Goal: Task Accomplishment & Management: Manage account settings

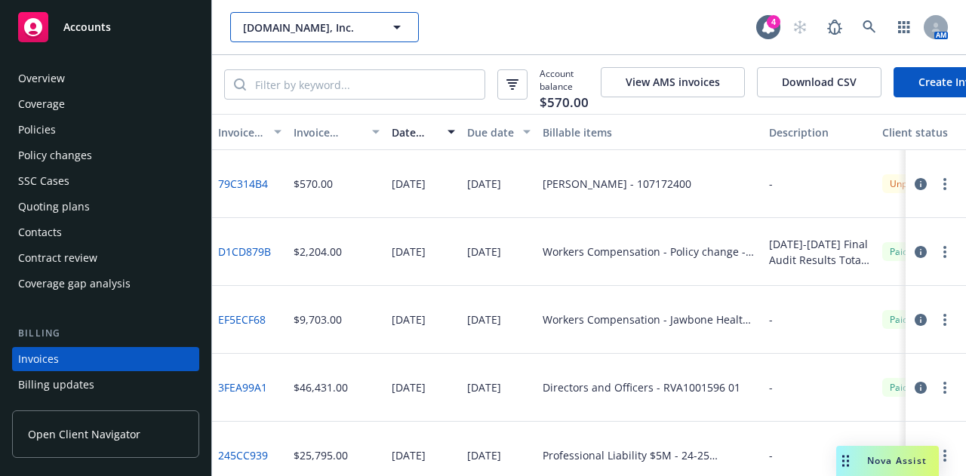
click at [397, 24] on icon "button" at bounding box center [397, 27] width 18 height 18
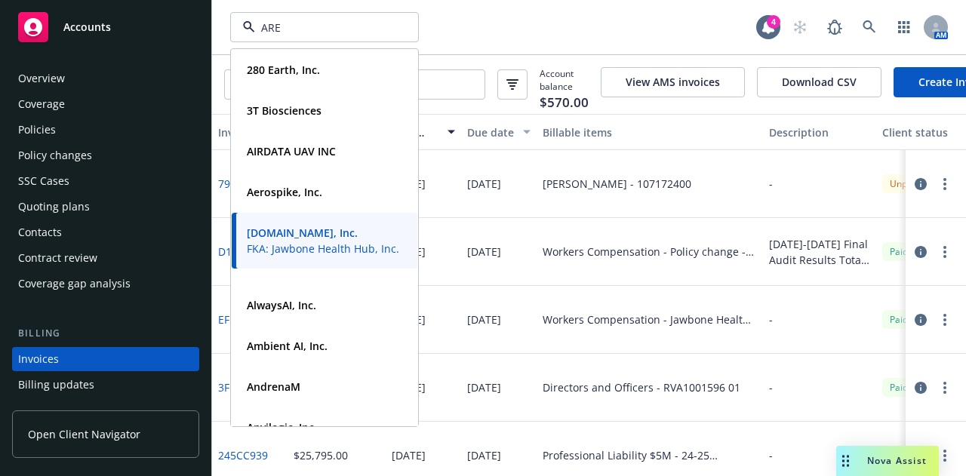
type input "ARES"
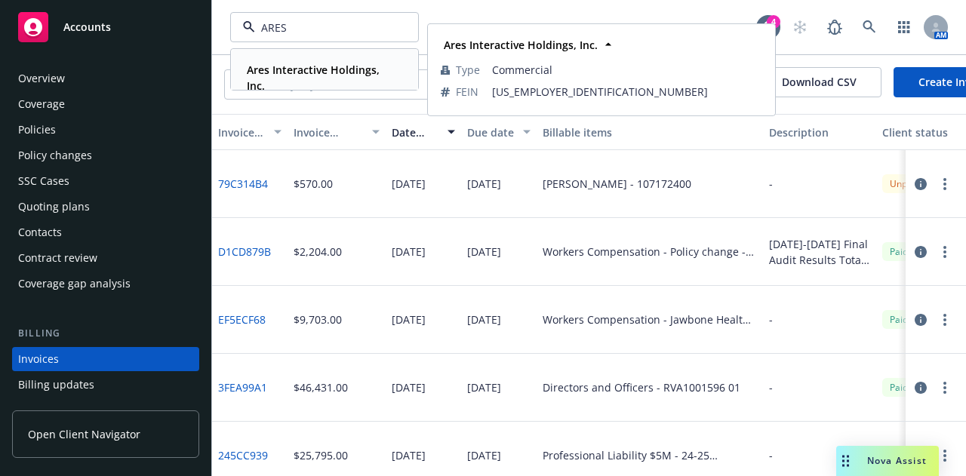
click at [352, 66] on strong "Ares Interactive Holdings, Inc." at bounding box center [313, 78] width 133 height 30
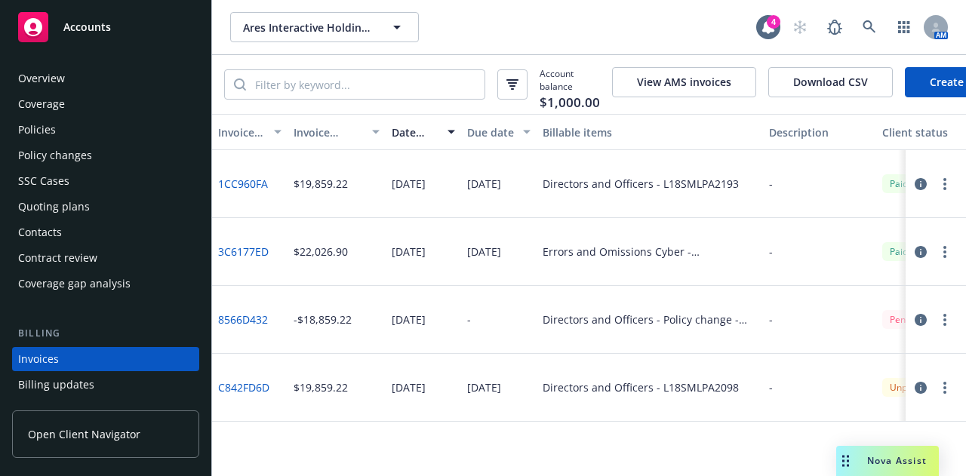
click at [149, 132] on div "Policies" at bounding box center [105, 130] width 175 height 24
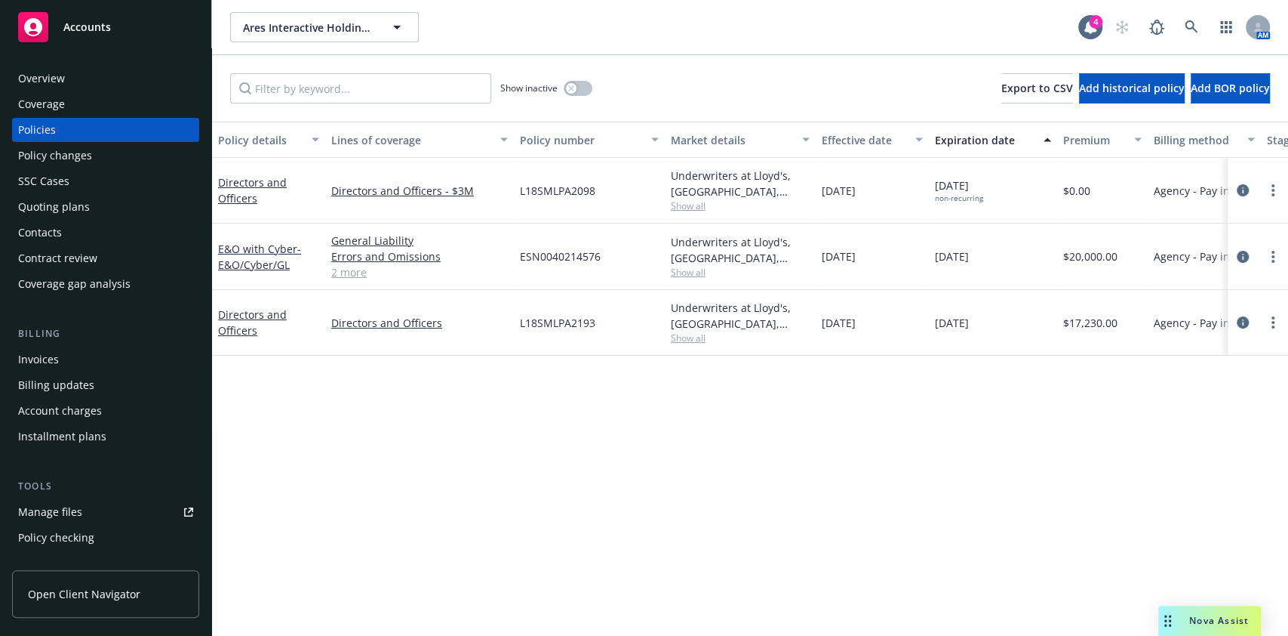
click at [586, 251] on span "ESN0040214576" at bounding box center [560, 256] width 81 height 16
click at [583, 325] on span "L18SMLPA2193" at bounding box center [557, 323] width 75 height 16
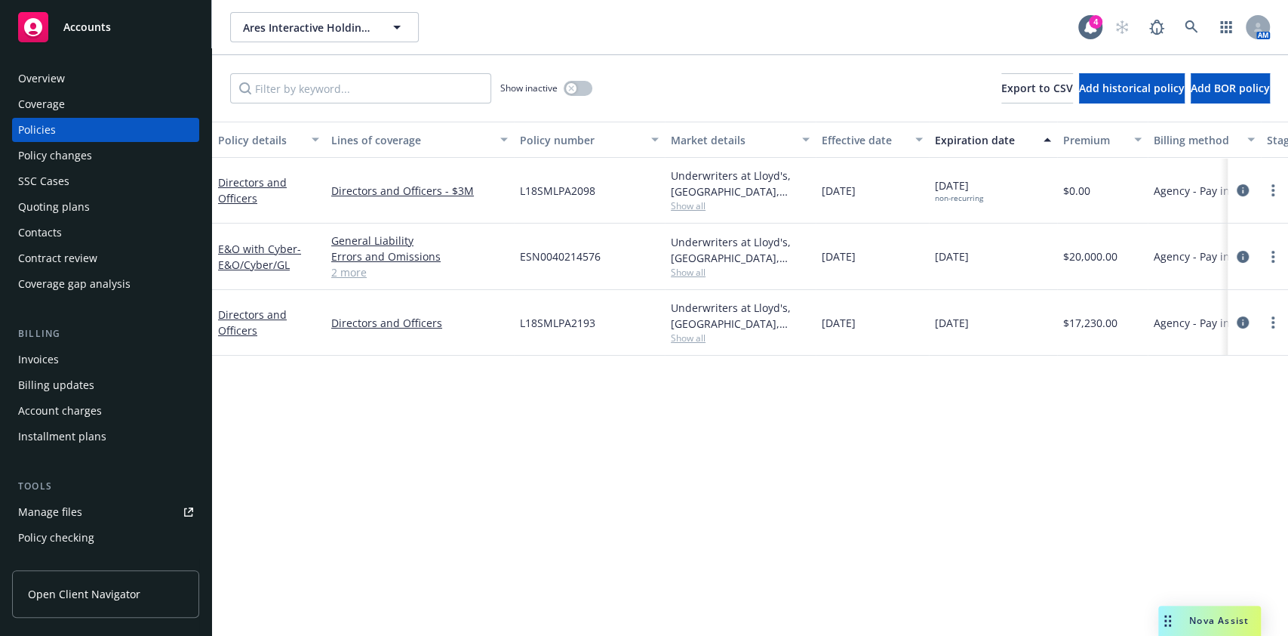
click at [579, 183] on span "L18SMLPA2098" at bounding box center [557, 191] width 75 height 16
click at [594, 185] on span "L18SMLPA2098" at bounding box center [557, 191] width 75 height 16
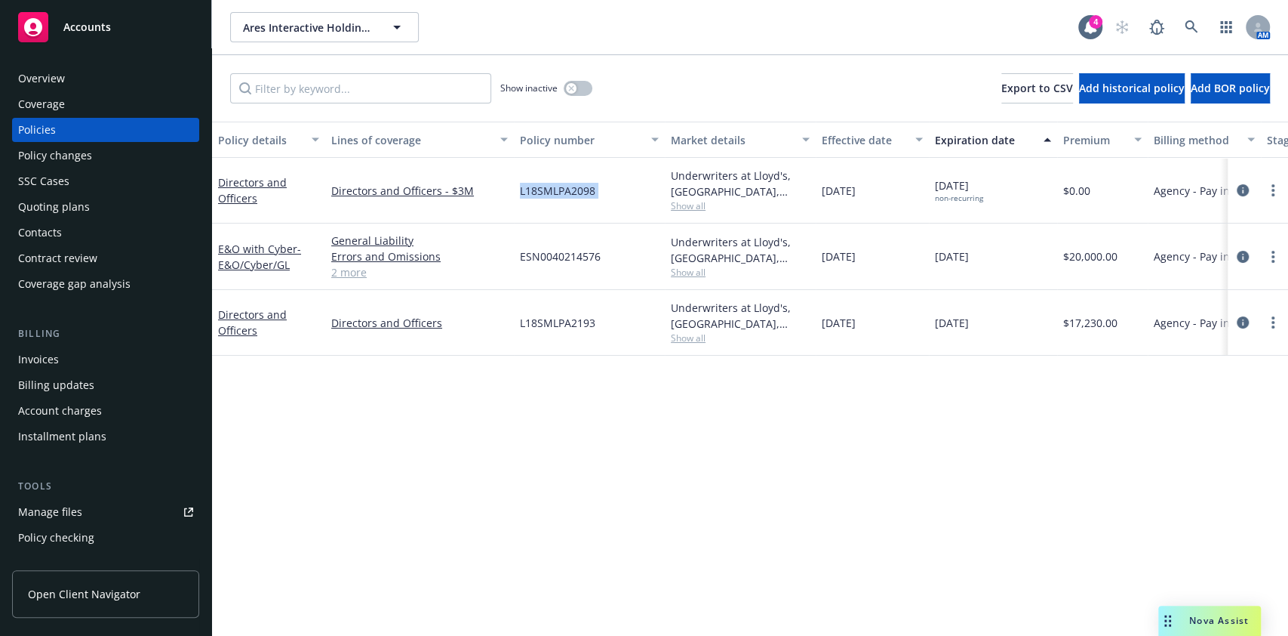
click at [594, 185] on span "L18SMLPA2098" at bounding box center [557, 191] width 75 height 16
click at [668, 206] on div "Underwriters at Lloyd's, London, Lloyd's of London, RT Specialty Insurance Serv…" at bounding box center [740, 191] width 151 height 66
click at [587, 179] on div "L18SMLPA2098" at bounding box center [589, 191] width 151 height 66
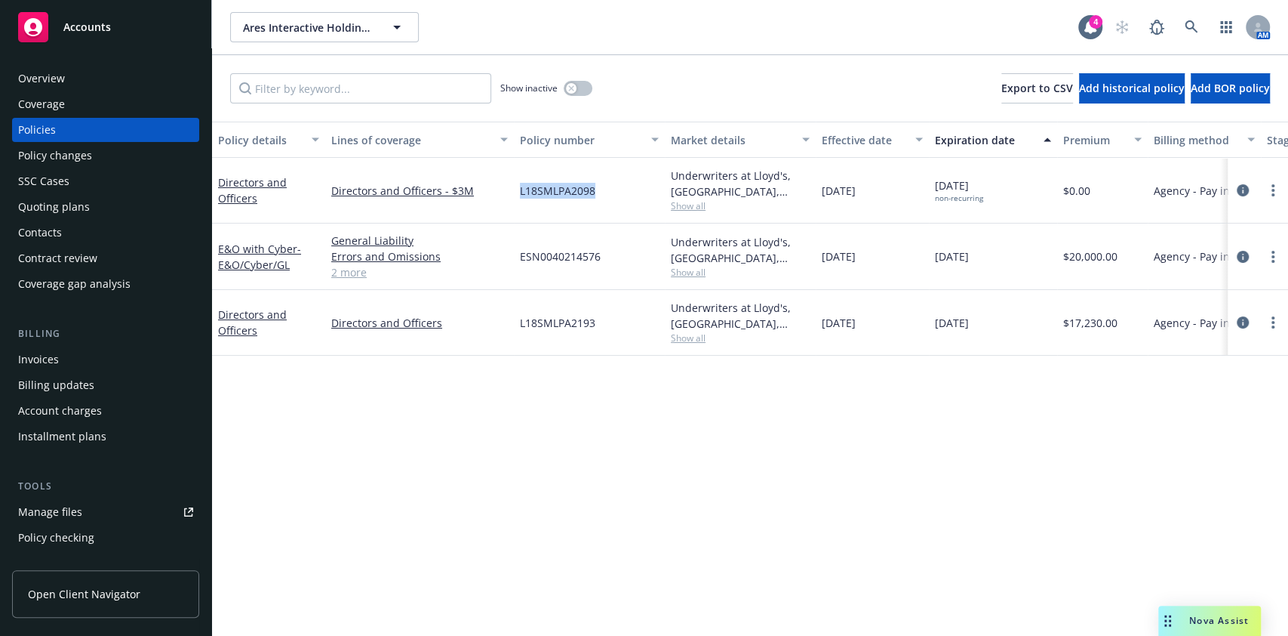
click at [587, 179] on div "L18SMLPA2098" at bounding box center [589, 191] width 151 height 66
click at [591, 186] on span "L18SMLPA2098" at bounding box center [557, 191] width 75 height 16
click at [646, 420] on div "Policy details Lines of coverage Policy number Market details Effective date Ex…" at bounding box center [750, 293] width 1076 height 343
click at [60, 160] on div "Policy changes" at bounding box center [55, 155] width 74 height 24
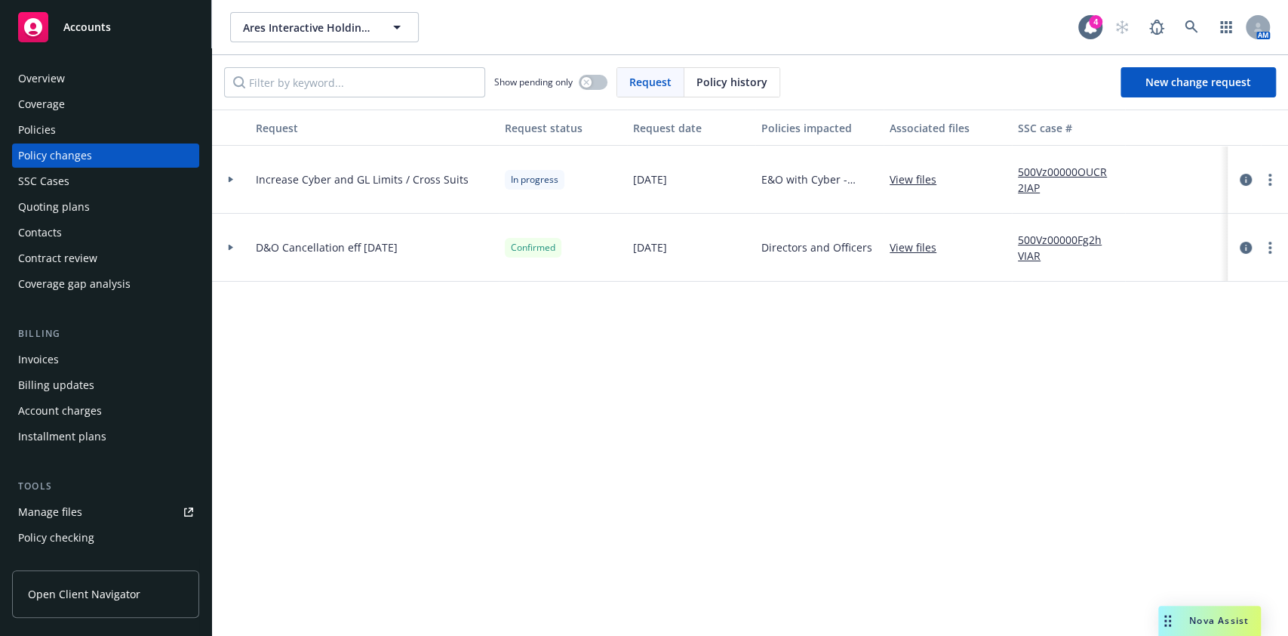
click at [218, 182] on div at bounding box center [231, 180] width 38 height 68
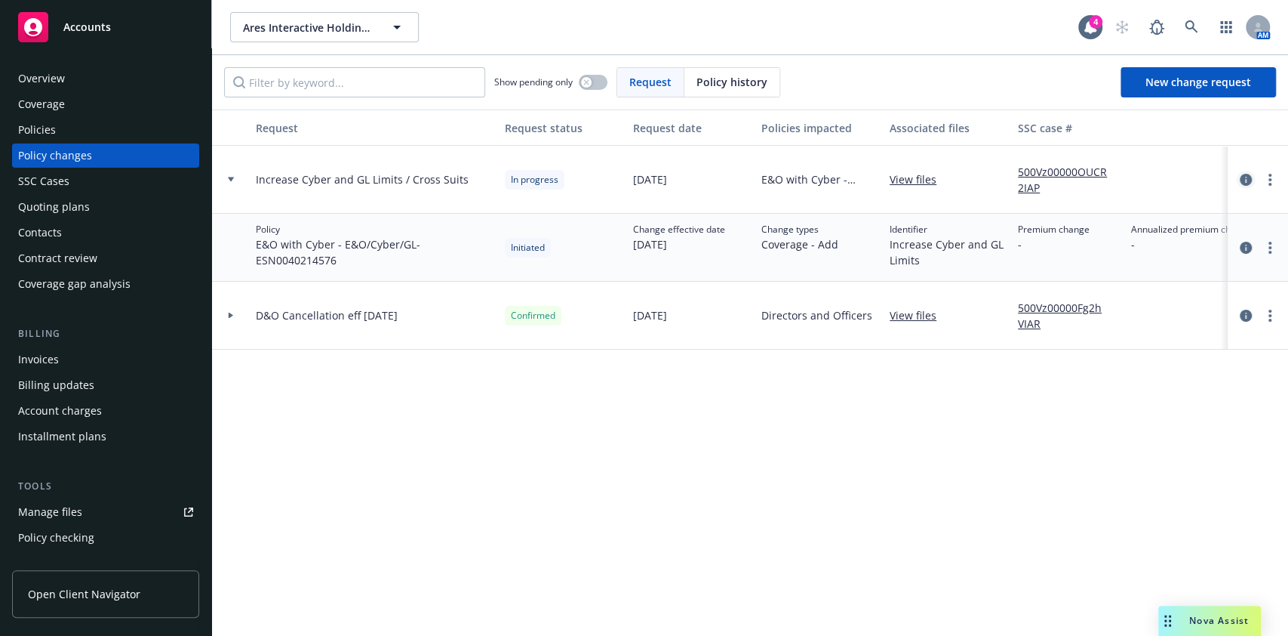
click at [965, 178] on icon "circleInformation" at bounding box center [1246, 180] width 12 height 12
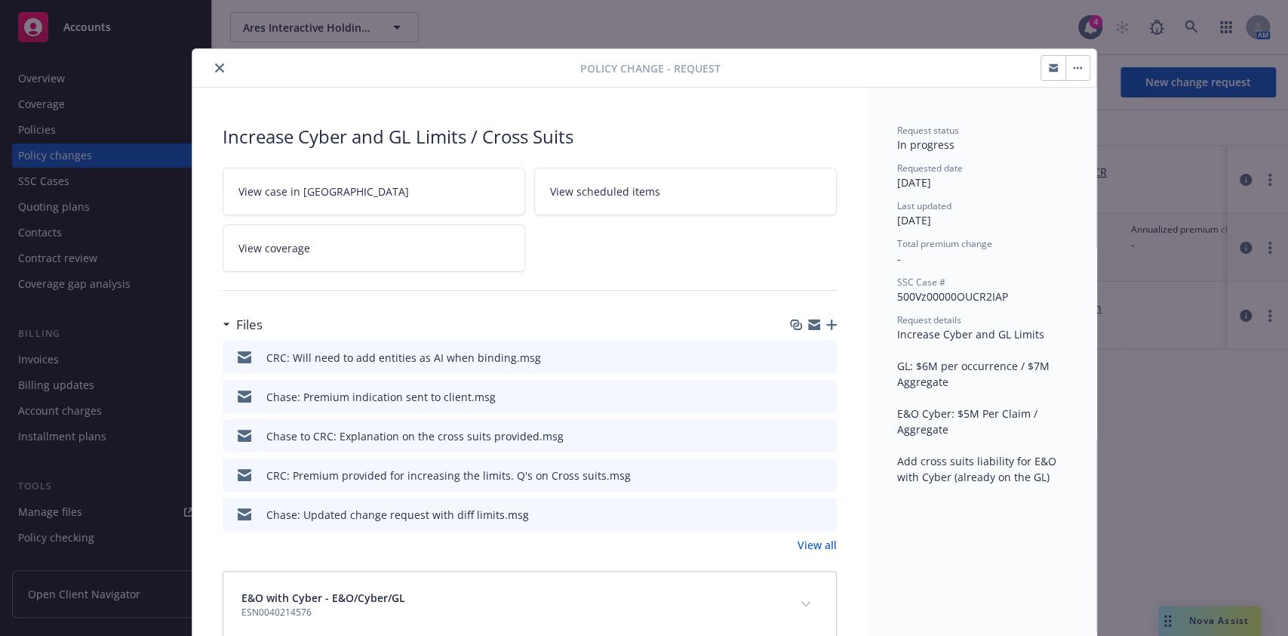
click at [215, 69] on icon "close" at bounding box center [219, 67] width 9 height 9
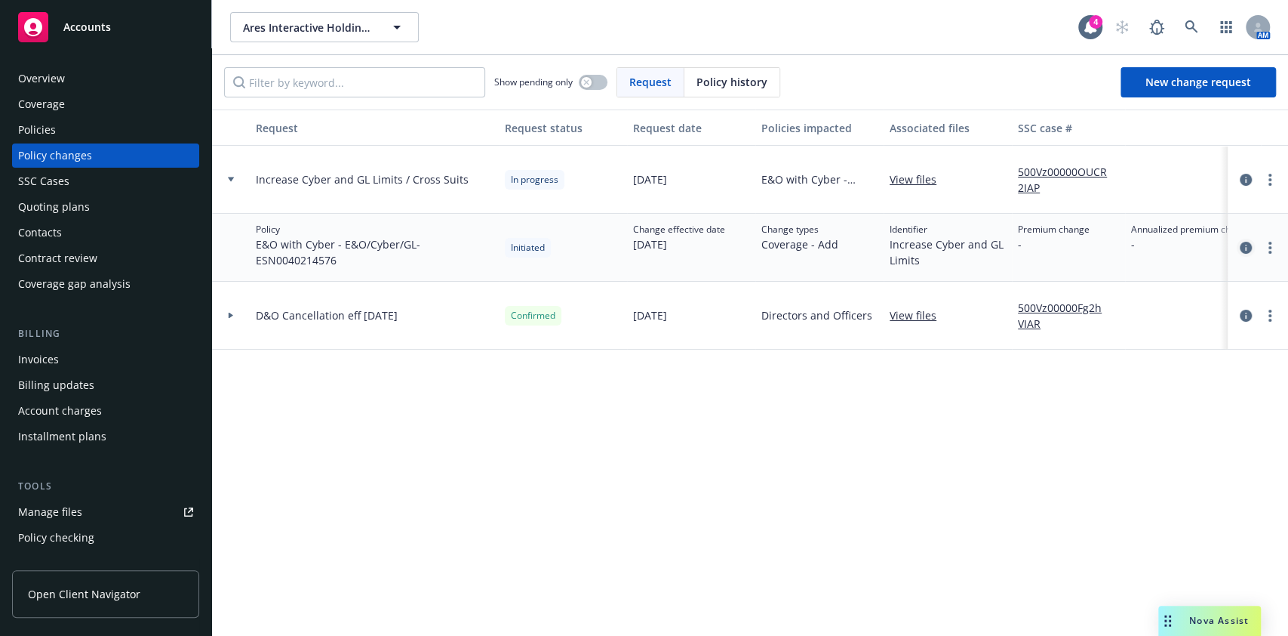
click at [965, 250] on link "circleInformation" at bounding box center [1246, 248] width 18 height 18
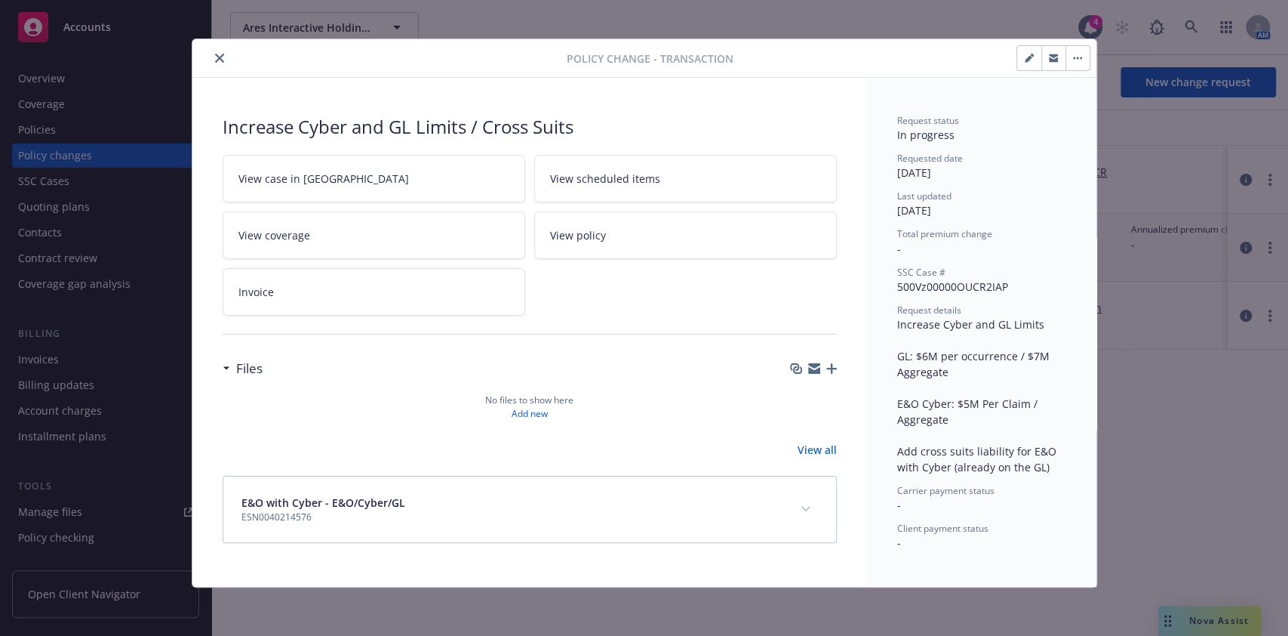
scroll to position [23, 0]
click at [826, 363] on icon "button" at bounding box center [831, 368] width 11 height 11
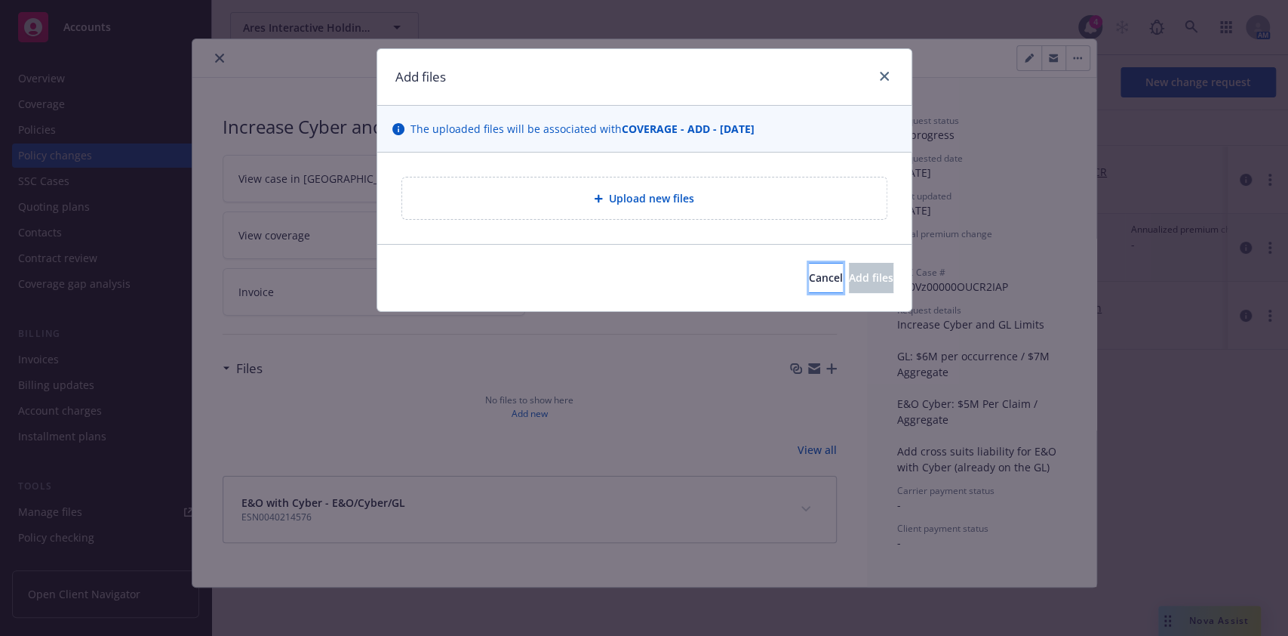
click at [809, 279] on button "Cancel" at bounding box center [826, 278] width 34 height 30
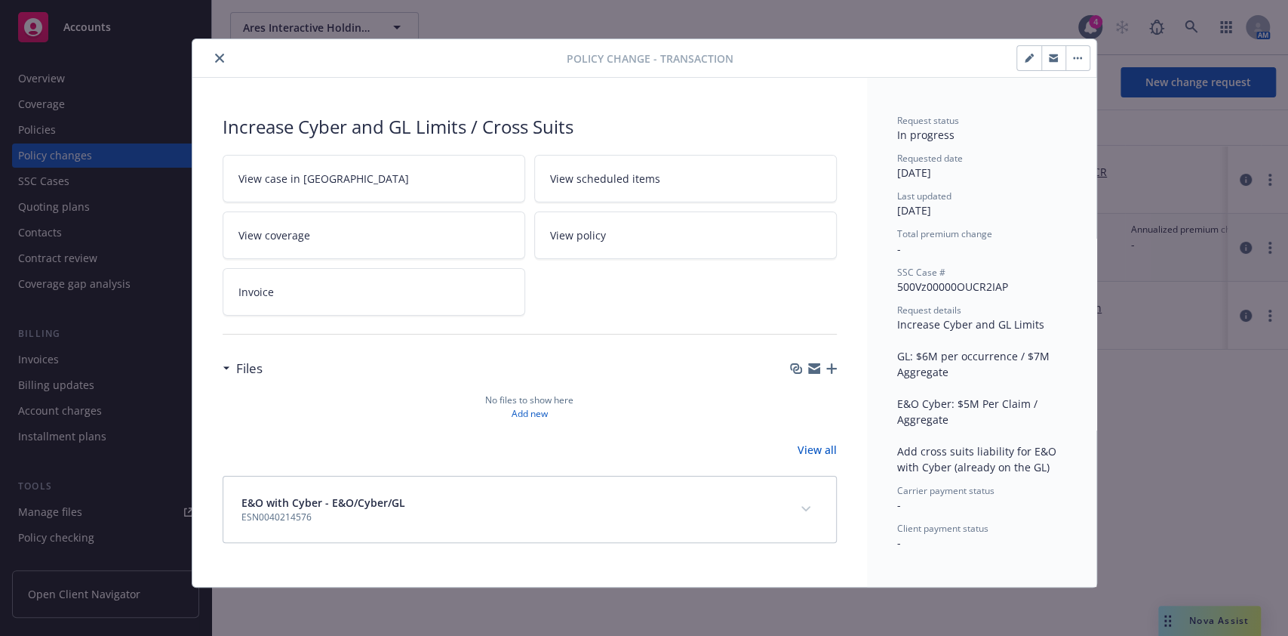
click at [826, 363] on icon "button" at bounding box center [831, 368] width 11 height 11
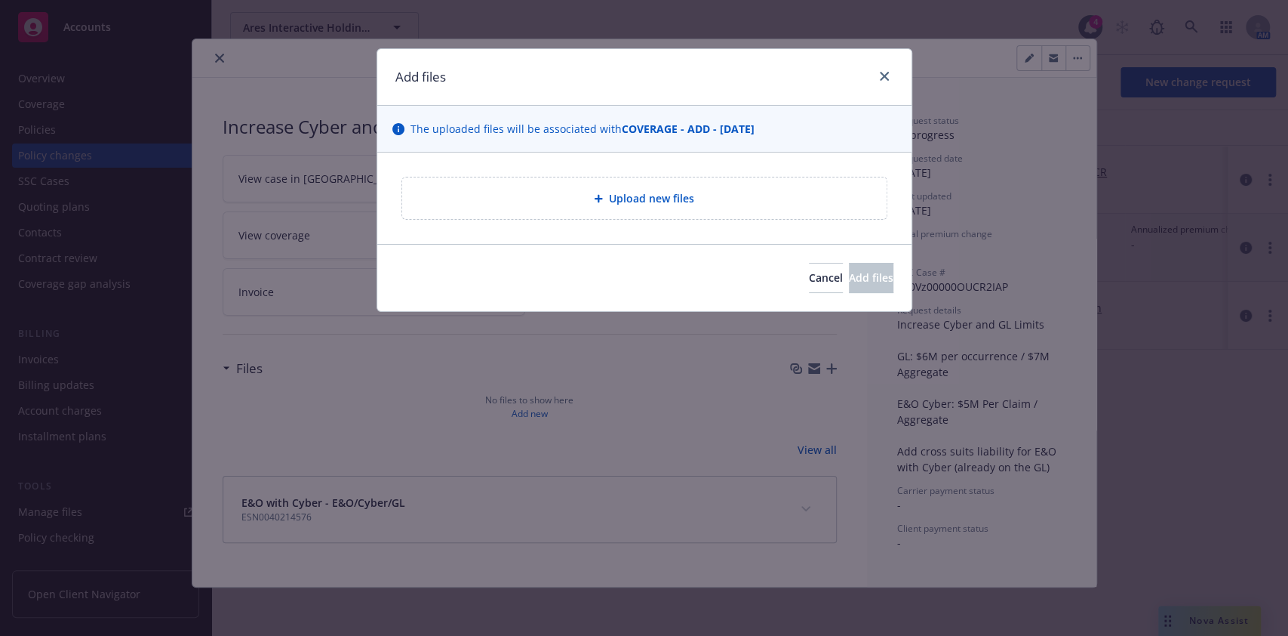
click at [783, 186] on div "Upload new files" at bounding box center [644, 198] width 485 height 42
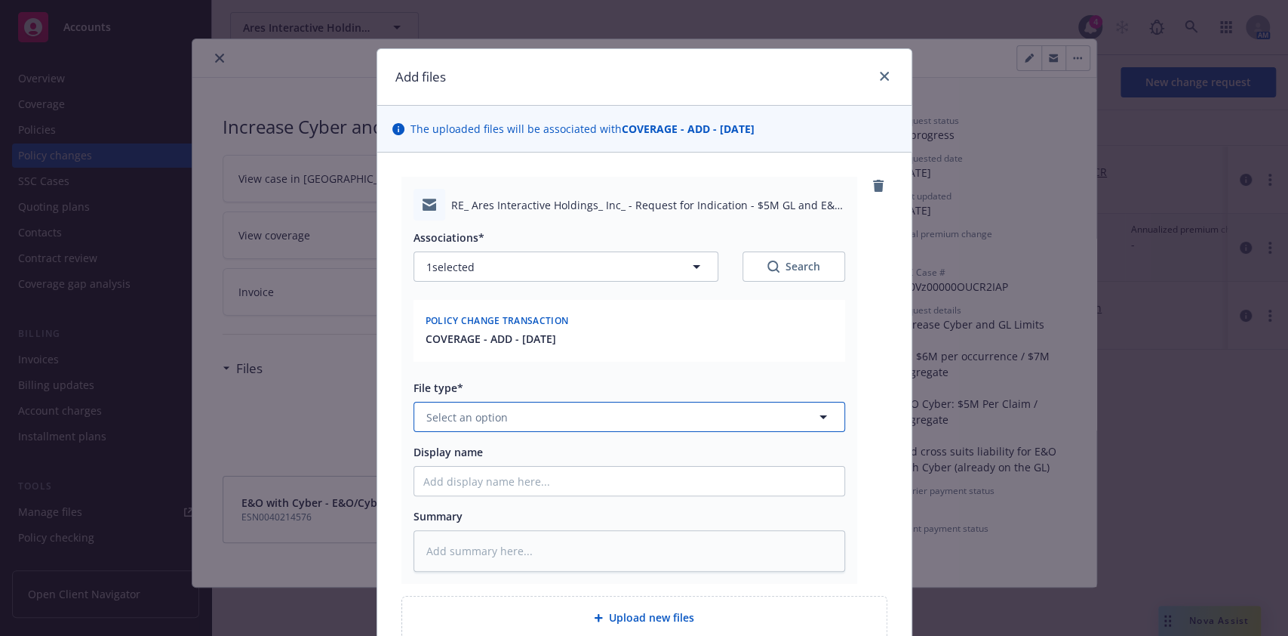
click at [507, 405] on button "Select an option" at bounding box center [630, 417] width 432 height 30
type input "ema"
type textarea "x"
type input "C"
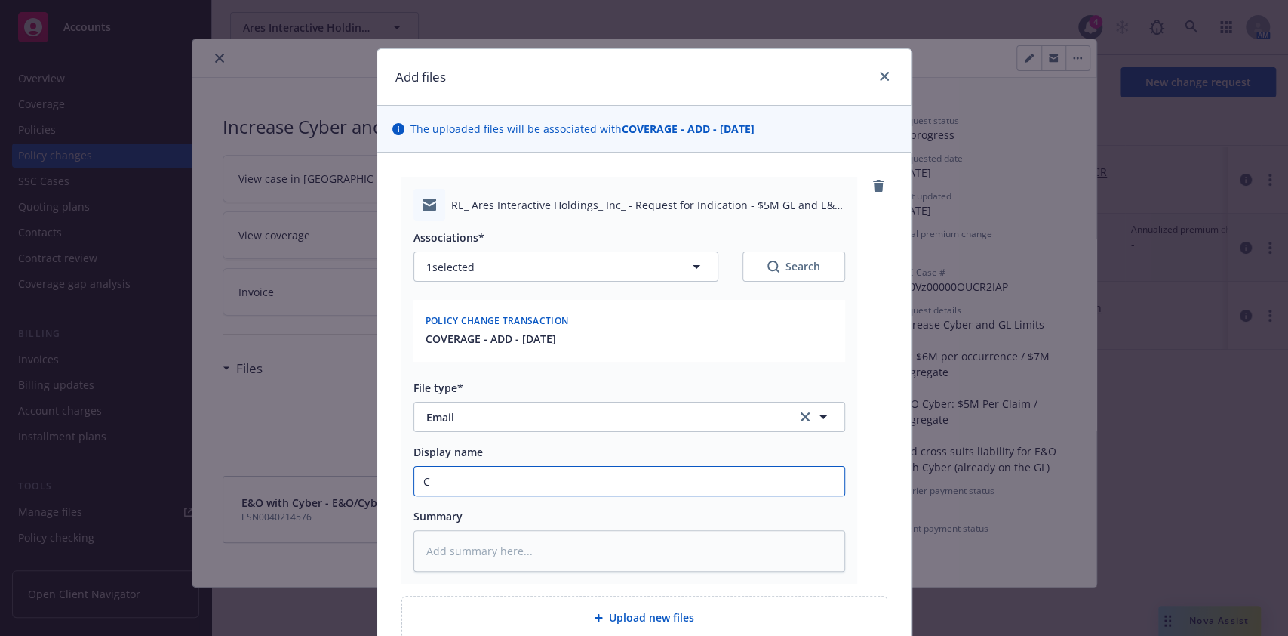
type textarea "x"
type input "Ch"
type textarea "x"
type input "Cha"
type textarea "x"
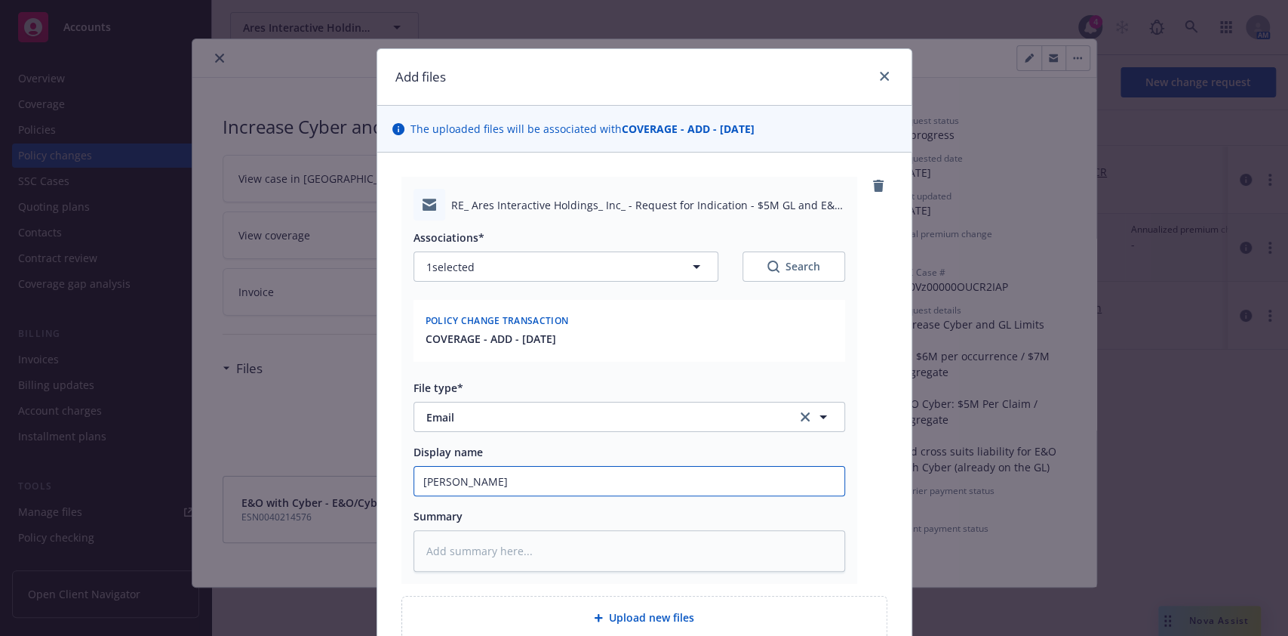
type input "Chase"
type textarea "x"
type input "Chase:"
click at [511, 475] on input "Chase:" at bounding box center [629, 480] width 430 height 29
type textarea "x"
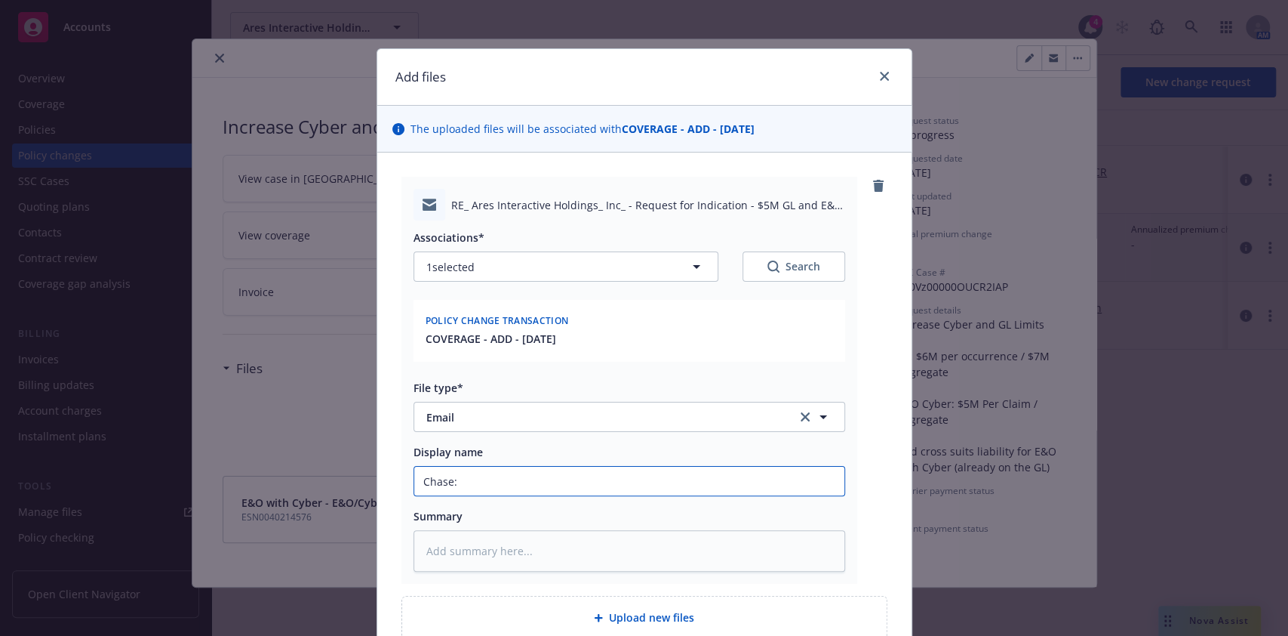
type input "Chase:"
click at [689, 475] on input "Chase:" at bounding box center [629, 480] width 430 height 29
click at [717, 475] on div "Summary" at bounding box center [630, 516] width 432 height 16
click at [716, 475] on input "Chase:" at bounding box center [629, 480] width 430 height 29
click at [716, 475] on div "Summary" at bounding box center [630, 516] width 432 height 16
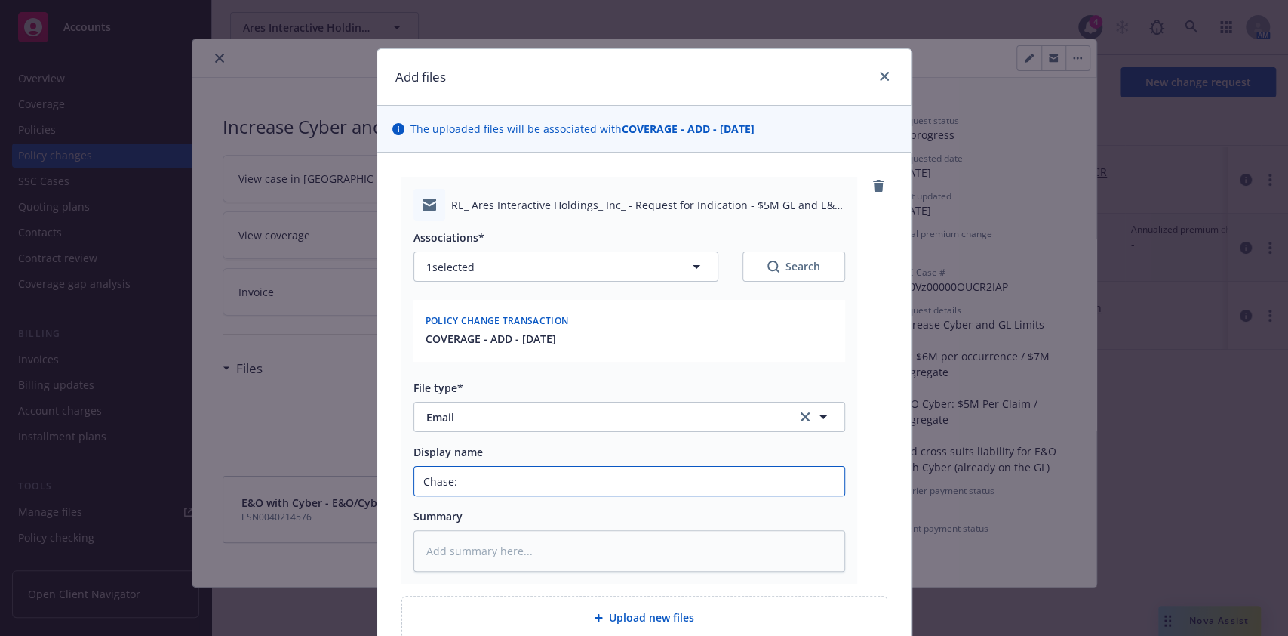
click at [718, 475] on input "Chase:" at bounding box center [629, 480] width 430 height 29
click at [700, 475] on input "Chase:" at bounding box center [629, 480] width 430 height 29
click at [760, 91] on div "Add files" at bounding box center [644, 77] width 534 height 57
click at [648, 325] on div "Policy change transaction" at bounding box center [630, 320] width 414 height 22
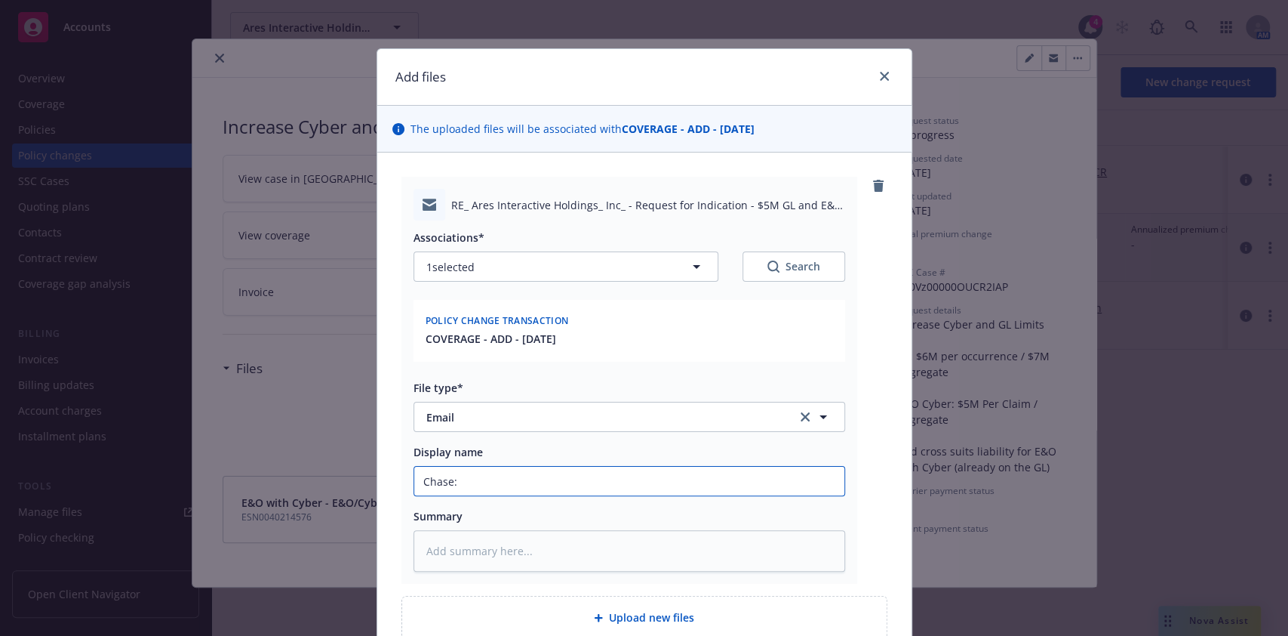
click at [623, 474] on input "Chase:" at bounding box center [629, 480] width 430 height 29
type textarea "x"
type input "Chase: d"
type textarea "x"
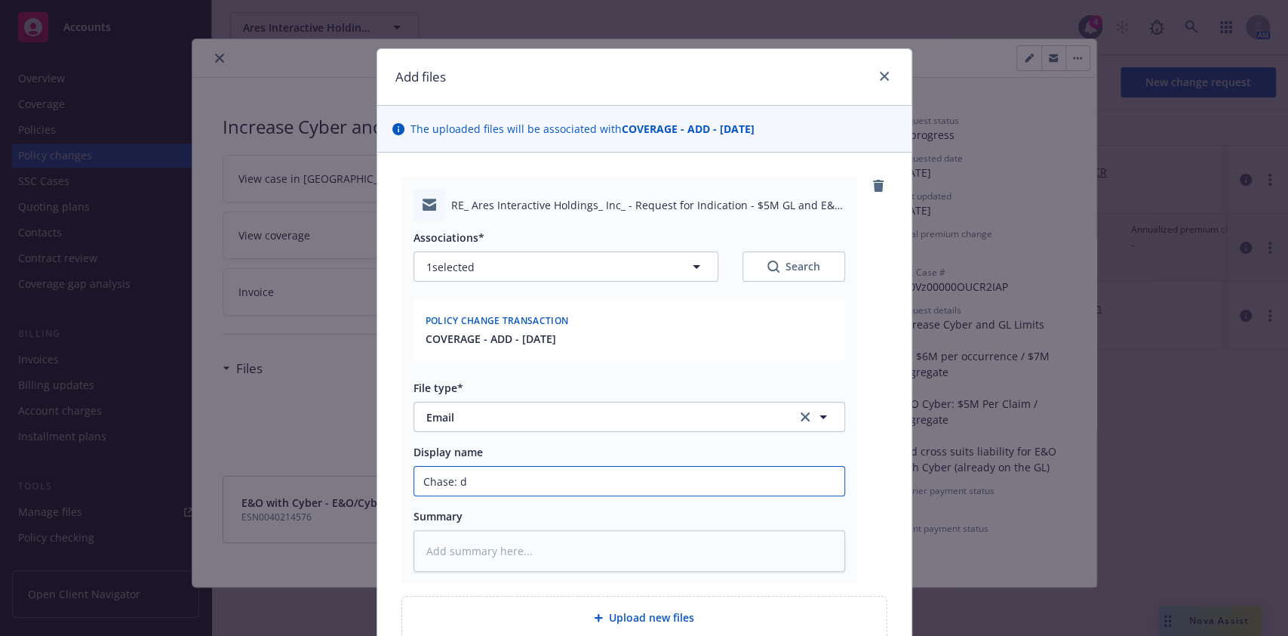
type input "Chase:"
type textarea "x"
type input "Chase: a"
type textarea "x"
type input "Chase: asd"
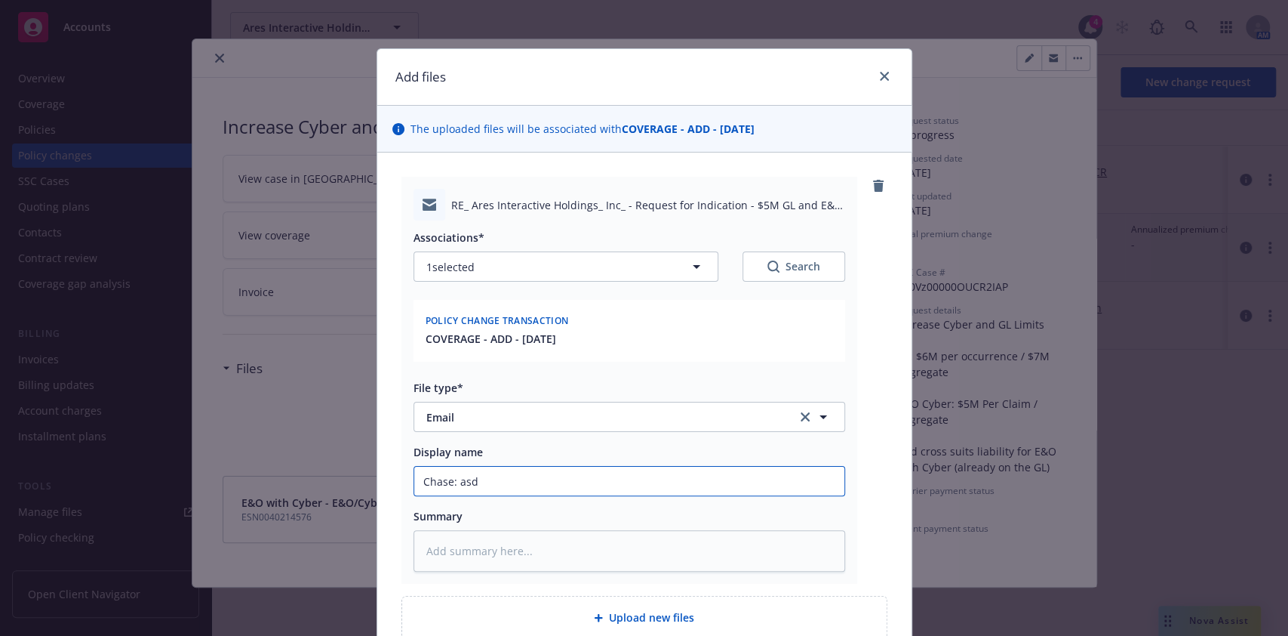
type textarea "x"
type input "Chase: asdf"
type textarea "x"
type input "Chase:"
click at [623, 474] on input "Chase:" at bounding box center [629, 480] width 430 height 29
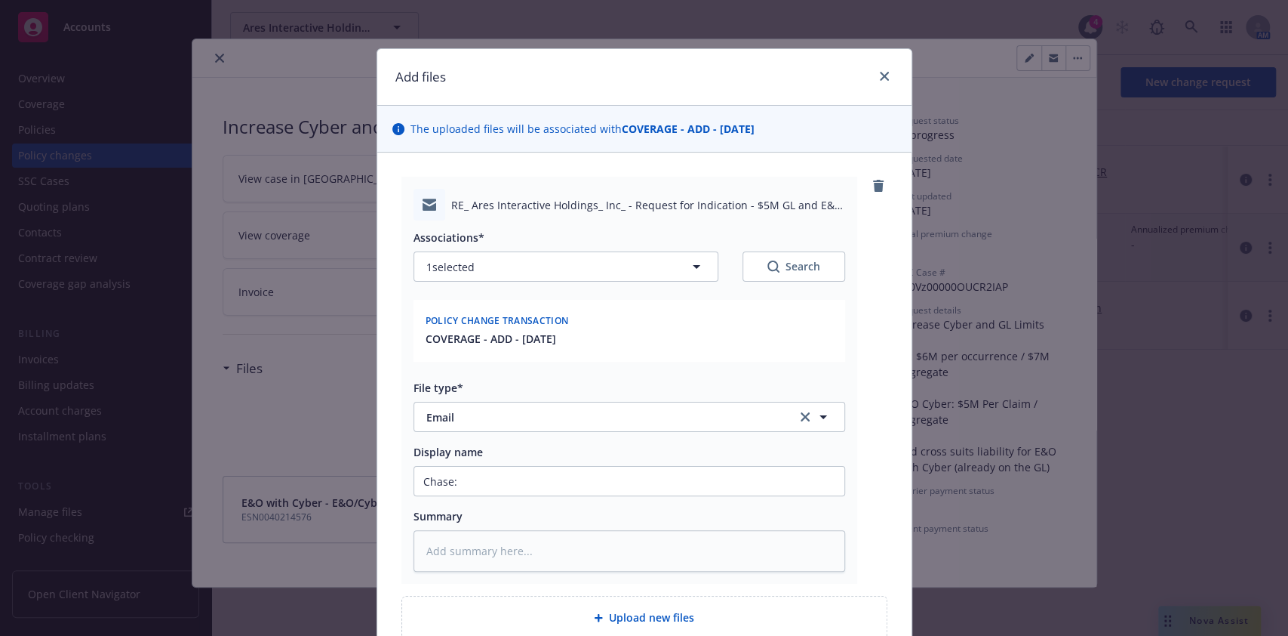
click at [882, 366] on div "RE_ Ares Interactive Holdings_ Inc_ - Request for Indication - $5M GL and E&O C…" at bounding box center [644, 407] width 534 height 510
click at [740, 475] on input "Chase:" at bounding box center [629, 480] width 430 height 29
click at [737, 475] on div "Summary" at bounding box center [630, 516] width 432 height 16
click at [733, 475] on input "Chase:" at bounding box center [629, 480] width 430 height 29
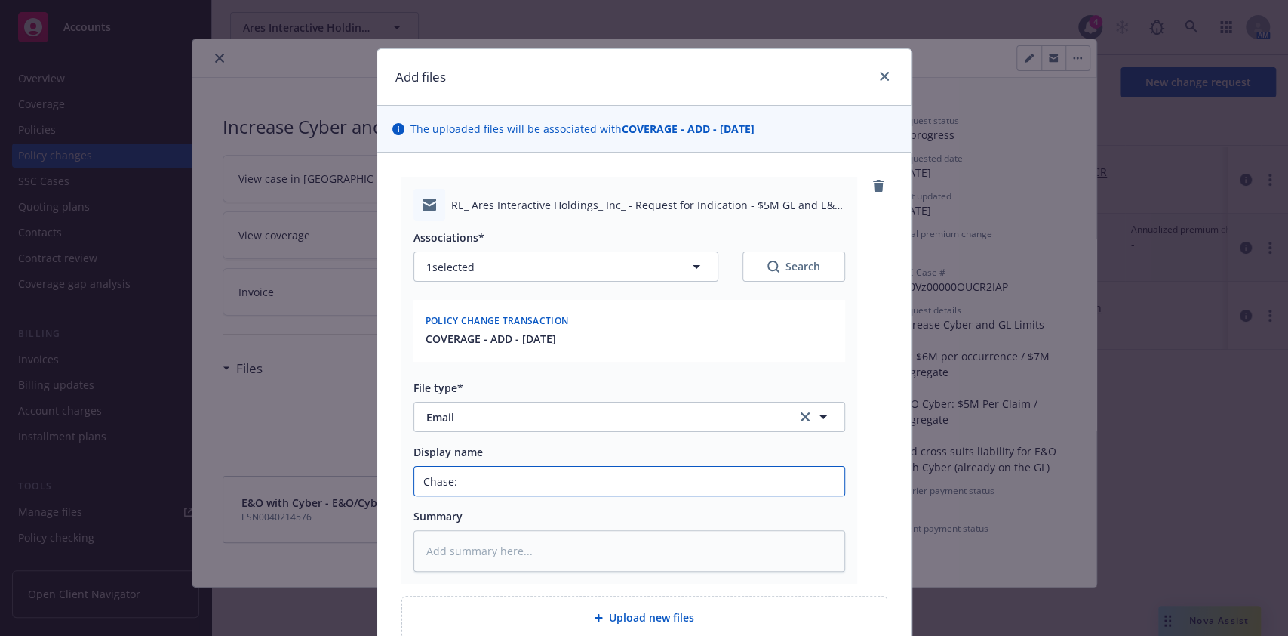
drag, startPoint x: 731, startPoint y: 492, endPoint x: 749, endPoint y: 489, distance: 17.6
click at [731, 475] on input "Chase:" at bounding box center [629, 480] width 430 height 29
click at [851, 475] on div "RE_ Ares Interactive Holdings_ Inc_ - Request for Indication - $5M GL and E&O C…" at bounding box center [645, 380] width 486 height 407
click at [810, 475] on input "Chase:" at bounding box center [629, 480] width 430 height 29
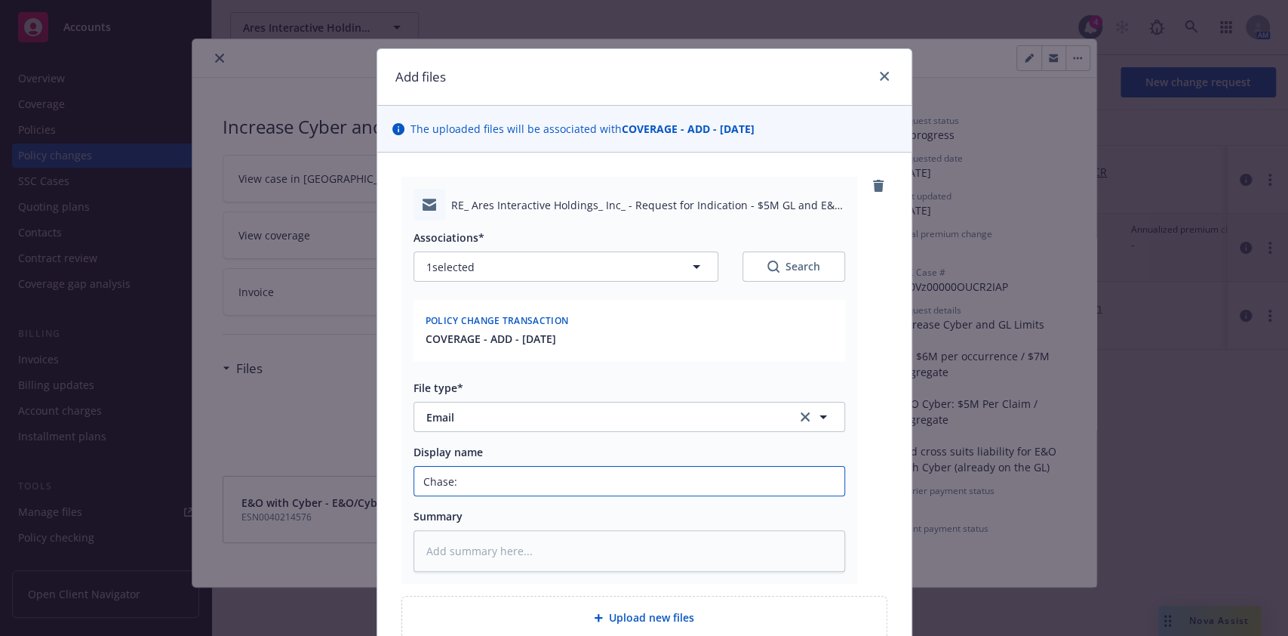
click at [810, 475] on input "Chase:" at bounding box center [629, 480] width 430 height 29
click at [808, 475] on input "Chase:" at bounding box center [629, 480] width 430 height 29
type textarea "x"
type input "Chase: fo"
type textarea "x"
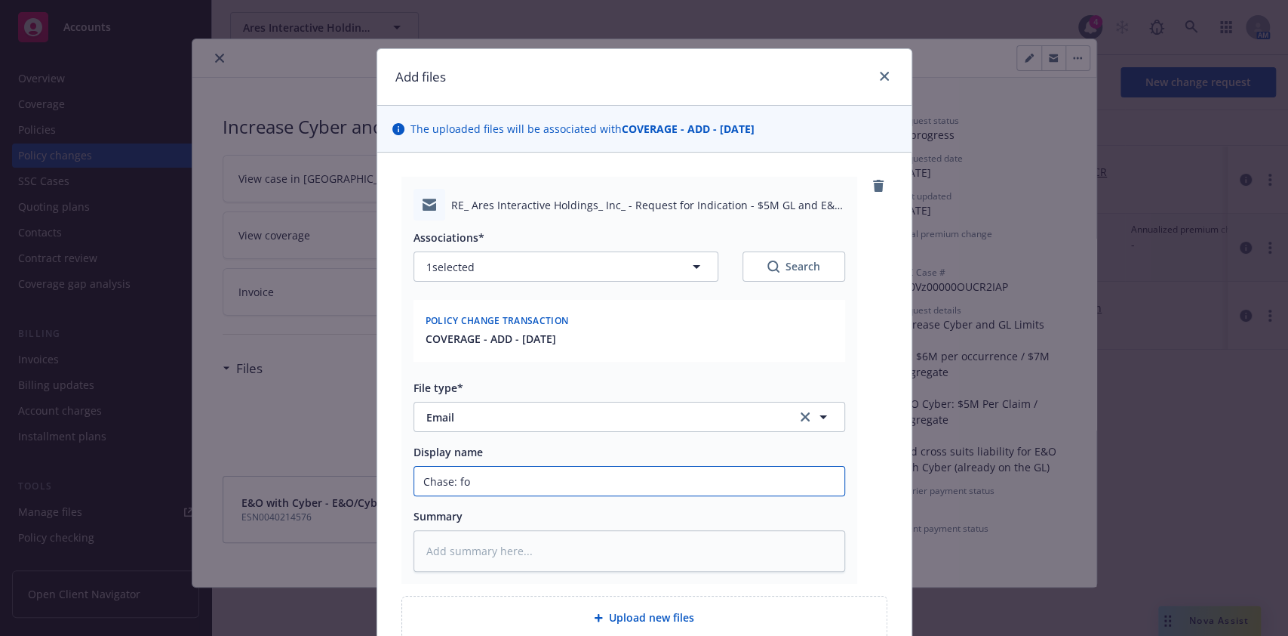
type input "Chase: fol"
type textarea "x"
type input "Chase: foll"
type textarea "x"
type input "Chase: follo"
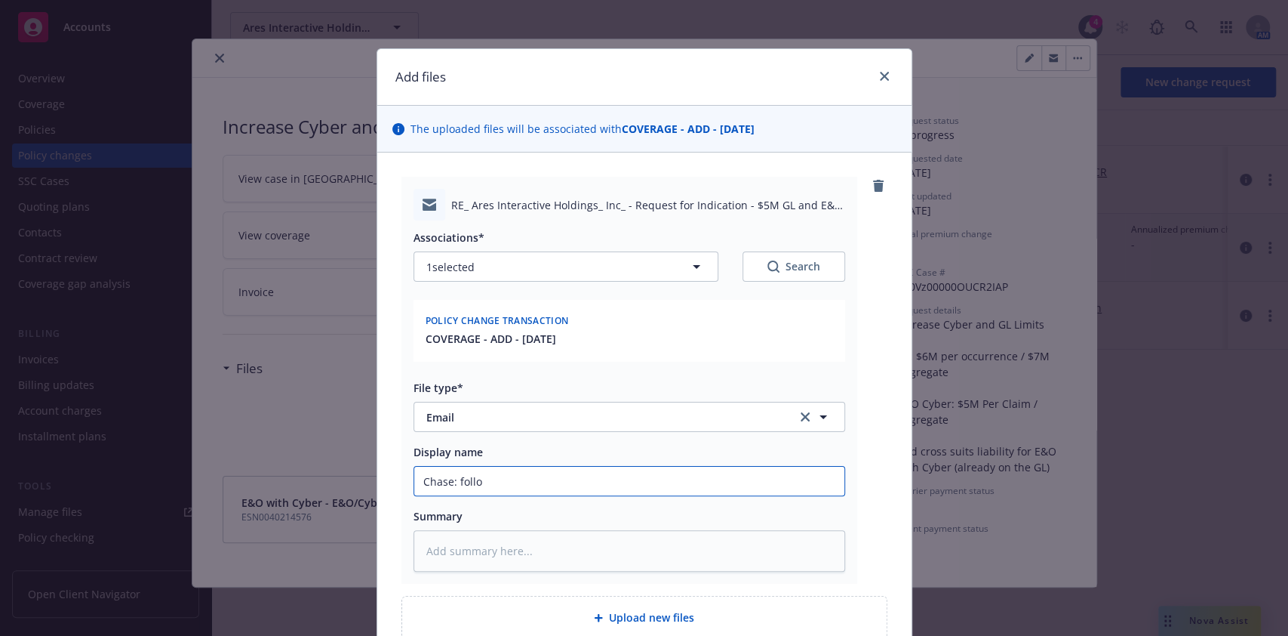
type textarea "x"
type input "Chase: follow"
type textarea "x"
type input "Chase: follow"
type textarea "x"
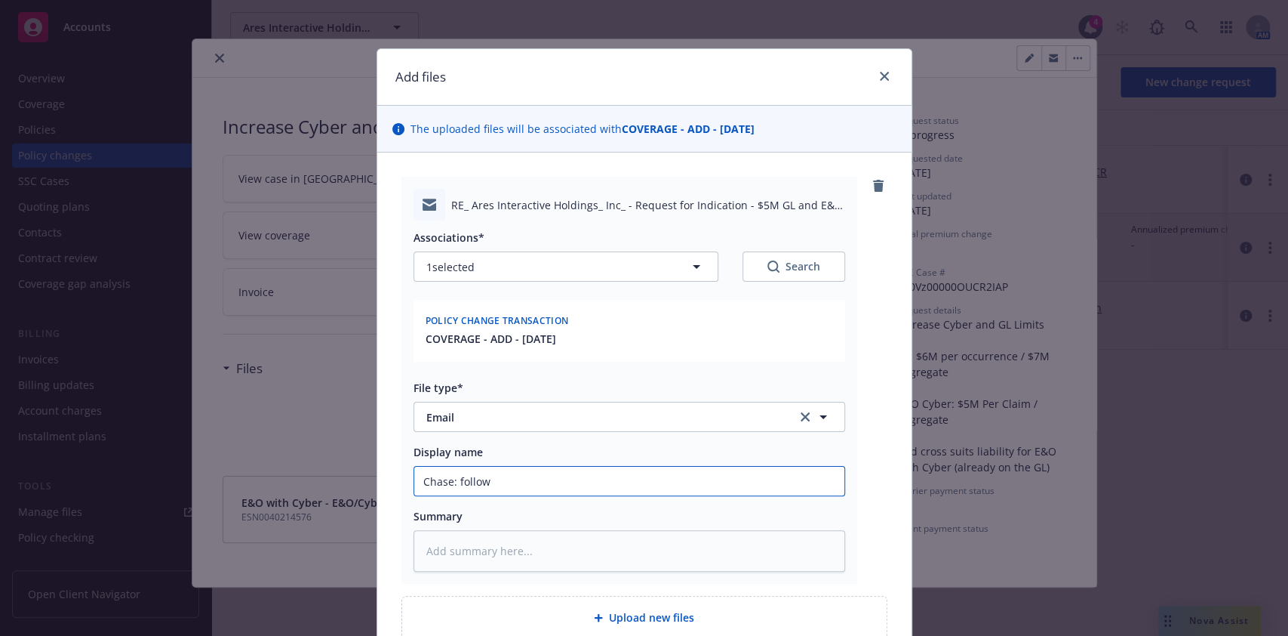
type input "Chase: follow u"
type textarea "x"
type input "Chase: follow up"
type textarea "x"
type input "Chase: follow up"
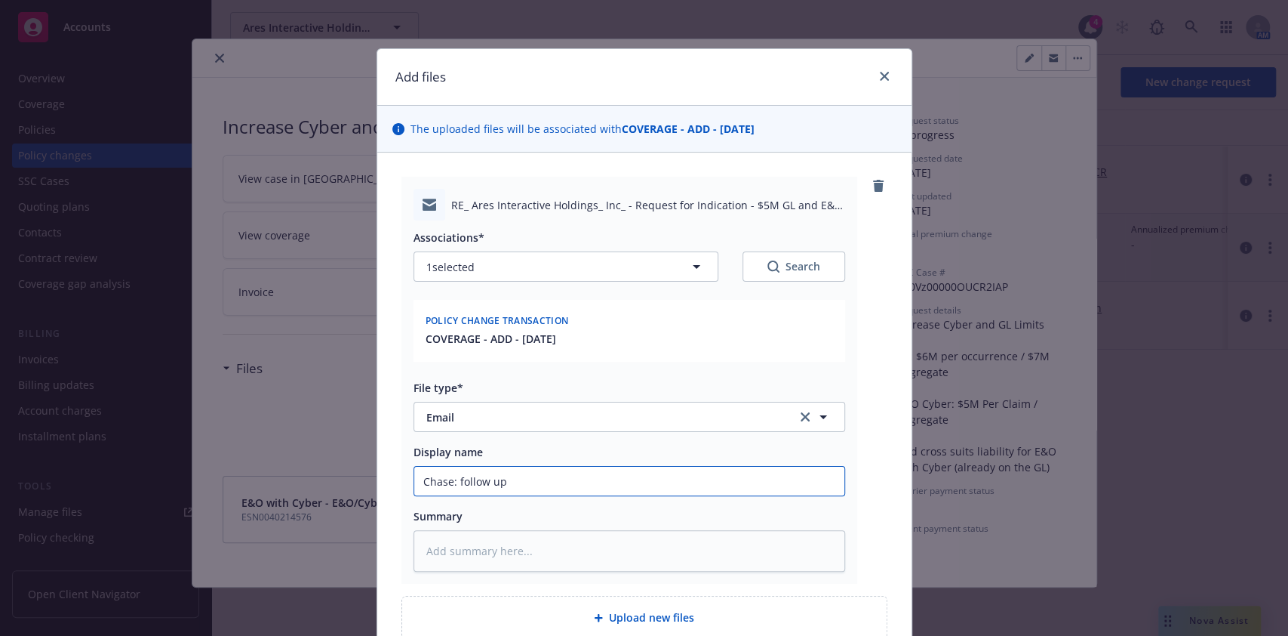
type textarea "x"
type input "Chase: follow up c"
type textarea "x"
type input "Chase: follow up co"
type textarea "x"
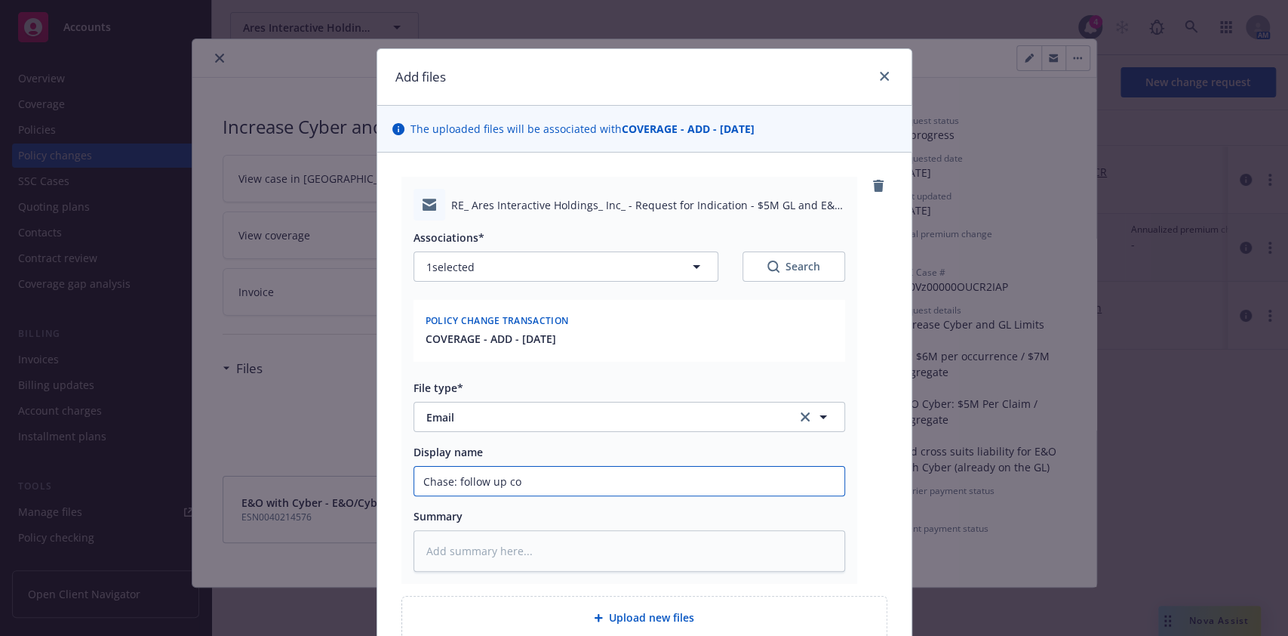
type input "Chase: follow up c"
type textarea "x"
type input "Chase: follow up"
type textarea "x"
type input "Chase: follow up on"
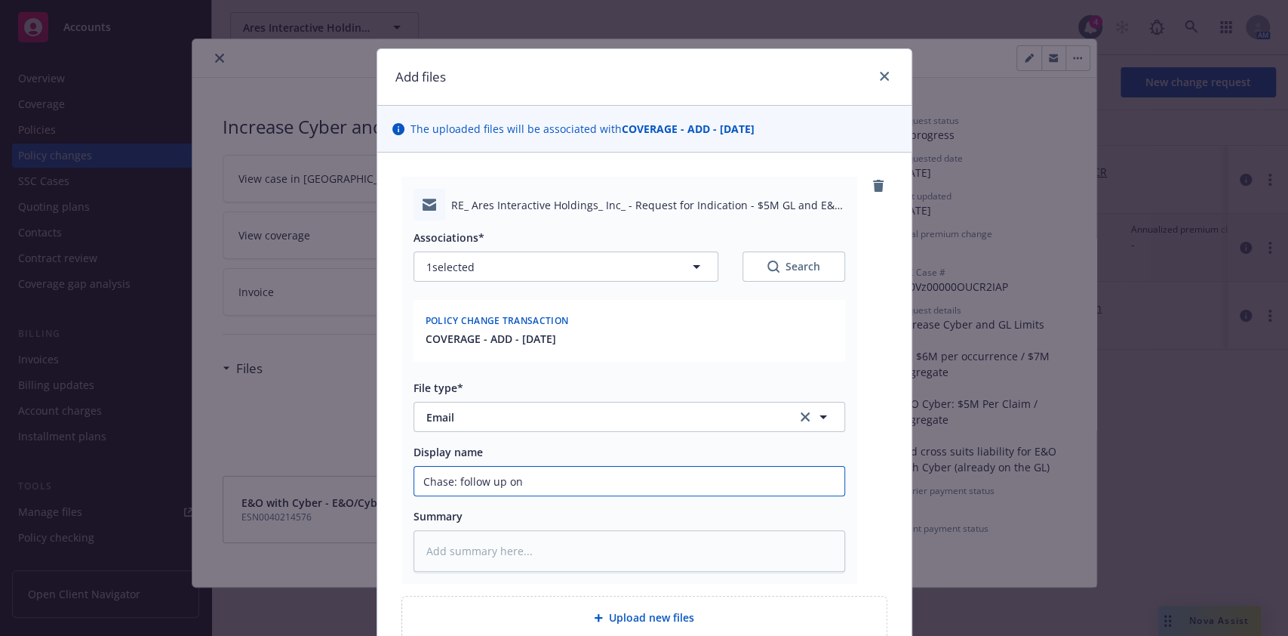
type textarea "x"
type input "Chase: follow up on"
type textarea "x"
type input "Chase: follow up on c"
type textarea "x"
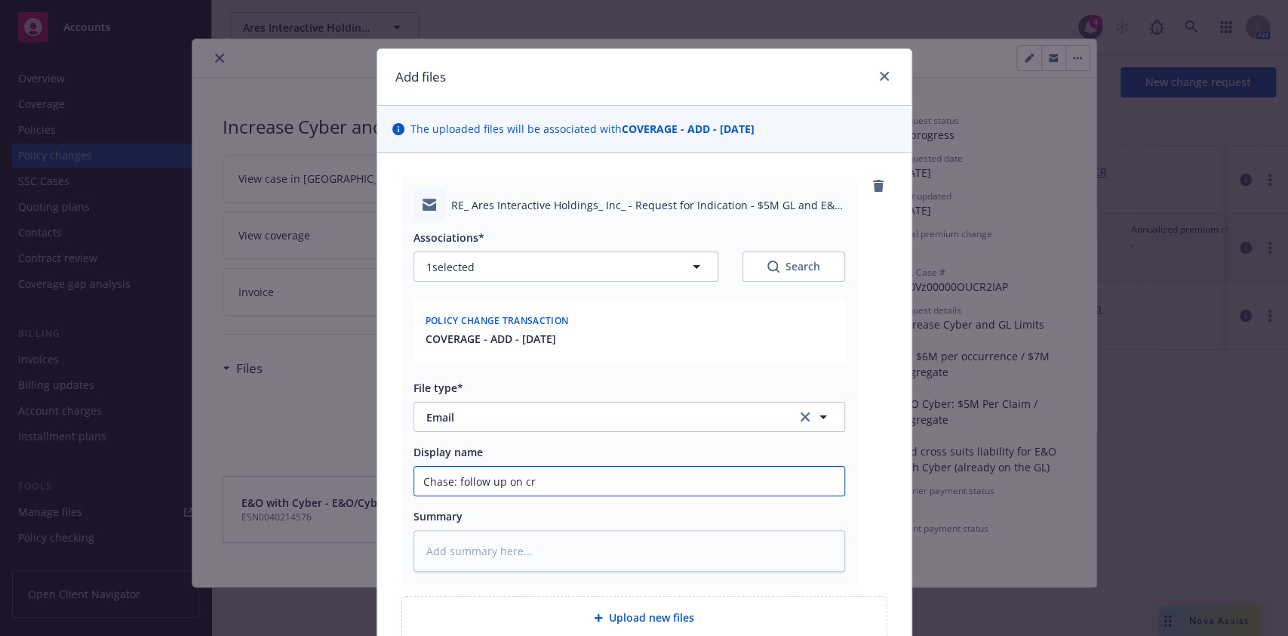
type input "Chase: follow up on cro"
type textarea "x"
type input "Chase: follow up on cros"
type textarea "x"
type input "Chase: follow up on cross"
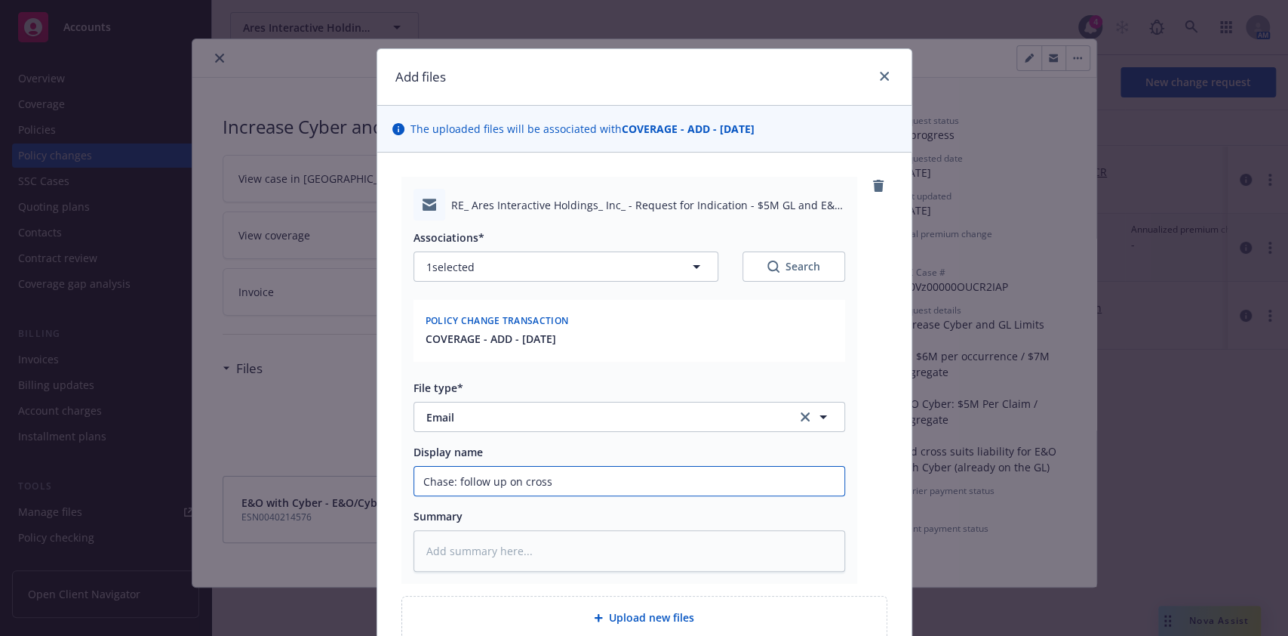
type textarea "x"
type input "Chase: follow up on cross"
type textarea "x"
type input "Chase: follow up on cross su"
type textarea "x"
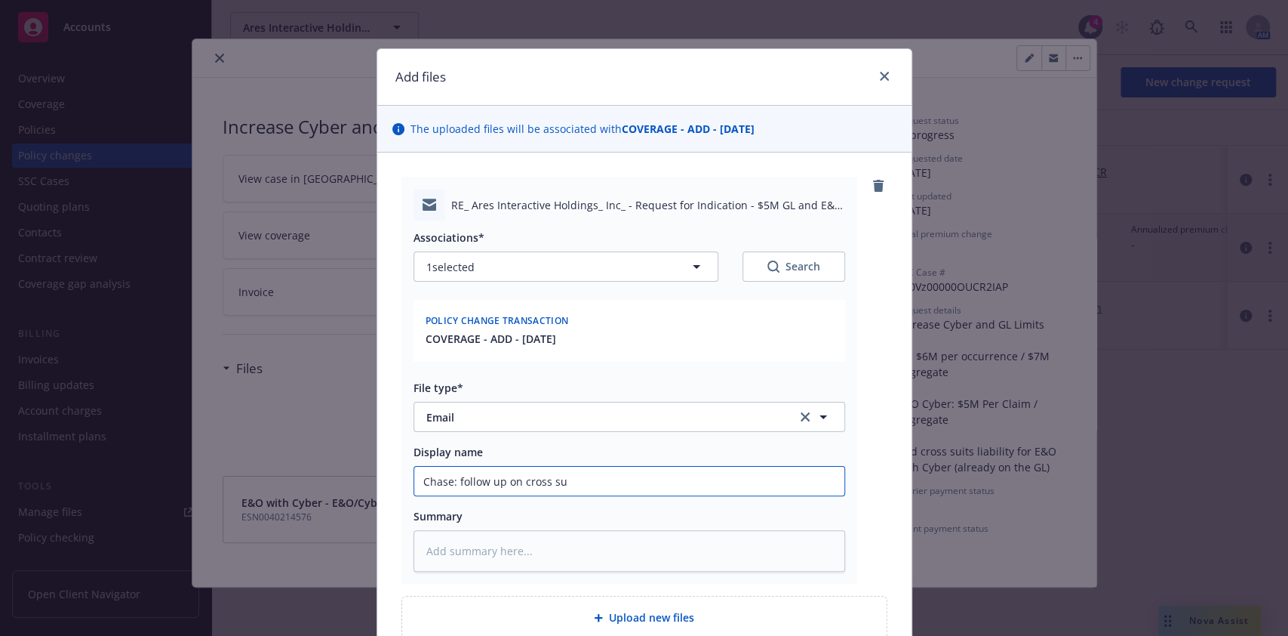
type input "Chase: follow up on cross sui"
type textarea "x"
type input "Chase: follow up on cross suit"
type textarea "x"
type input "Chase: follow up on cross suits"
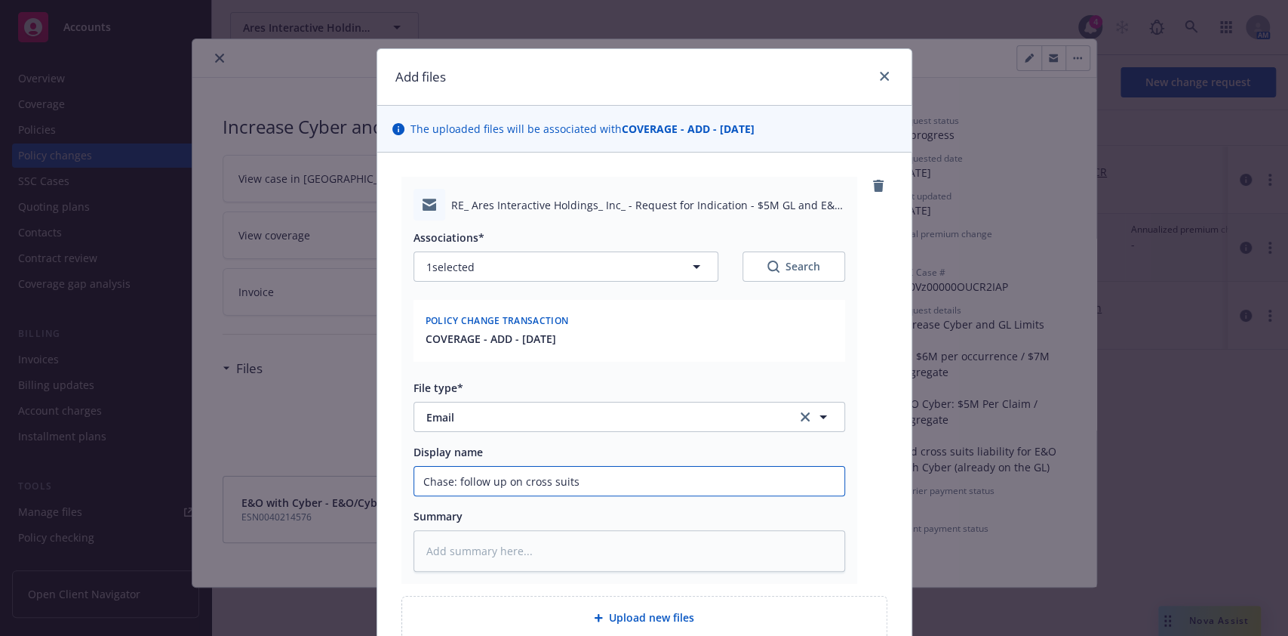
type textarea "x"
type input "Chase: follow up on cross suits"
type textarea "x"
type input "Chase: follow up on cross suits C"
type textarea "x"
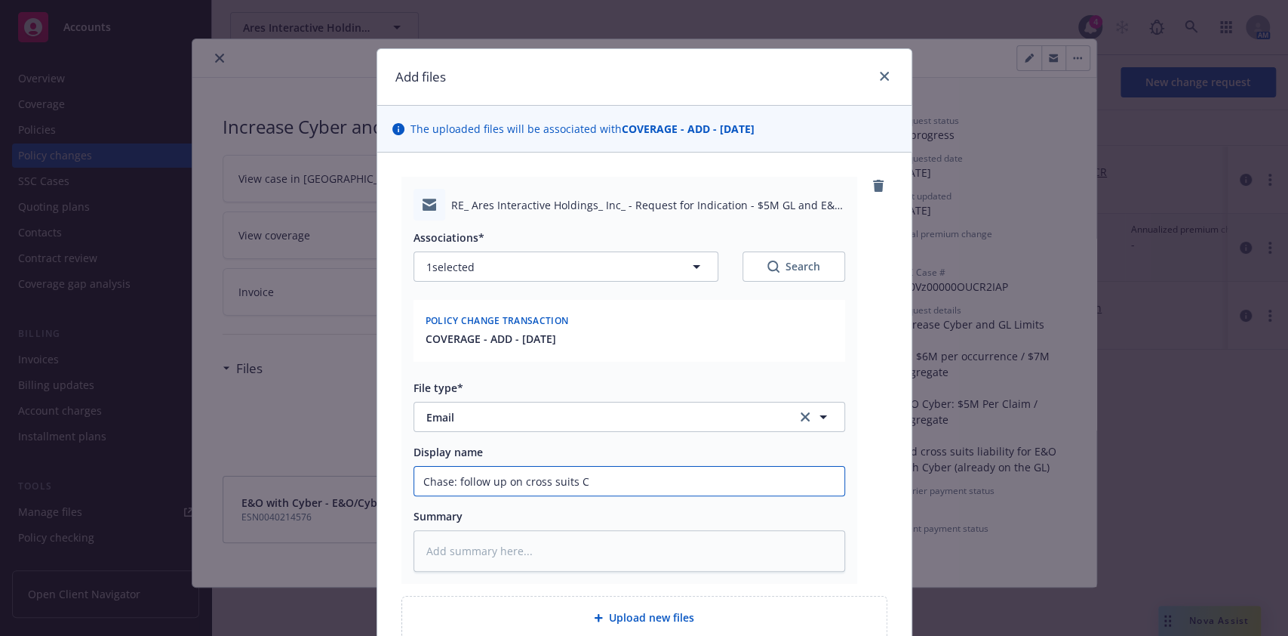
type input "Chase: follow up on cross suits"
type textarea "x"
type input "Chase: follow up on cross suits"
type textarea "x"
type input "Chase: follow up on cross suit"
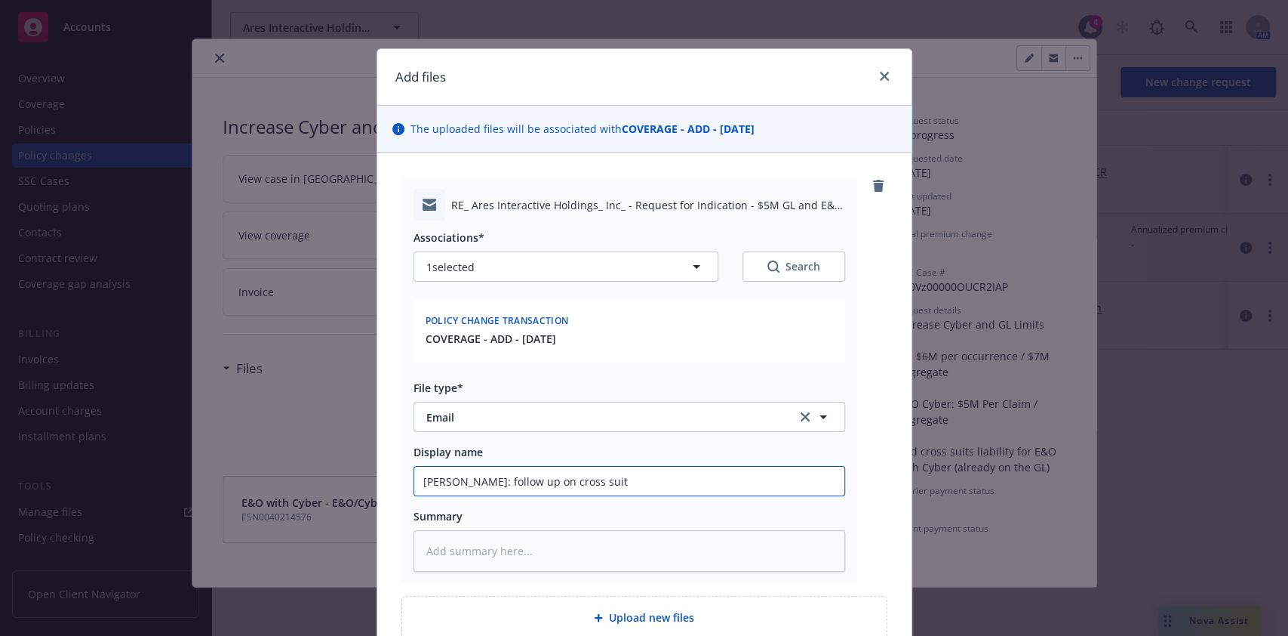
type textarea "x"
type input "Chase: follow up on cross suits."
type textarea "x"
type input "Chase: follow up on cross suits."
type textarea "x"
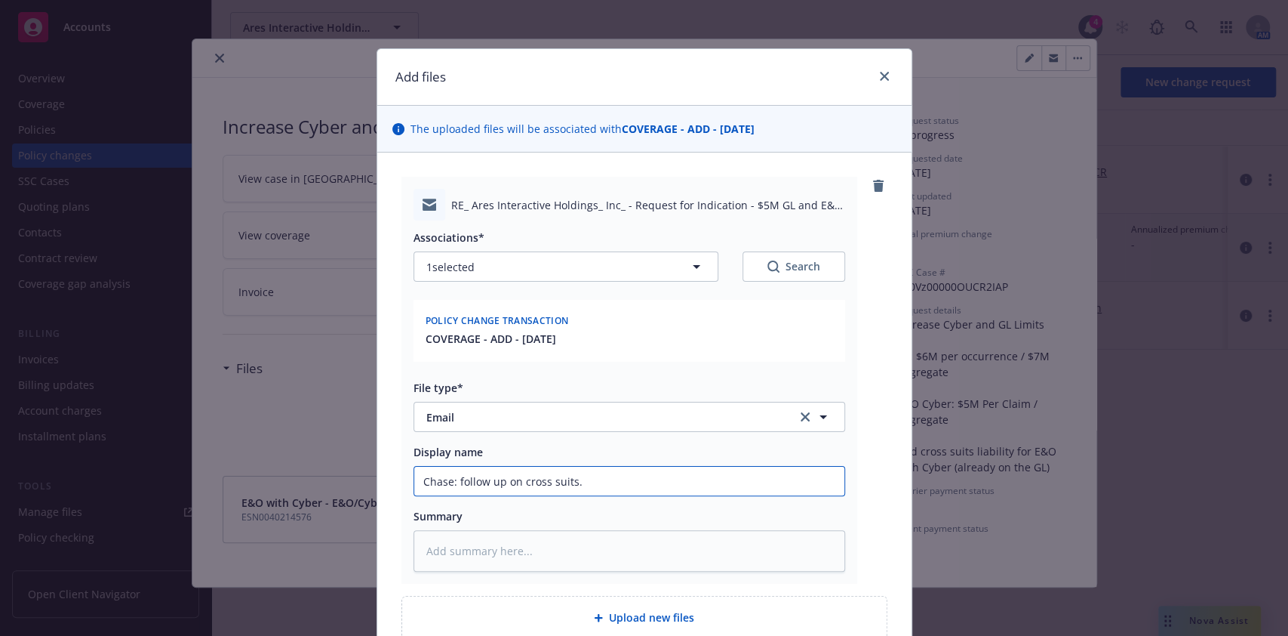
type input "Chase: follow up on cross suits. C"
type textarea "x"
type input "Chase: follow up on cross suits. Ca"
type textarea "x"
type input "Chase: follow up on cross suits. Can"
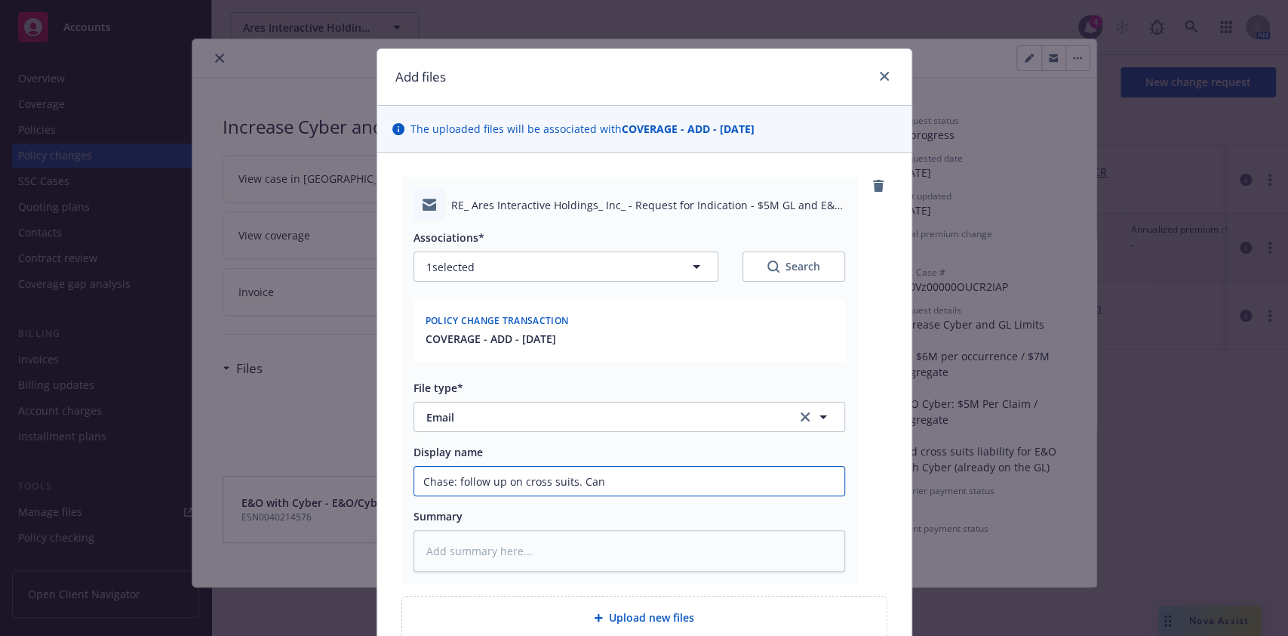
type textarea "x"
type input "Chase: follow up on cross suits. Can"
type textarea "x"
type input "Chase: follow up on cross suits. Can d"
type textarea "x"
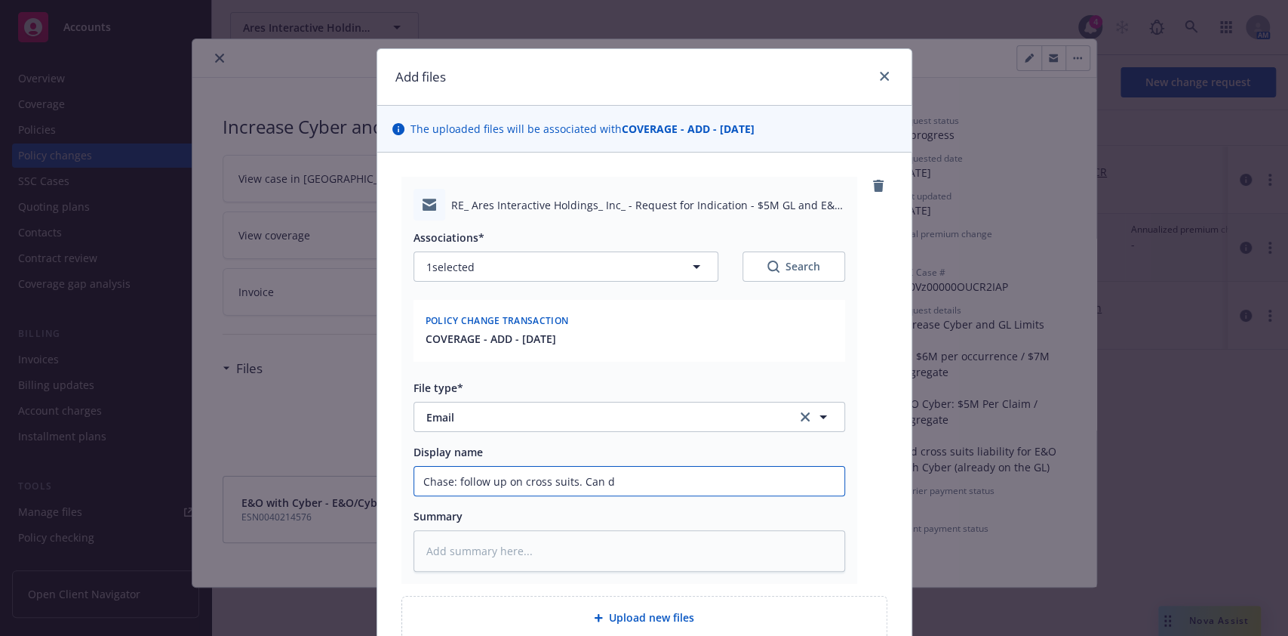
type input "Chase: follow up on cross suits. Can do"
type textarea "x"
type input "Chase: follow up on cross suits. Can do"
type textarea "x"
type input "Chase: follow up on cross suits. Can do u"
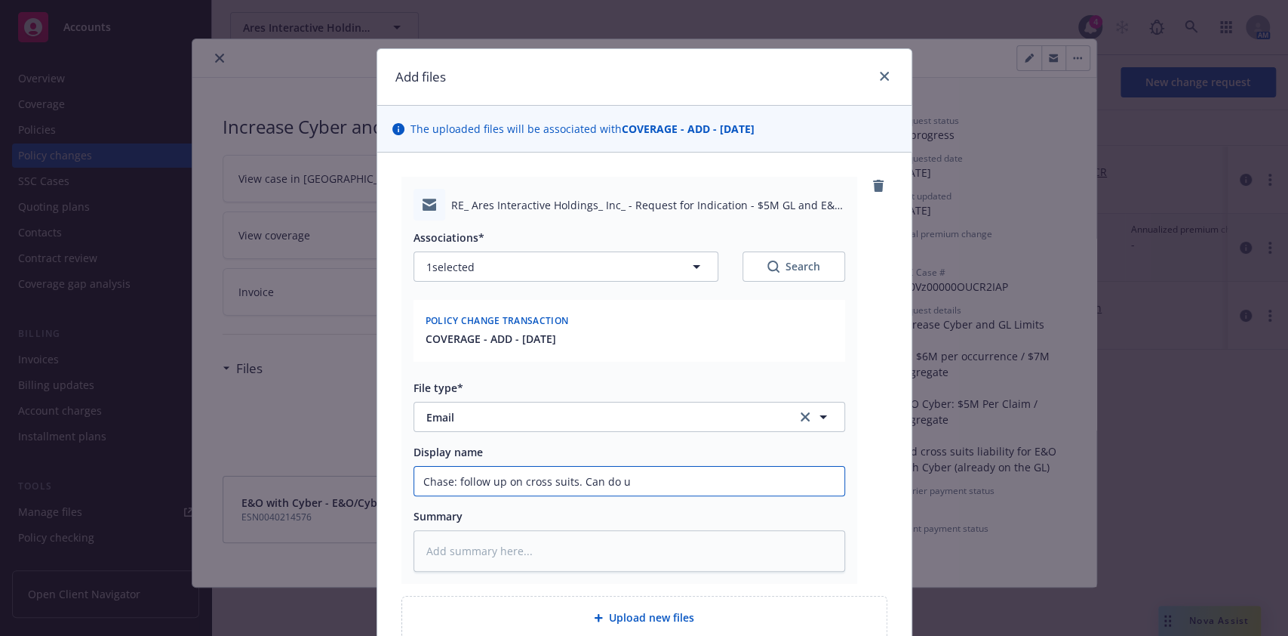
type textarea "x"
type input "Chase: follow up on cross suits. Can do umb"
type textarea "x"
type input "Chase: follow up on cross suits. Can do umb?"
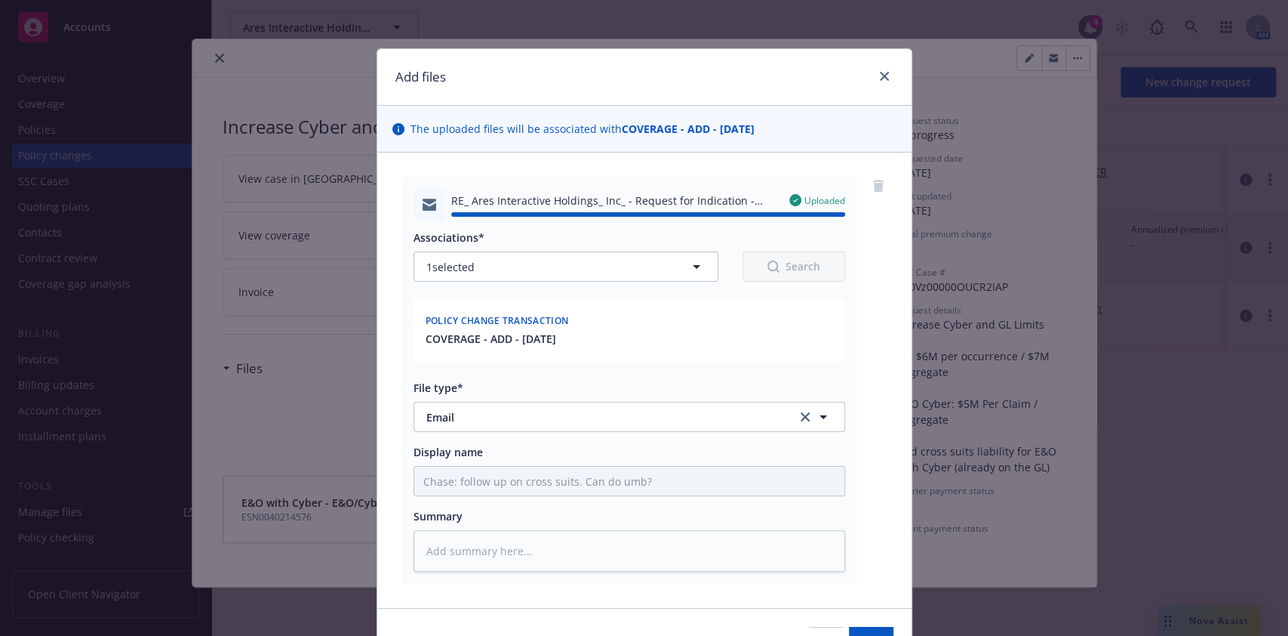
type textarea "x"
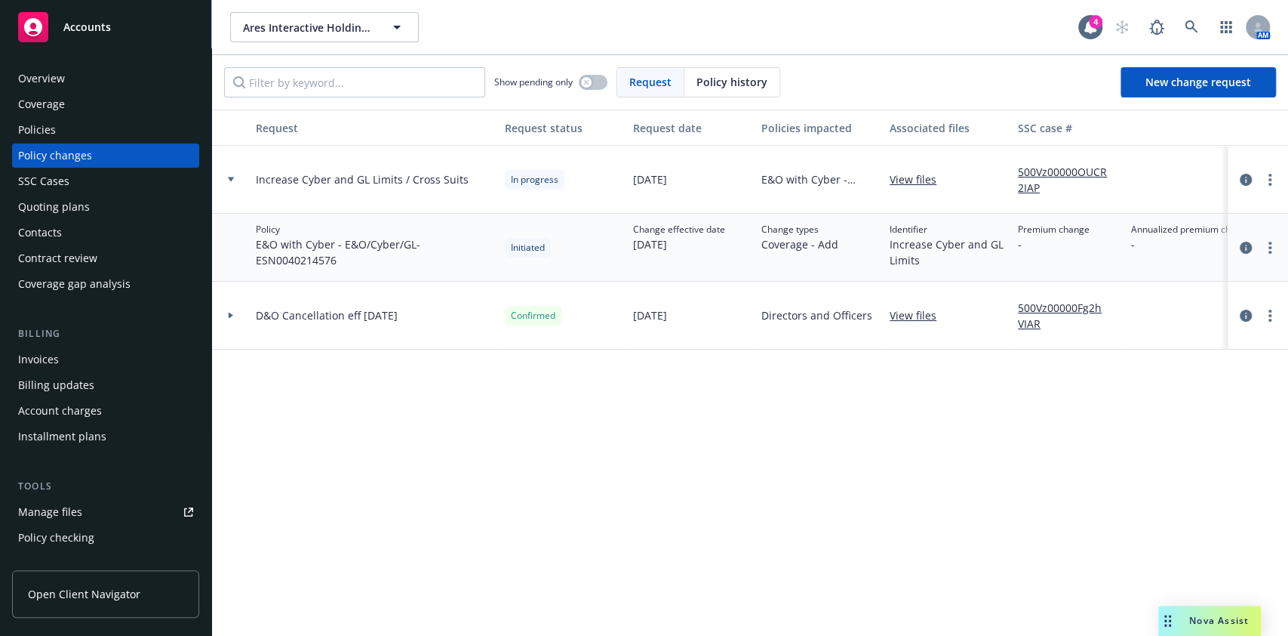
click at [92, 475] on link "Manage files" at bounding box center [105, 512] width 187 height 24
click at [965, 172] on link "circleInformation" at bounding box center [1246, 180] width 18 height 18
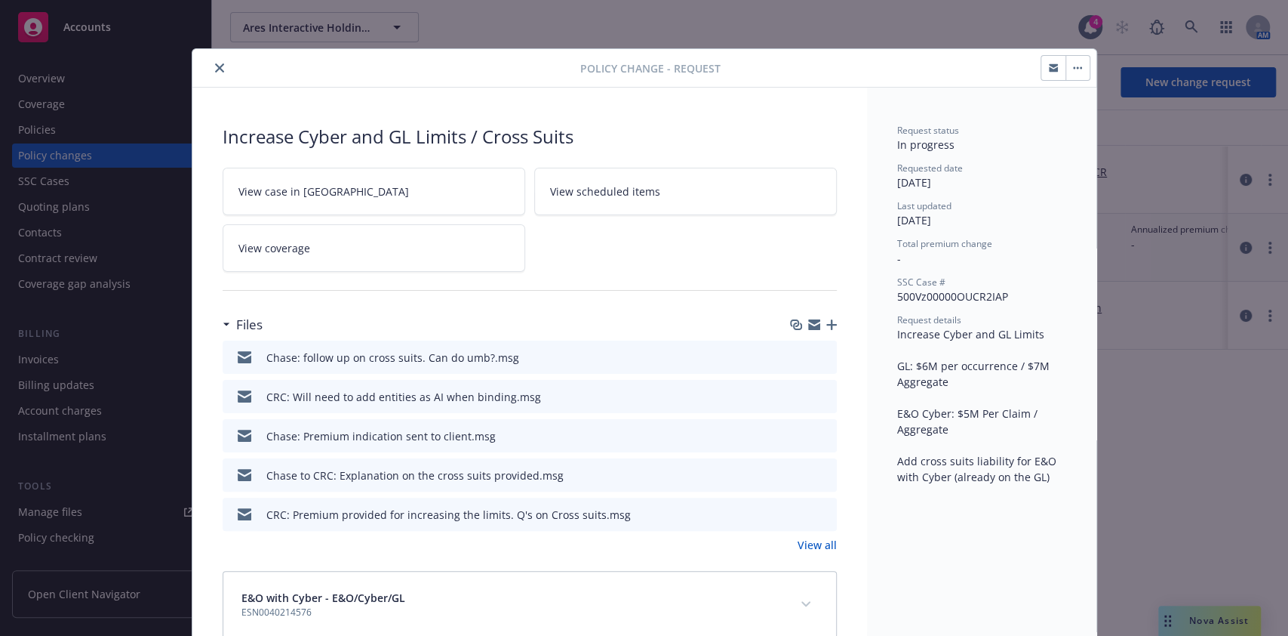
click at [816, 429] on icon "preview file" at bounding box center [823, 434] width 14 height 11
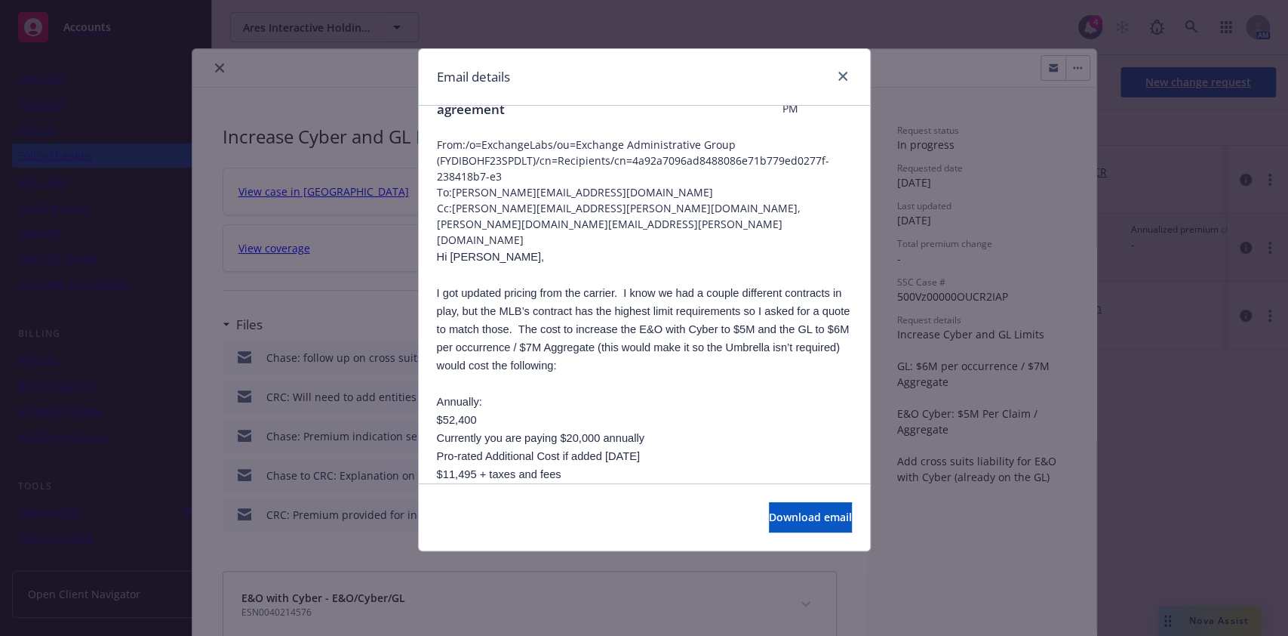
scroll to position [40, 0]
click at [841, 83] on link "close" at bounding box center [843, 76] width 18 height 18
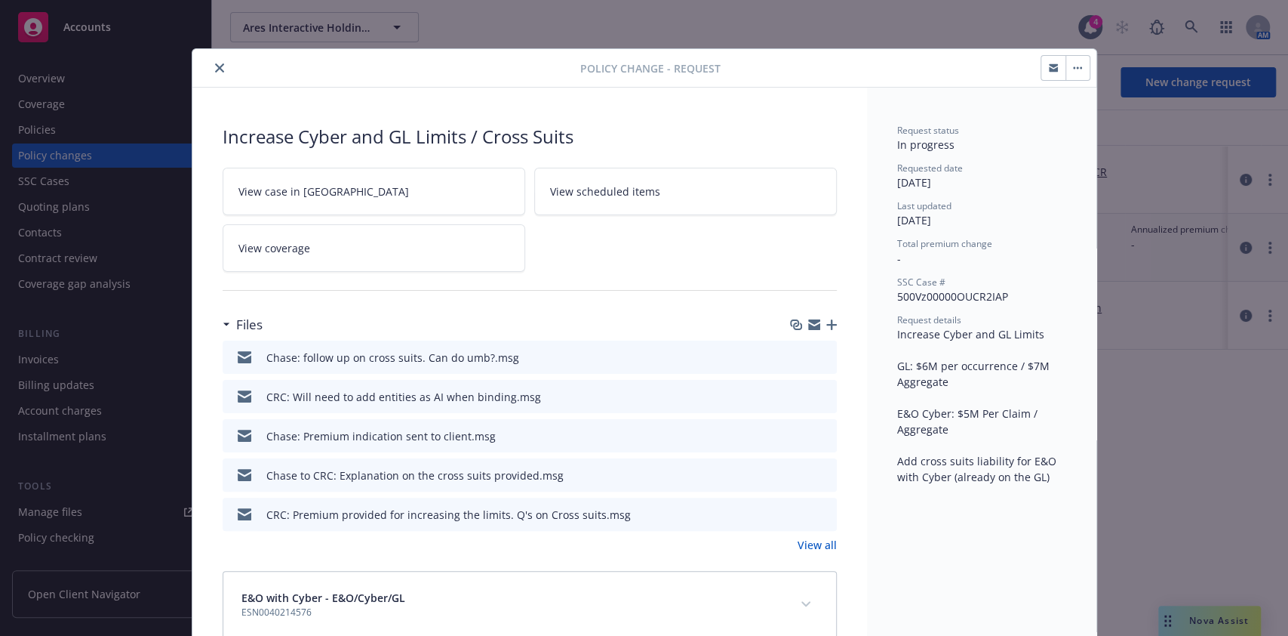
click at [211, 66] on button "close" at bounding box center [220, 68] width 18 height 18
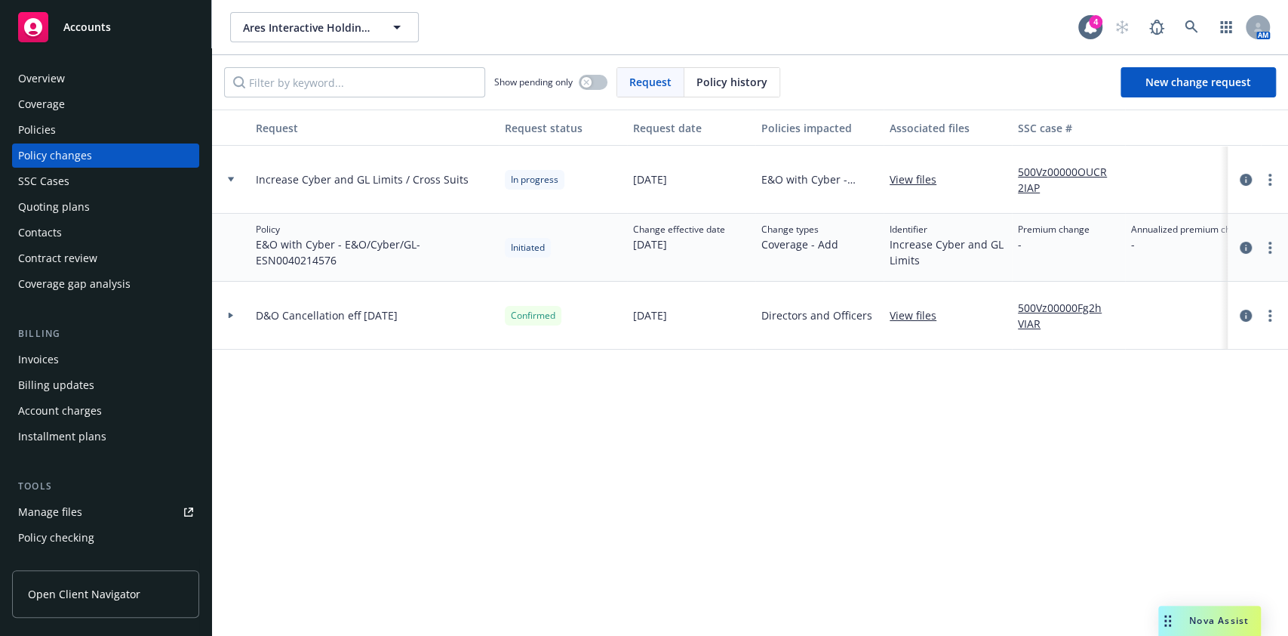
click at [92, 132] on div "Policies" at bounding box center [105, 130] width 175 height 24
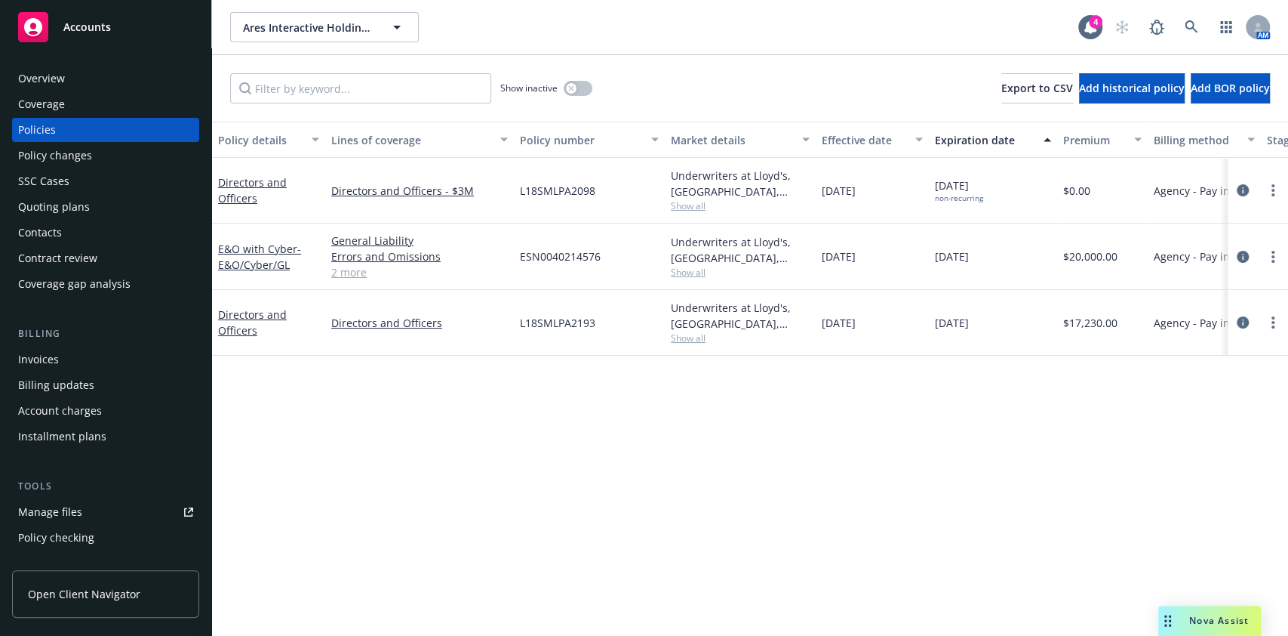
click at [483, 379] on div "Policy details Lines of coverage Policy number Market details Effective date Ex…" at bounding box center [750, 379] width 1076 height 514
click at [483, 381] on div "Policy details Lines of coverage Policy number Market details Effective date Ex…" at bounding box center [750, 379] width 1076 height 514
click at [449, 459] on div "Policy details Lines of coverage Policy number Market details Effective date Ex…" at bounding box center [750, 379] width 1076 height 514
click at [453, 394] on div "Policy details Lines of coverage Policy number Market details Effective date Ex…" at bounding box center [750, 379] width 1076 height 514
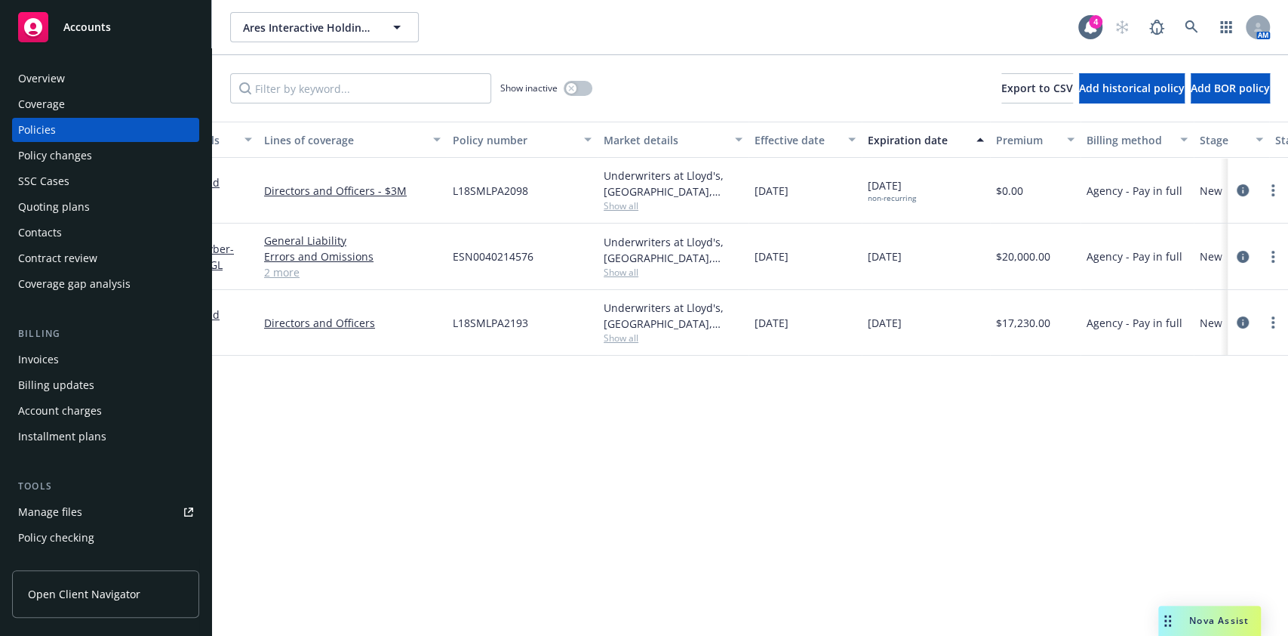
click at [451, 432] on div "Policy details Lines of coverage Policy number Market details Effective date Ex…" at bounding box center [750, 379] width 1076 height 514
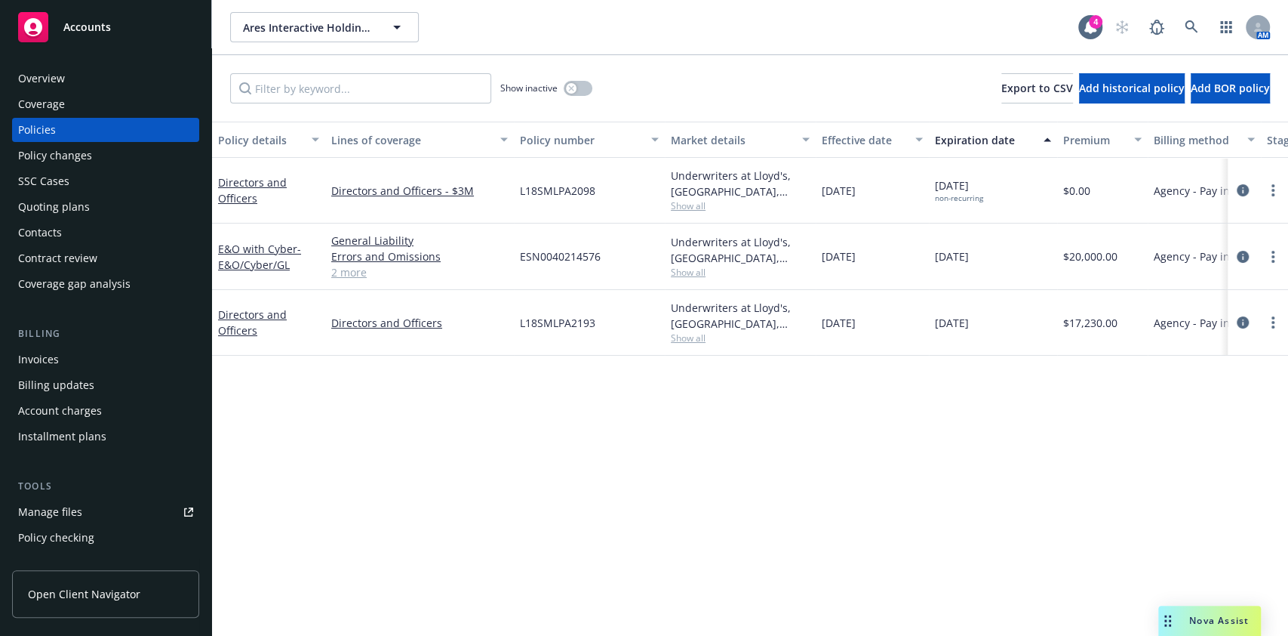
click at [463, 411] on div "Policy details Lines of coverage Policy number Market details Effective date Ex…" at bounding box center [750, 379] width 1076 height 514
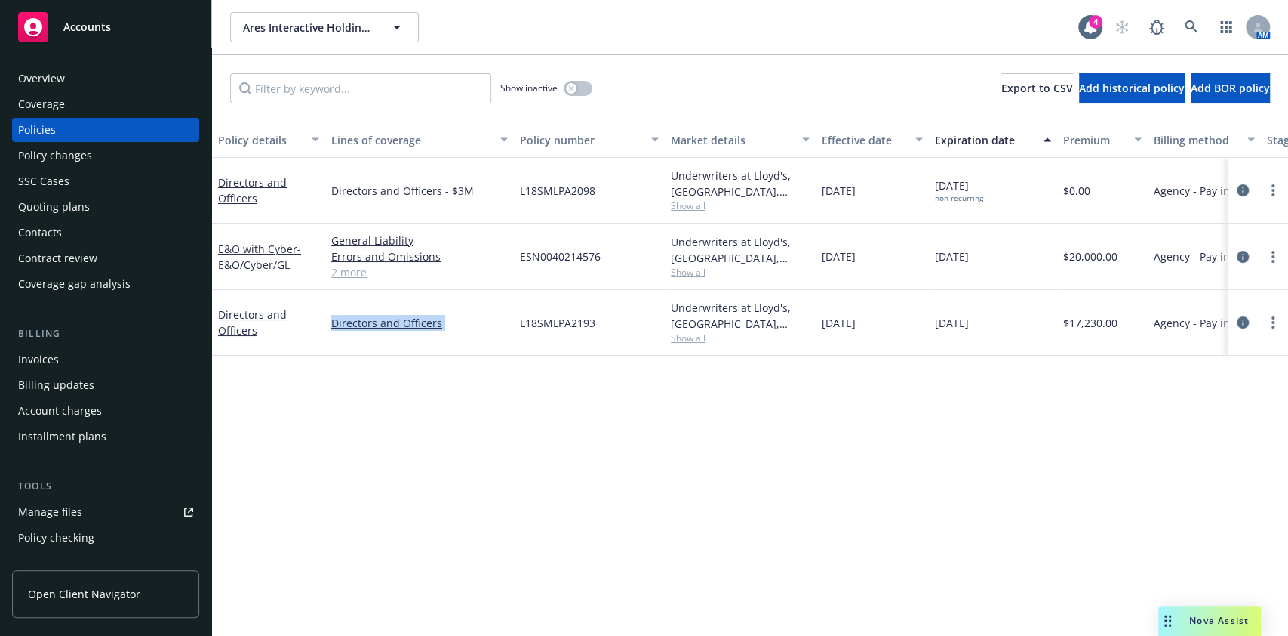
click at [463, 411] on div "Policy details Lines of coverage Policy number Market details Effective date Ex…" at bounding box center [750, 379] width 1076 height 514
click at [96, 199] on div "Quoting plans" at bounding box center [105, 207] width 175 height 24
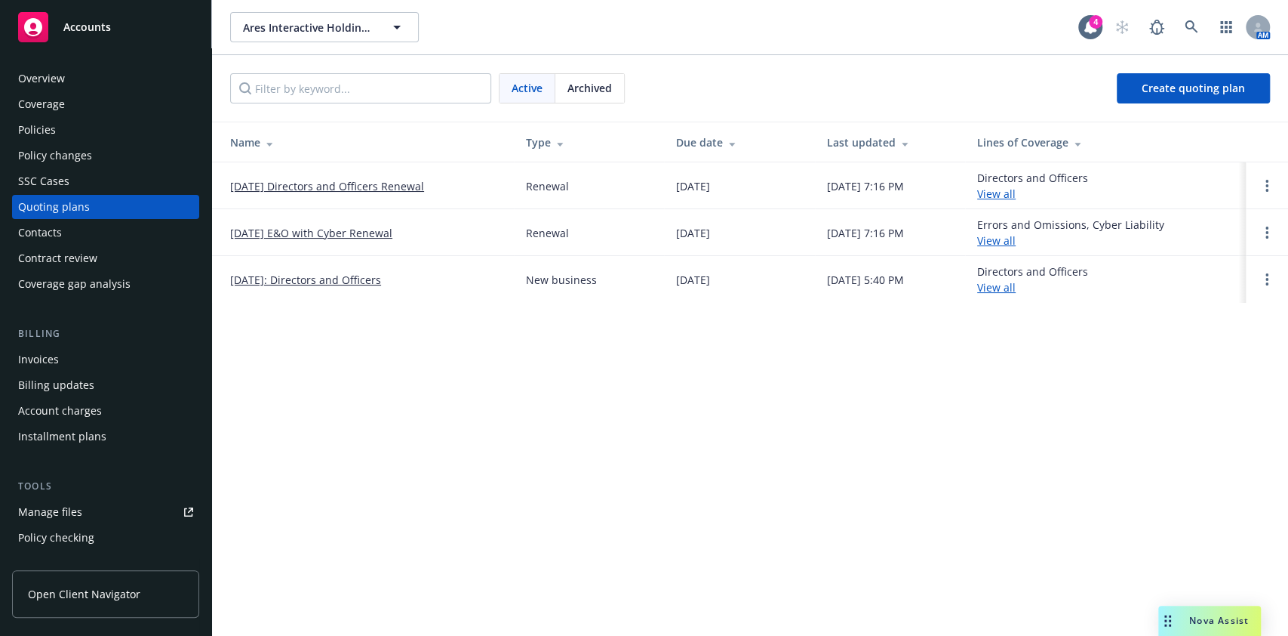
click at [309, 315] on div "Ares Interactive Holdings, Inc. Ares Interactive Holdings, Inc. 4 AM Active Arc…" at bounding box center [750, 318] width 1076 height 636
click at [115, 118] on div "Policies" at bounding box center [105, 130] width 175 height 24
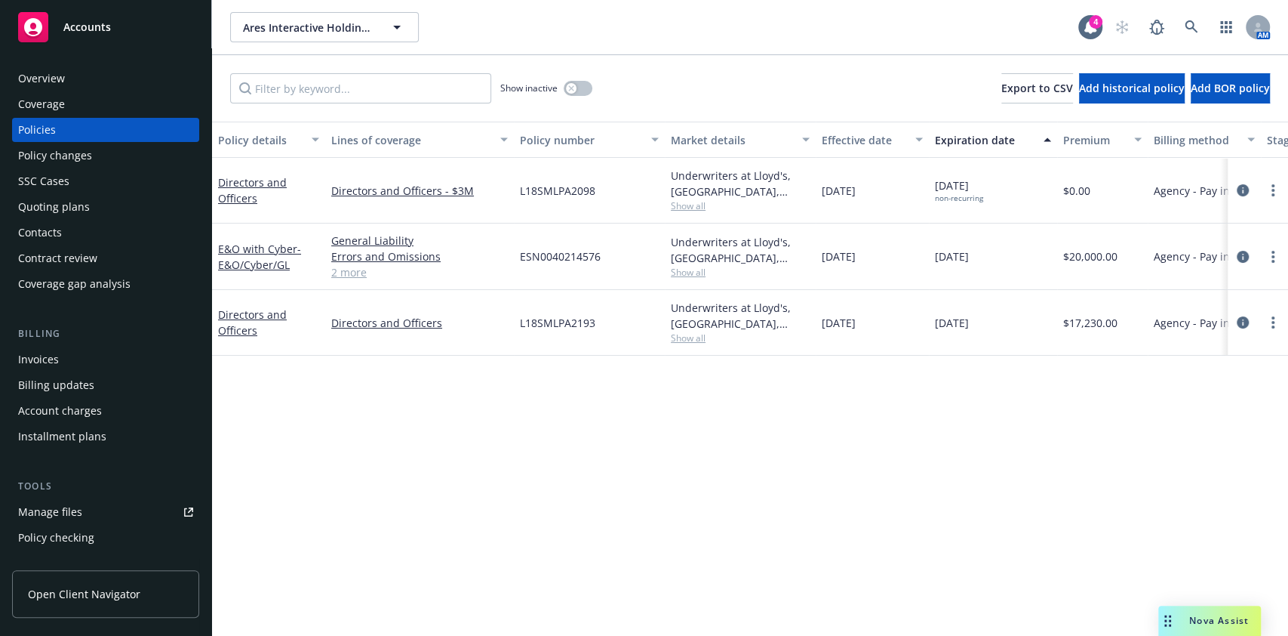
click at [105, 217] on div "Quoting plans" at bounding box center [105, 207] width 175 height 24
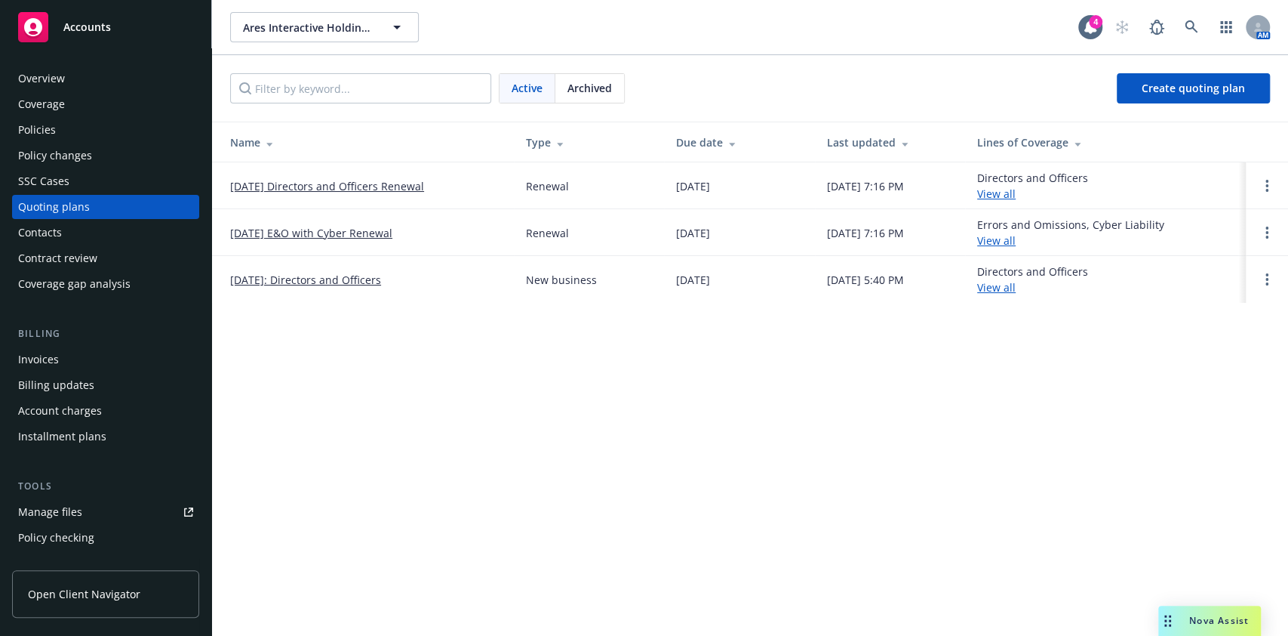
click at [175, 139] on div "Policies" at bounding box center [105, 130] width 175 height 24
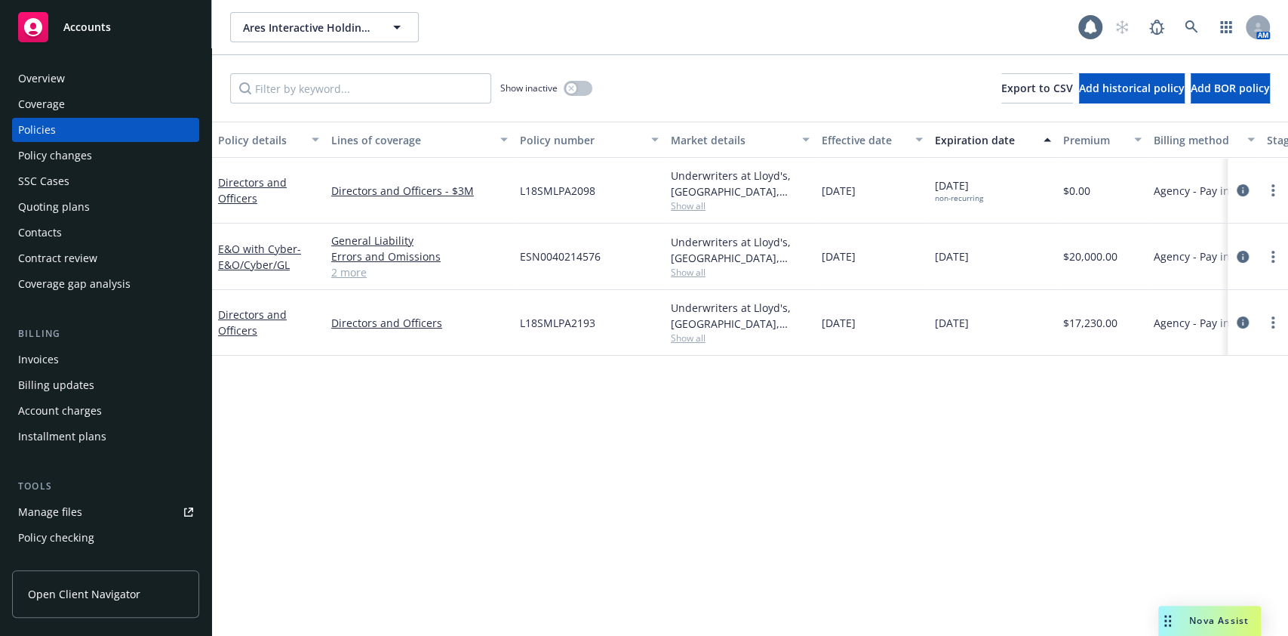
click at [175, 139] on div "Policies" at bounding box center [105, 130] width 175 height 24
click at [513, 450] on div "Policy details Lines of coverage Policy number Market details Effective date Ex…" at bounding box center [750, 379] width 1076 height 514
click at [779, 475] on div "Policy details Lines of coverage Policy number Market details Effective date Ex…" at bounding box center [750, 379] width 1076 height 514
click at [756, 475] on div "Policy details Lines of coverage Policy number Market details Effective date Ex…" at bounding box center [750, 379] width 1076 height 514
click at [371, 99] on input "Filter by keyword..." at bounding box center [360, 88] width 261 height 30
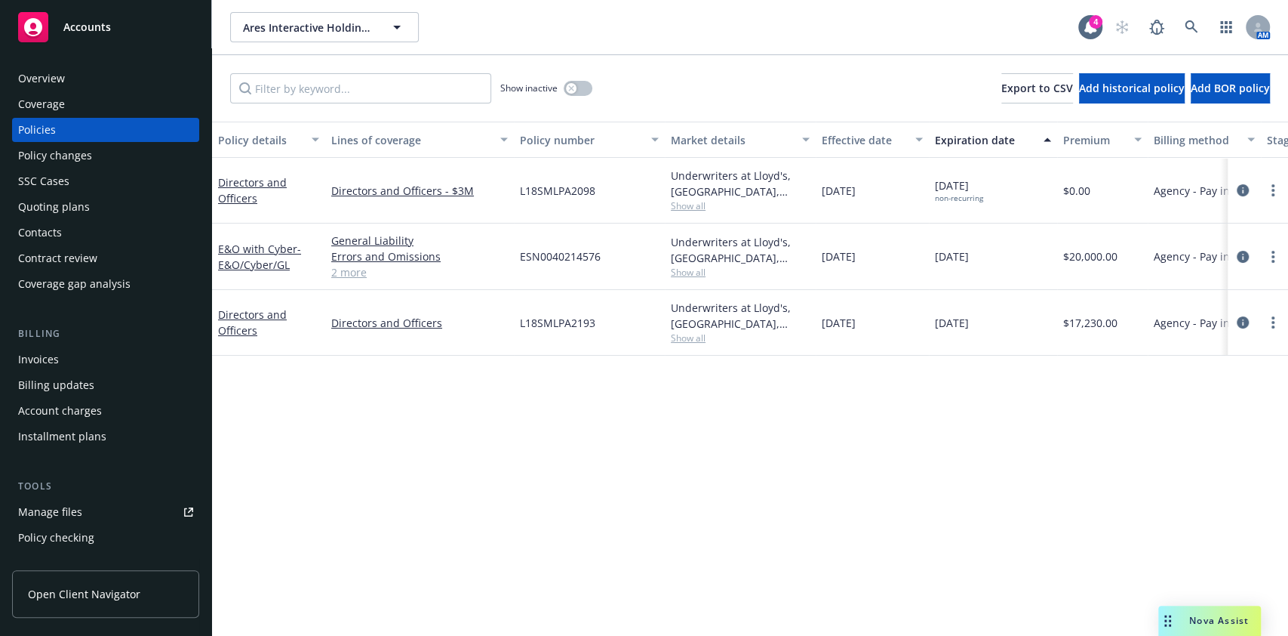
click at [171, 141] on div "Policies" at bounding box center [105, 130] width 175 height 24
click at [749, 178] on div "Underwriters at Lloyd's, London, Lloyd's of London, RT Specialty Insurance Serv…" at bounding box center [740, 184] width 139 height 32
click at [918, 475] on div "Policy details Lines of coverage Policy number Market details Effective date Ex…" at bounding box center [750, 379] width 1076 height 514
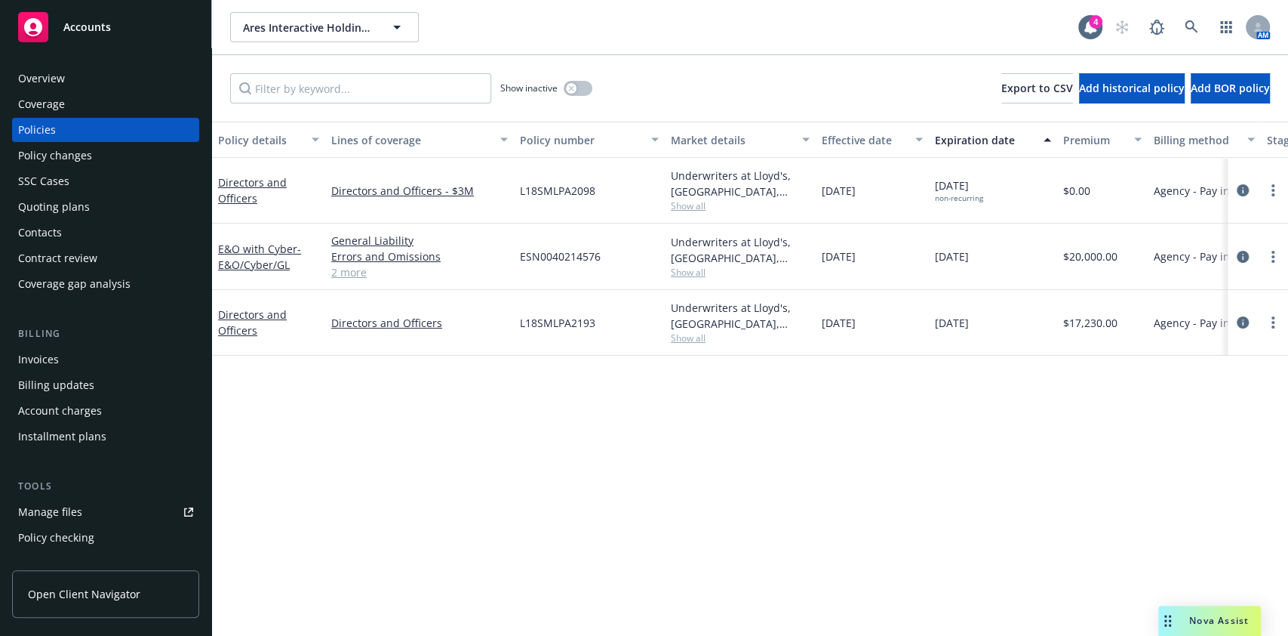
click at [918, 475] on div "Policy details Lines of coverage Policy number Market details Effective date Ex…" at bounding box center [750, 379] width 1076 height 514
click at [320, 28] on span "Ares Interactive Holdings, Inc." at bounding box center [308, 28] width 131 height 16
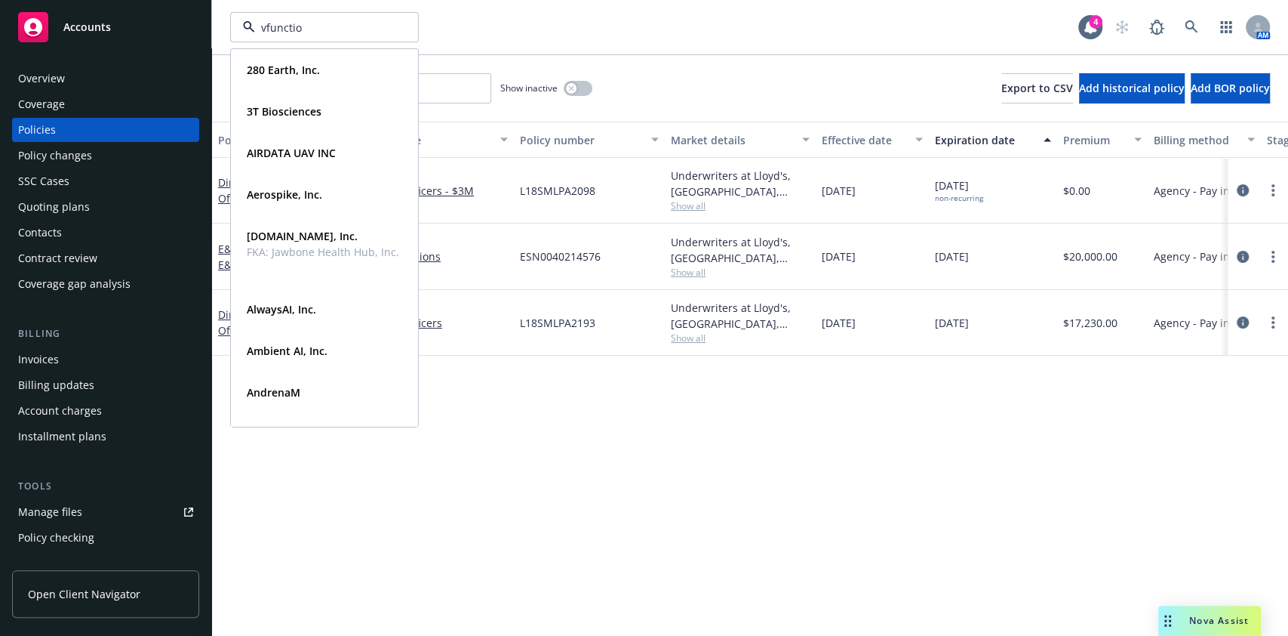
type input "vfunction"
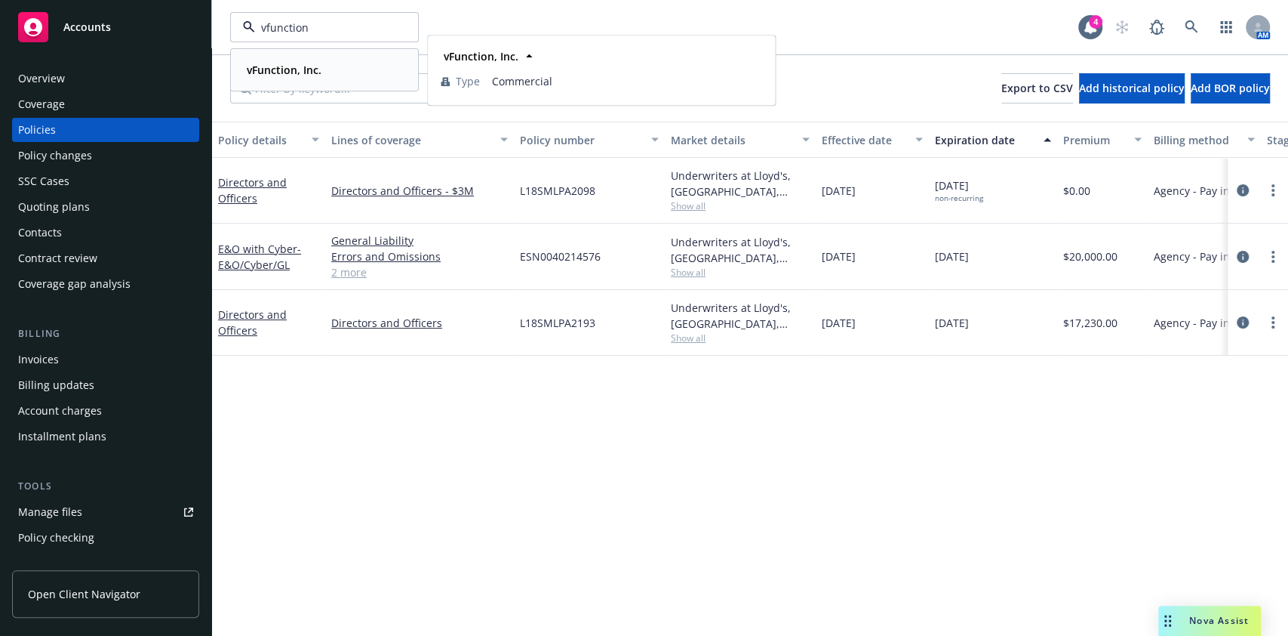
click at [308, 73] on strong "vFunction, Inc." at bounding box center [284, 70] width 75 height 14
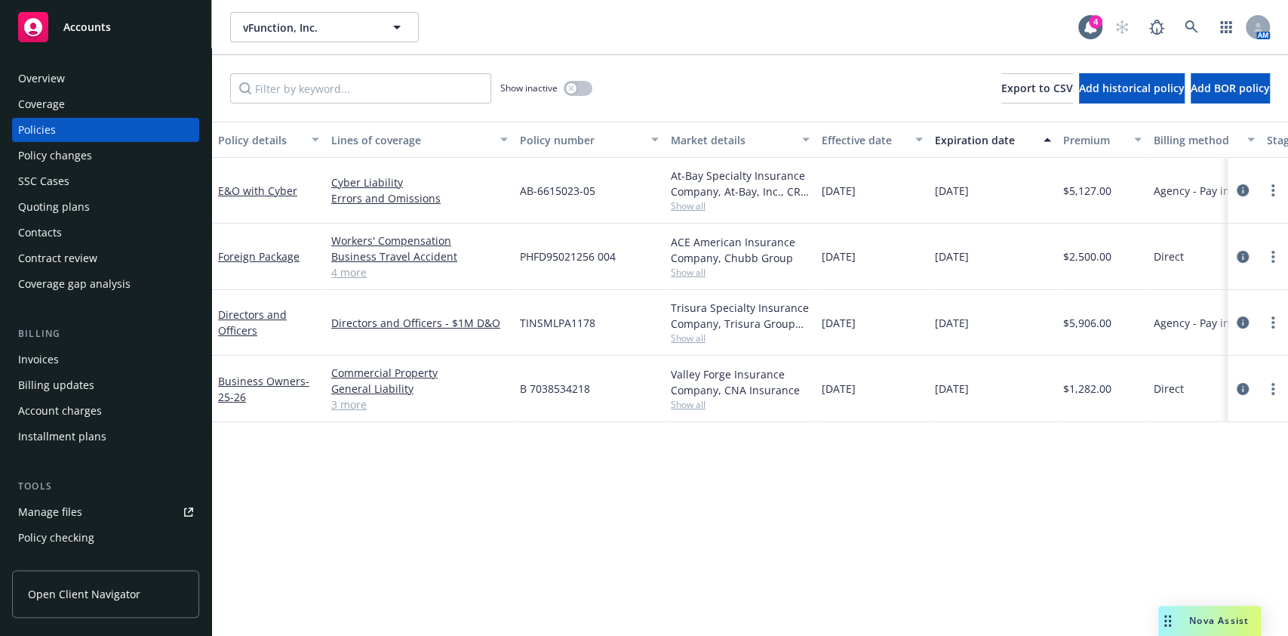
click at [631, 466] on div "Policy details Lines of coverage Policy number Market details Effective date Ex…" at bounding box center [750, 379] width 1076 height 514
click at [262, 222] on div "E&O with Cyber" at bounding box center [268, 191] width 113 height 66
click at [249, 251] on link "Foreign Package" at bounding box center [259, 256] width 82 height 14
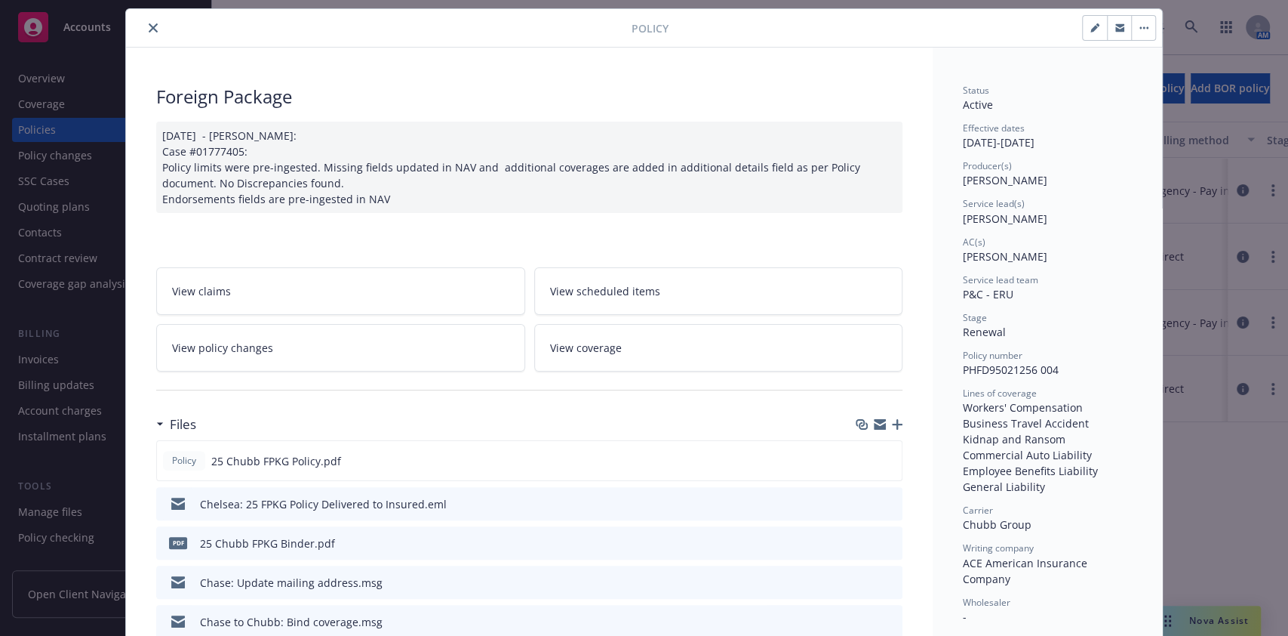
scroll to position [44, 0]
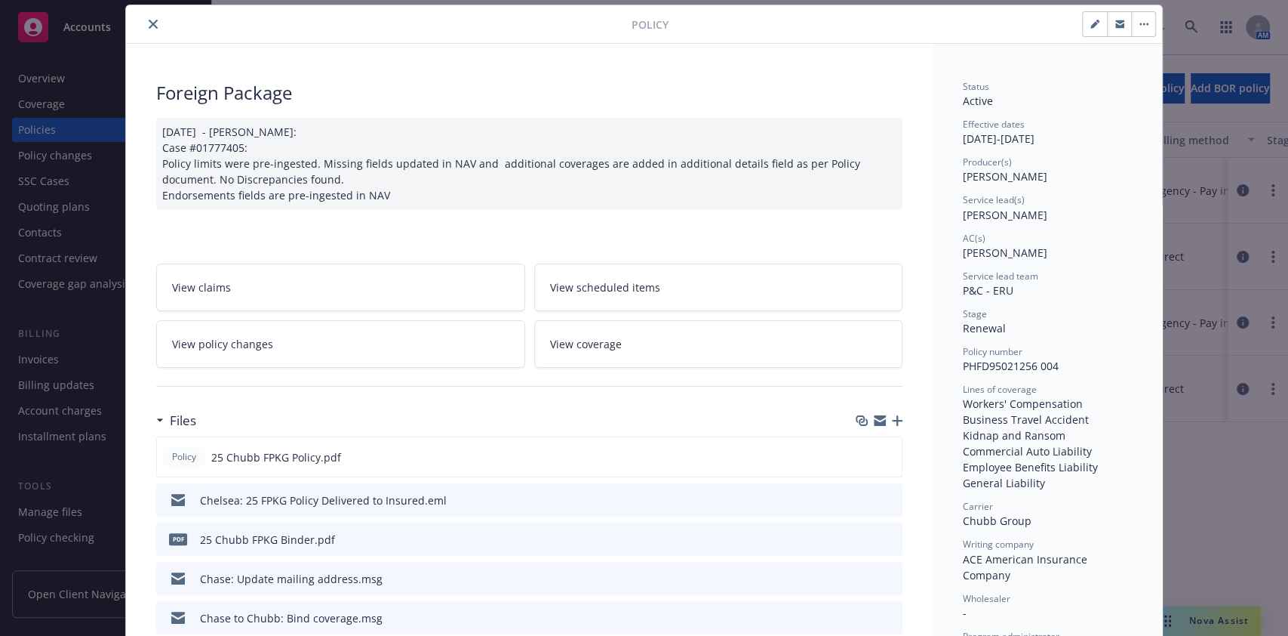
click at [892, 420] on icon "button" at bounding box center [897, 420] width 11 height 11
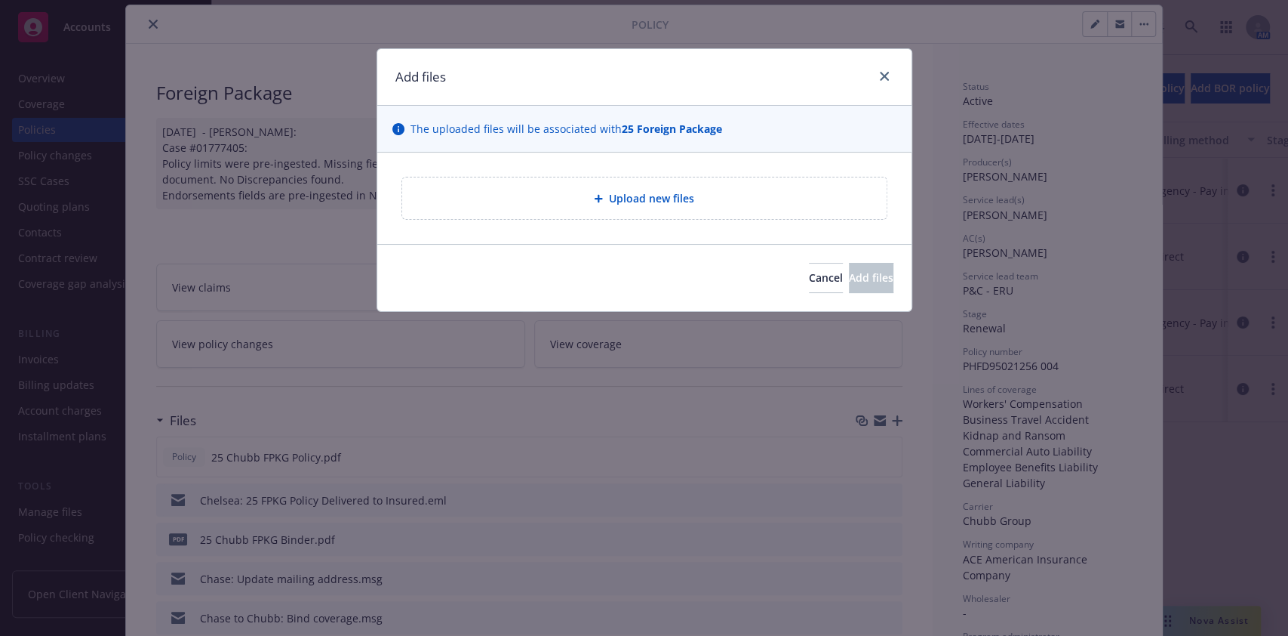
click at [792, 225] on div "Upload new files" at bounding box center [644, 197] width 534 height 91
click at [791, 214] on div "Upload new files" at bounding box center [644, 198] width 485 height 42
type textarea "x"
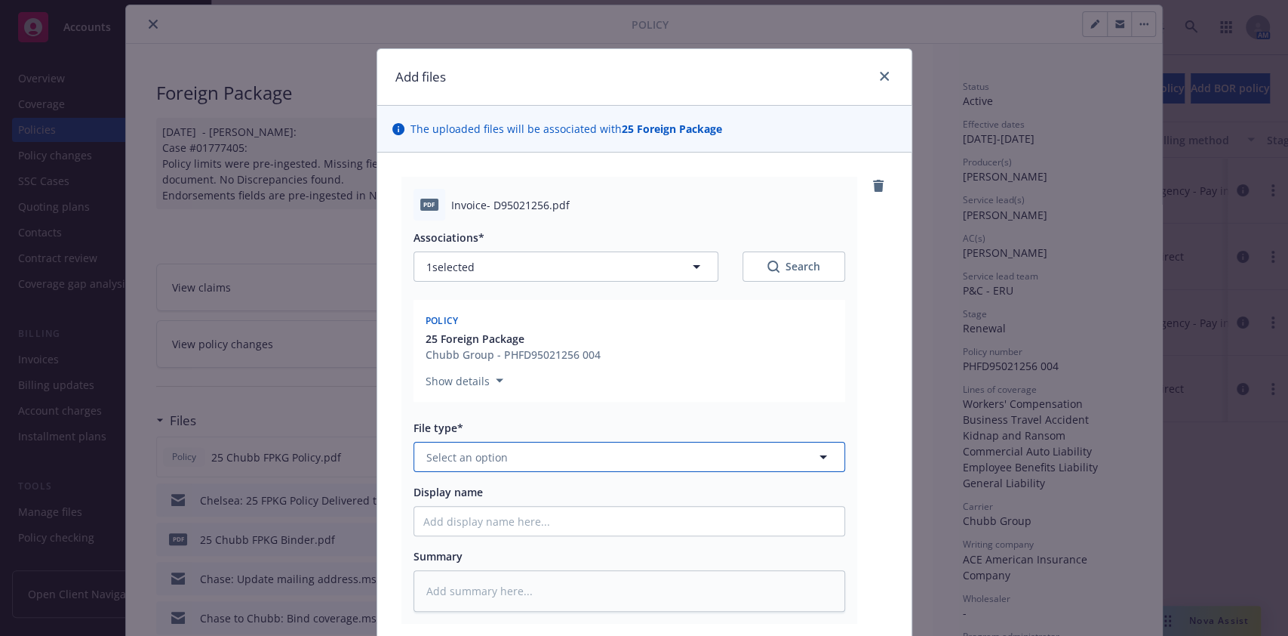
click at [573, 458] on button "Select an option" at bounding box center [630, 457] width 432 height 30
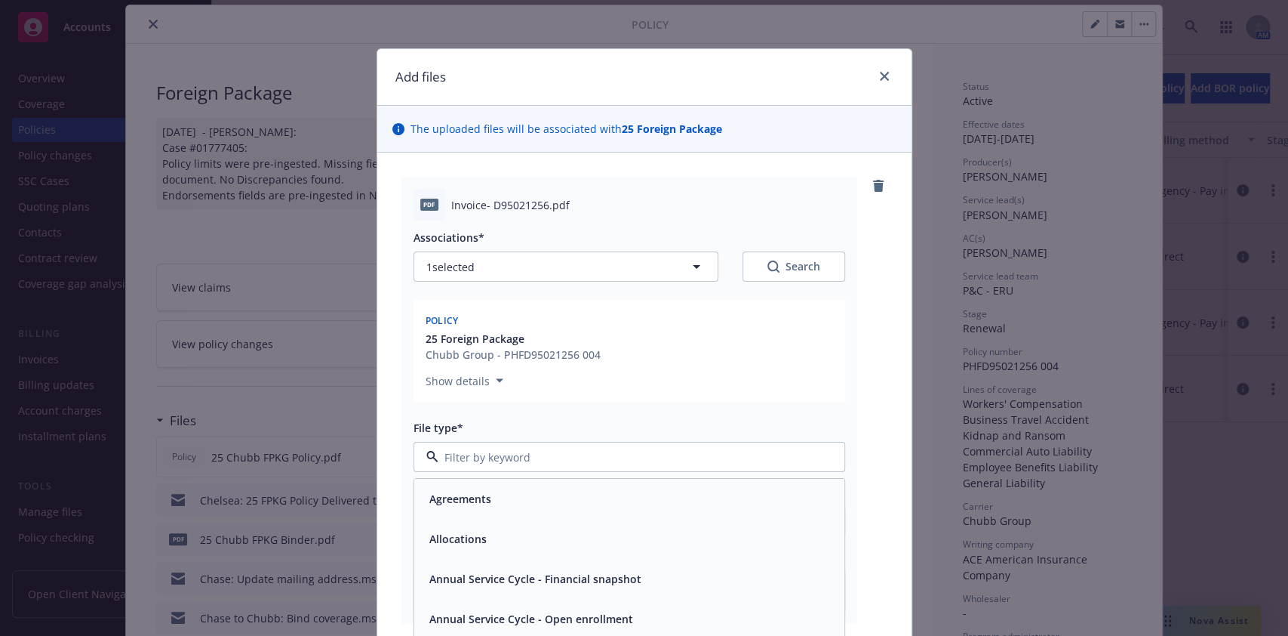
click at [573, 458] on input at bounding box center [627, 457] width 376 height 16
type input "thir"
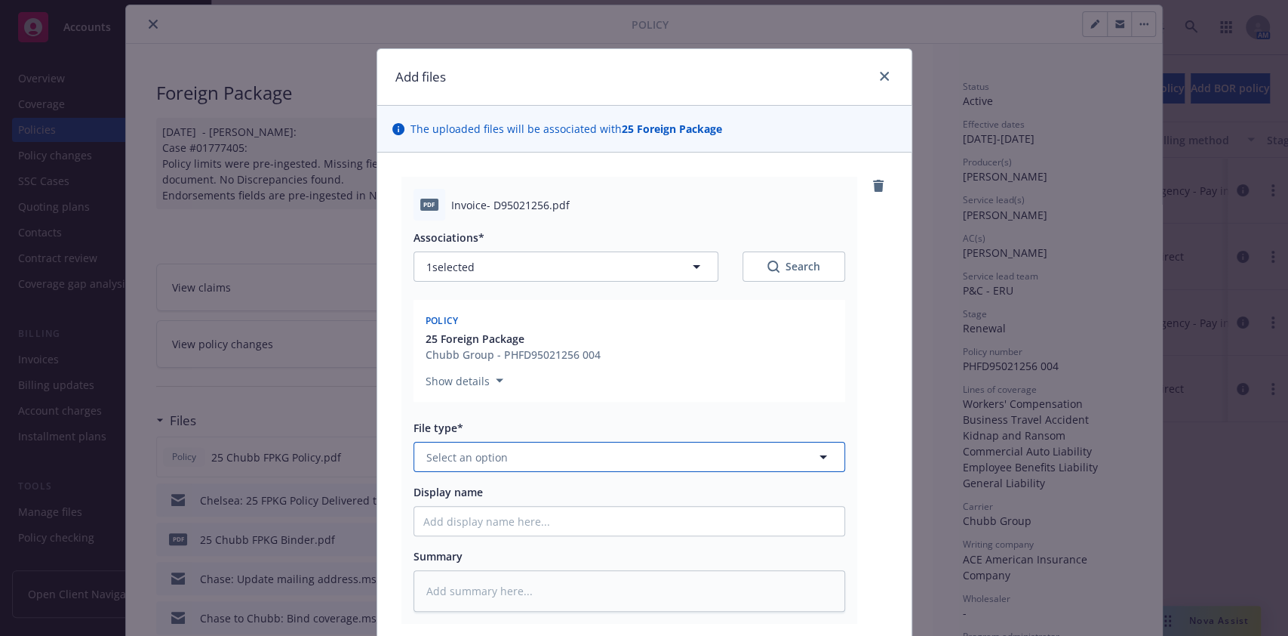
click at [573, 458] on button "Select an option" at bounding box center [630, 457] width 432 height 30
type input "thir"
click at [569, 475] on div "Invoice - Third Party" at bounding box center [629, 499] width 430 height 40
click at [569, 475] on input "Display name" at bounding box center [629, 520] width 430 height 29
type textarea "x"
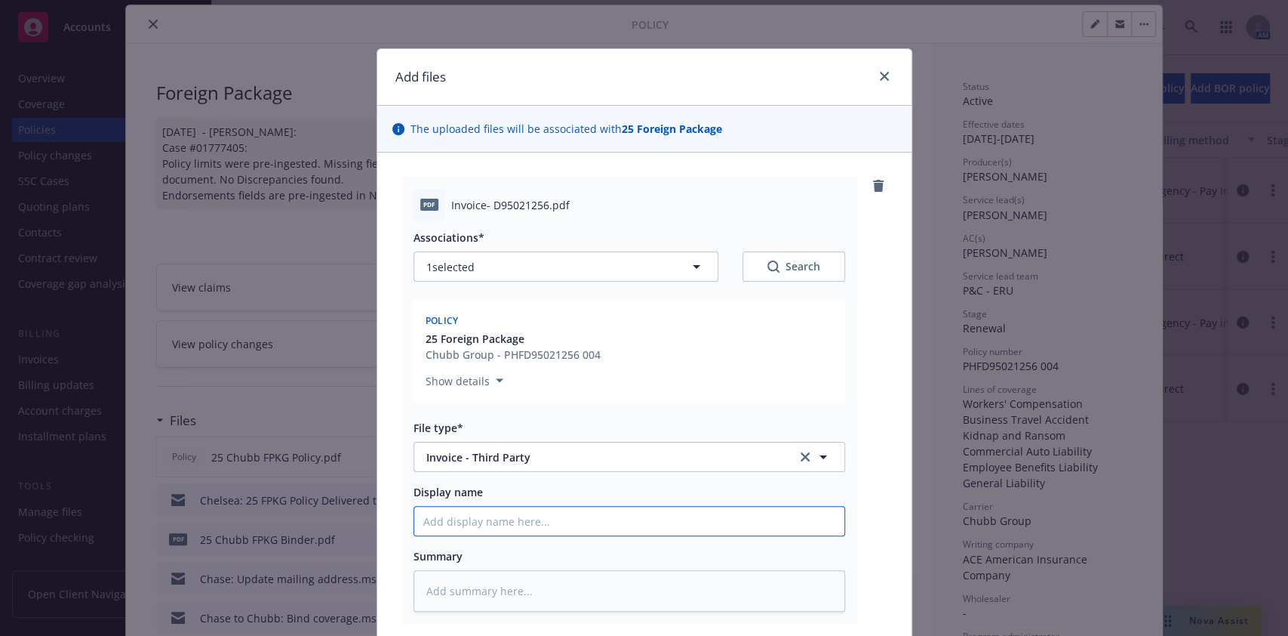
type input "2"
type textarea "x"
type input "24"
type textarea "x"
type input "2"
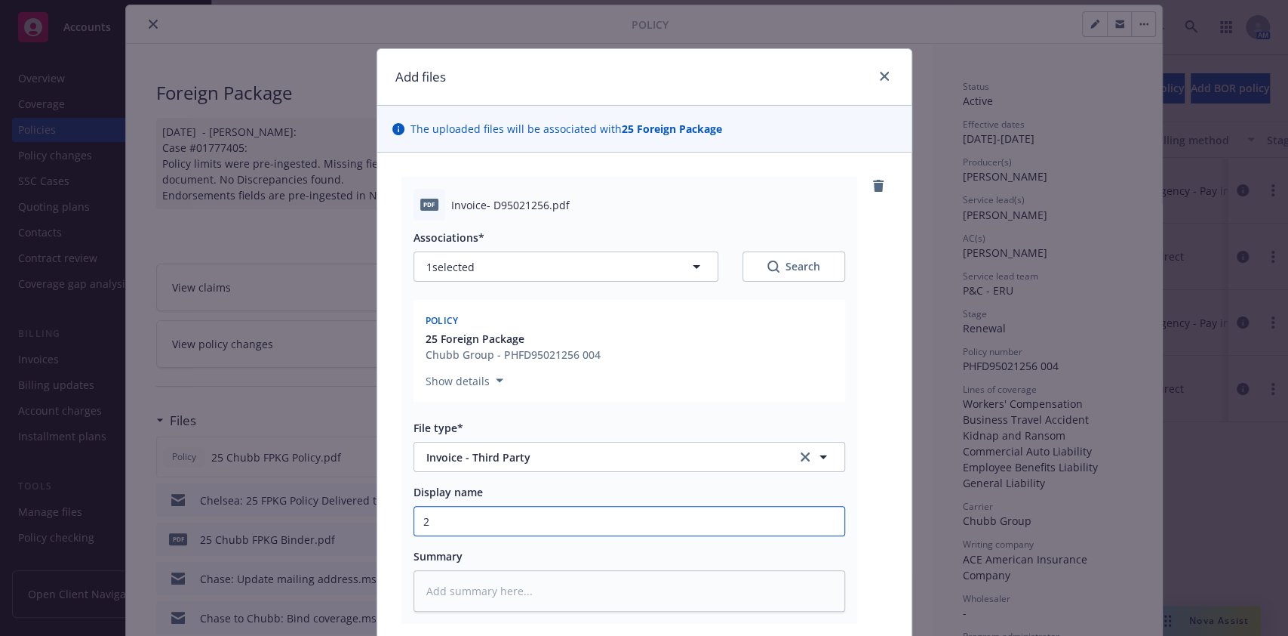
type textarea "x"
type input "25"
type textarea "x"
type input "25-"
type textarea "x"
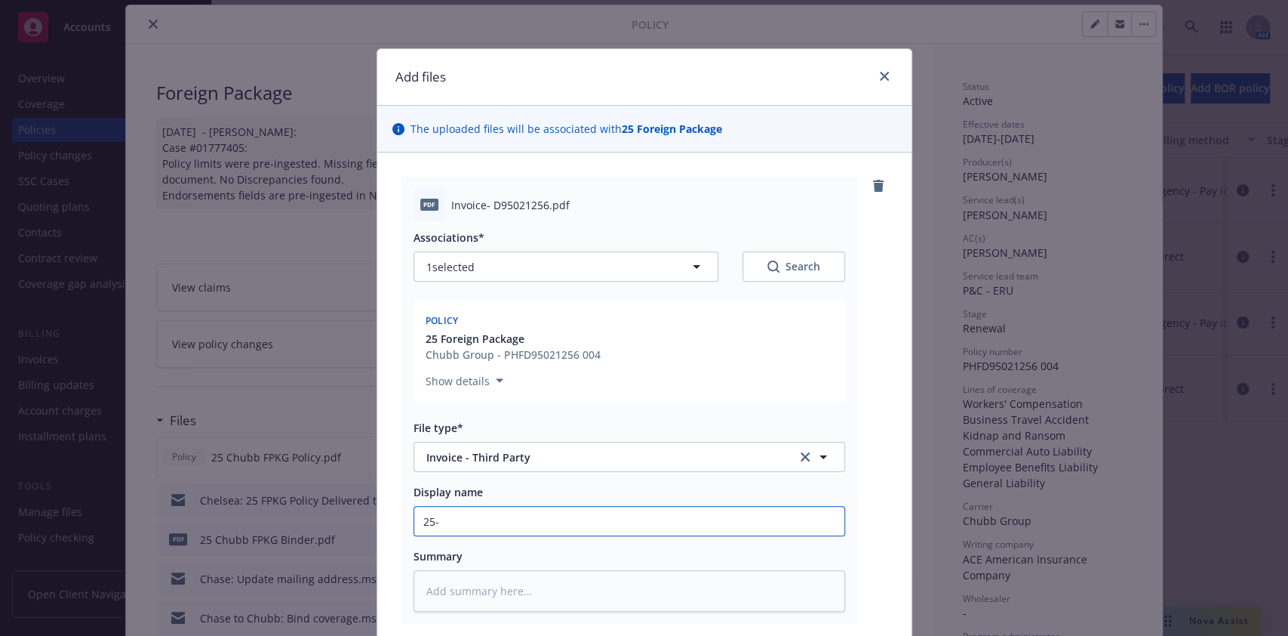
type input "25-2"
type textarea "x"
type input "25-26"
type textarea "x"
type input "25-26"
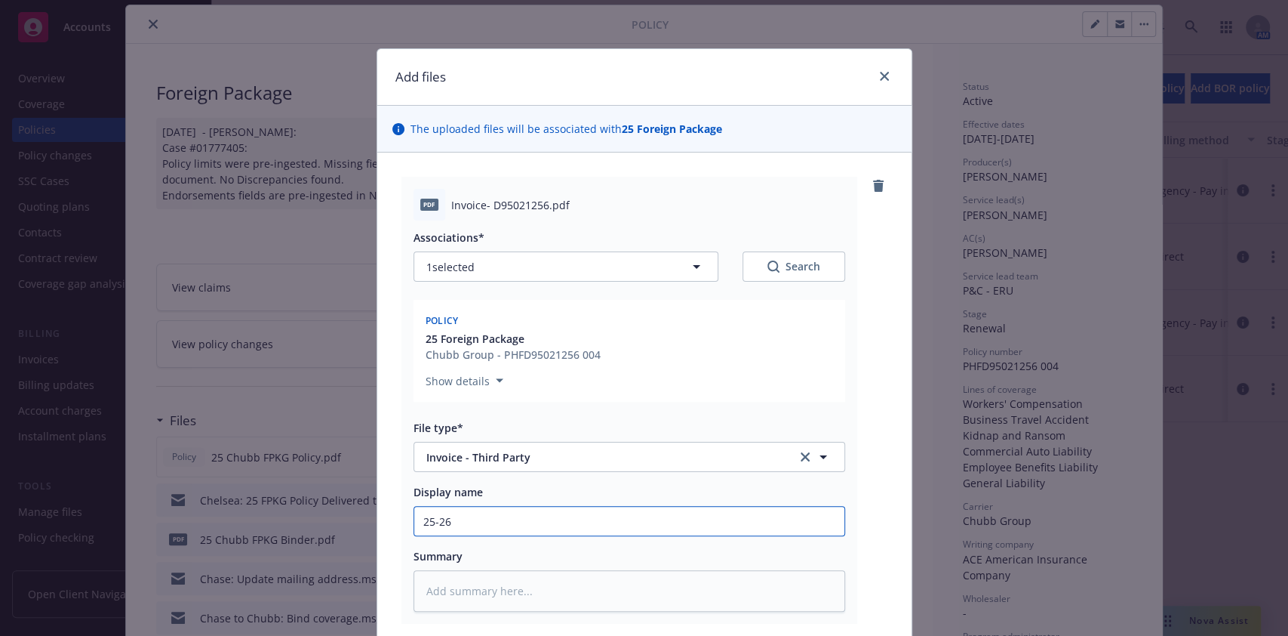
type textarea "x"
type input "25-26 Fo"
type textarea "x"
type input "25-26 For"
type textarea "x"
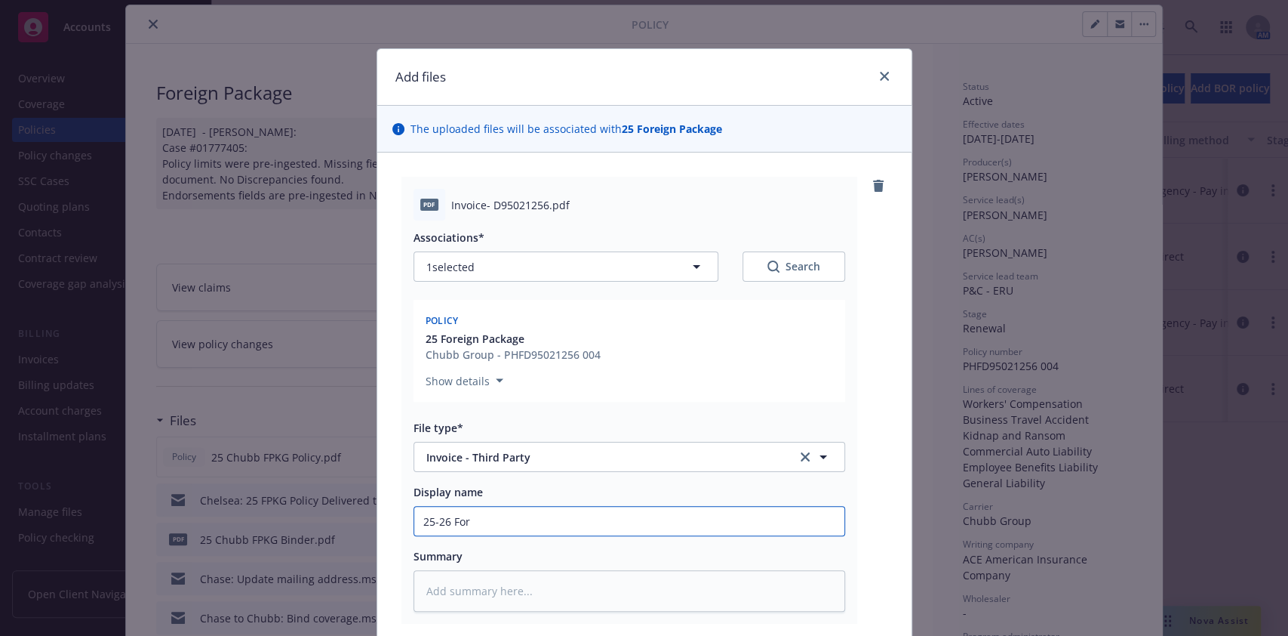
type input "25-26 Fore"
type textarea "x"
type input "25-26 Forei"
type textarea "x"
type input "25-26 Foreign"
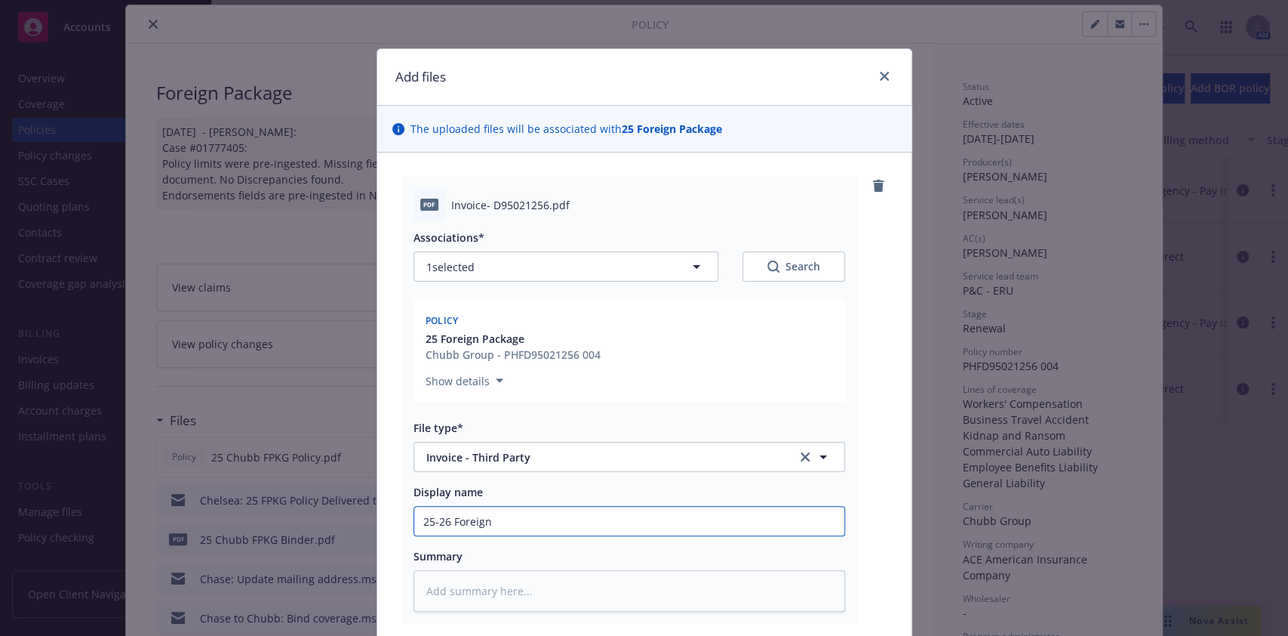
type textarea "x"
type input "25-26 Foreign"
type textarea "x"
type input "25-26 Foreign P"
type textarea "x"
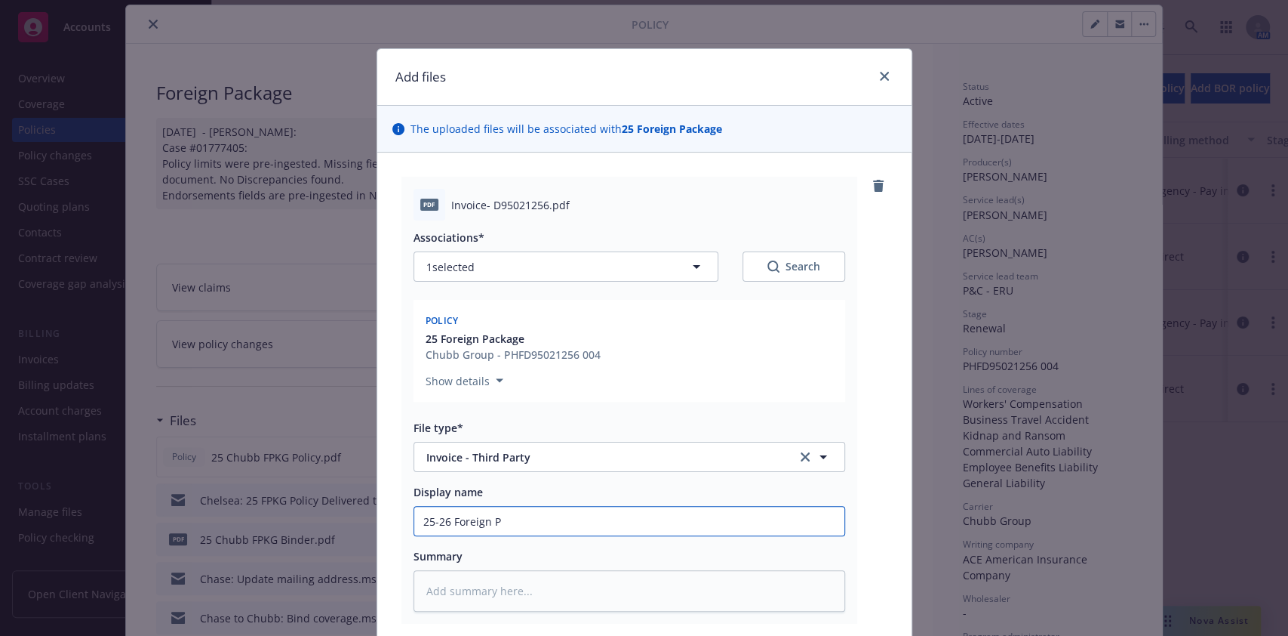
type input "25-26 Foreign Pa"
type textarea "x"
type input "25-26 Foreign Pack"
type textarea "x"
type input "25-26 Foreign Packag"
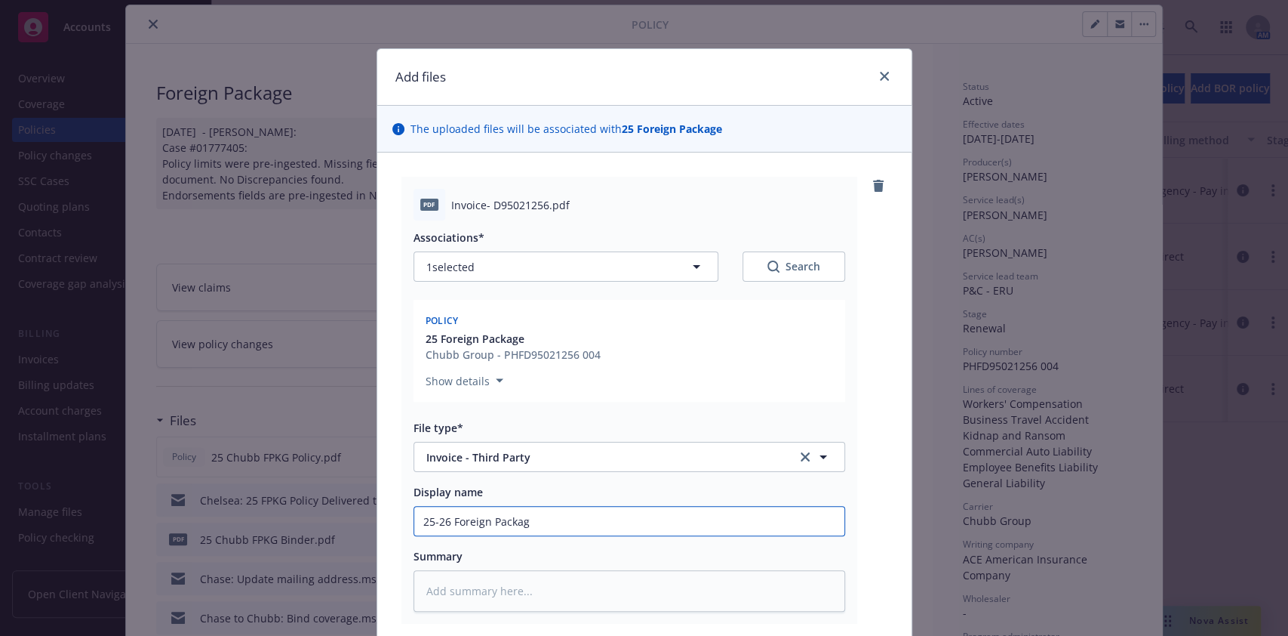
type textarea "x"
type input "25-26 Foreign Package"
type textarea "x"
type input "25-26 Foreign Package"
type textarea "x"
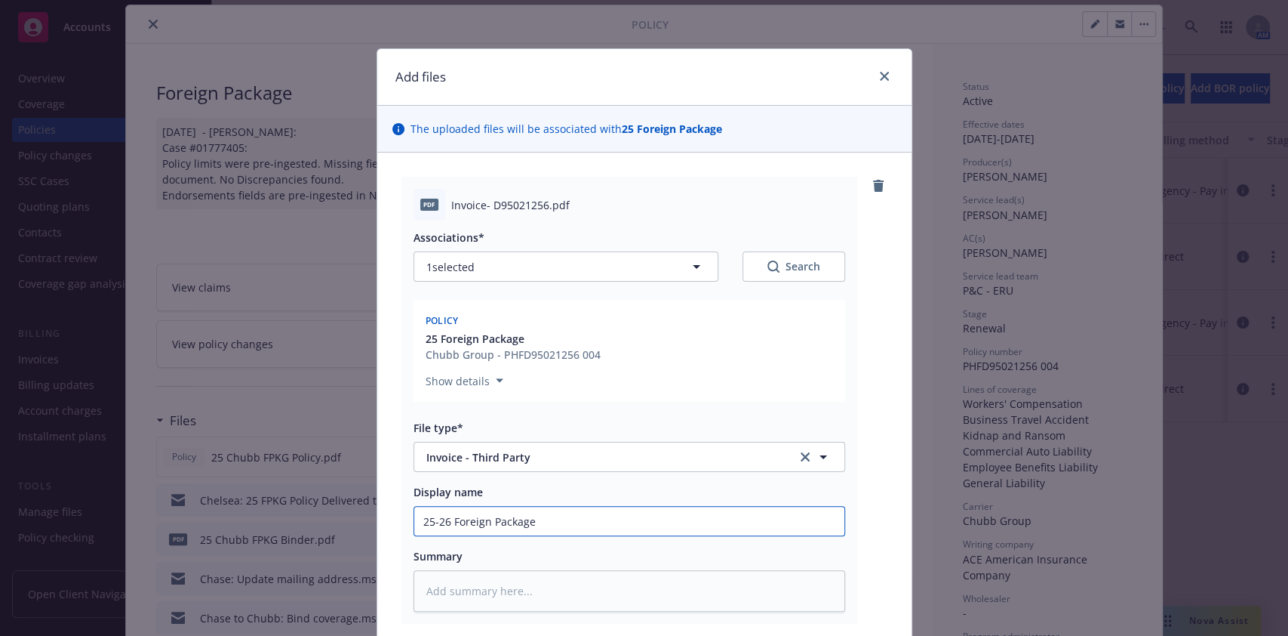
type input "25-26 Foreign Package I"
type textarea "x"
type input "25-26 Foreign Package In"
type textarea "x"
type input "25-26 Foreign Package Invo"
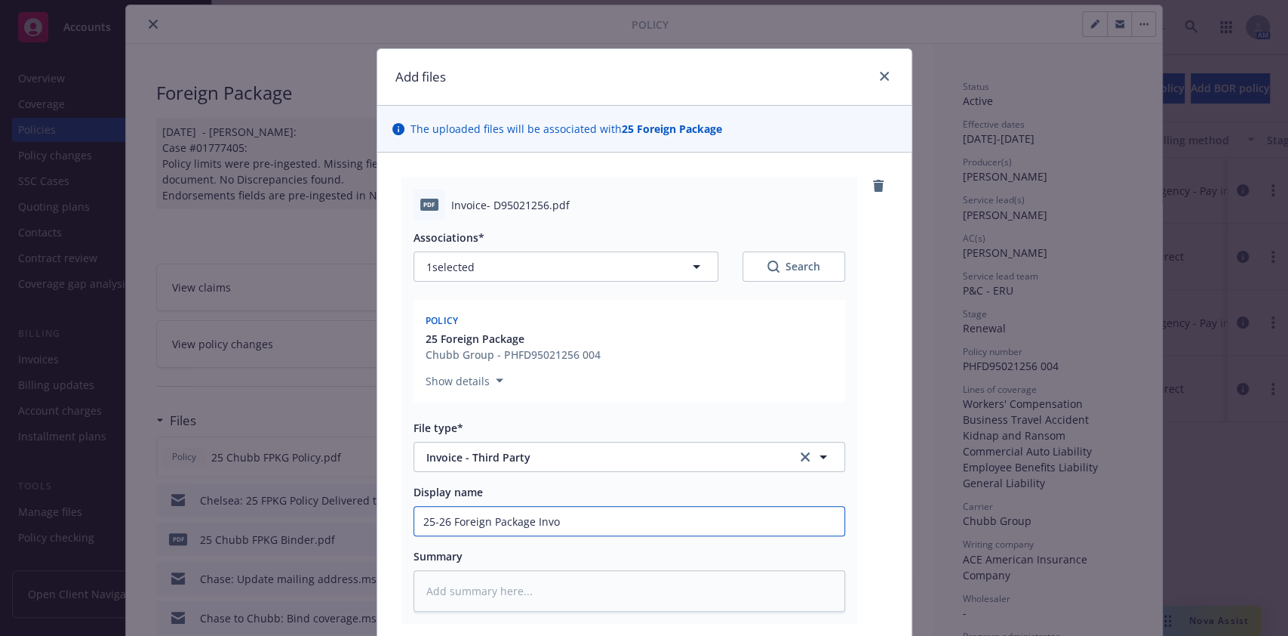
type textarea "x"
type input "25-26 Foreign Package Invoi"
type textarea "x"
type input "25-26 Foreign Package Invoic"
type textarea "x"
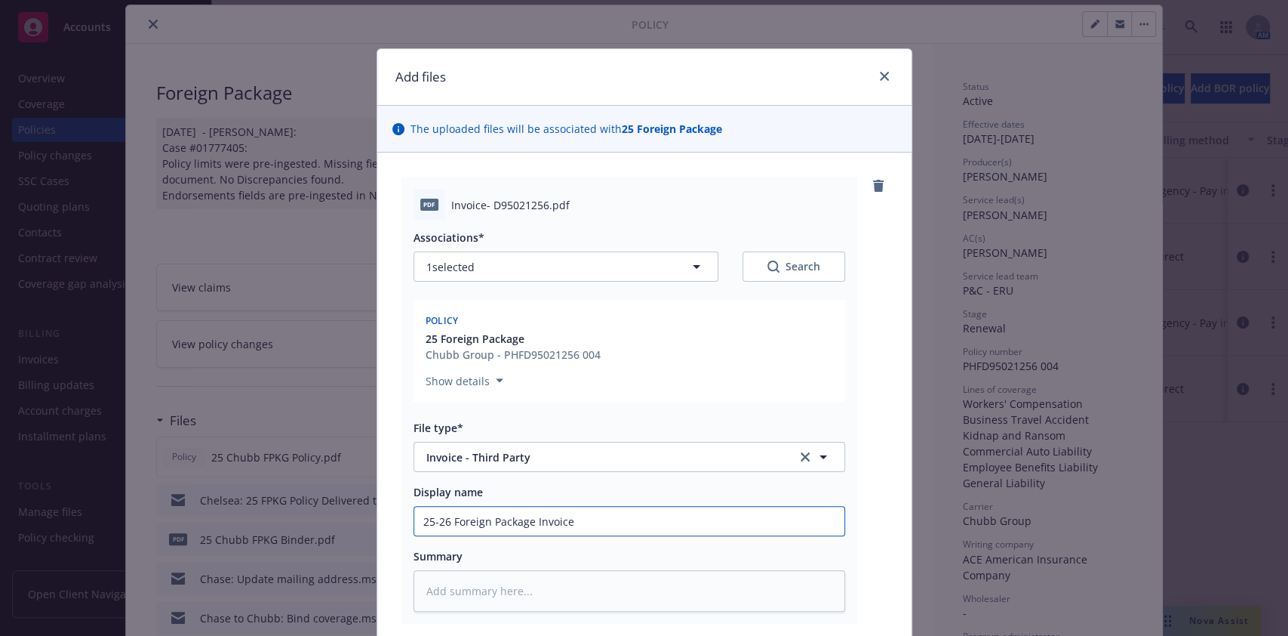
type input "25-26 Foreign Package Invoice"
type textarea "x"
type input "25-26 Foreign Package Invoice -"
type textarea "x"
type input "25-26 Foreign Package Invoice -"
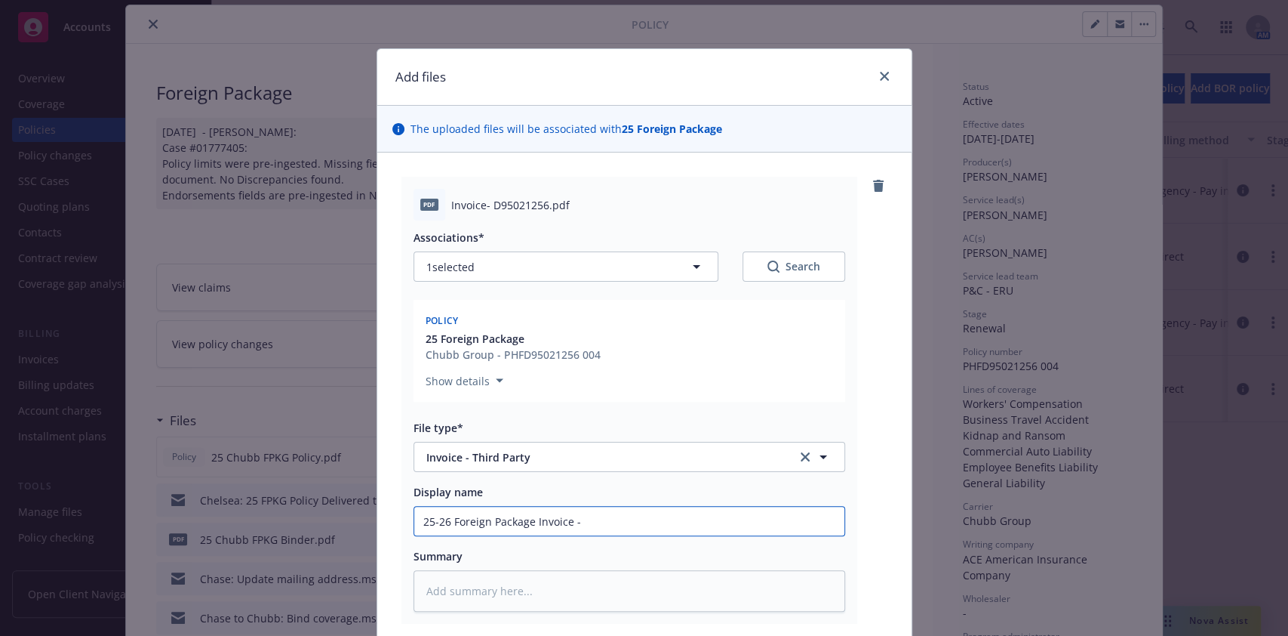
type textarea "x"
type input "25-26 Foreign Package Invoice - C"
type textarea "x"
type input "25-26 Foreign Package Invoice - Ch"
type textarea "x"
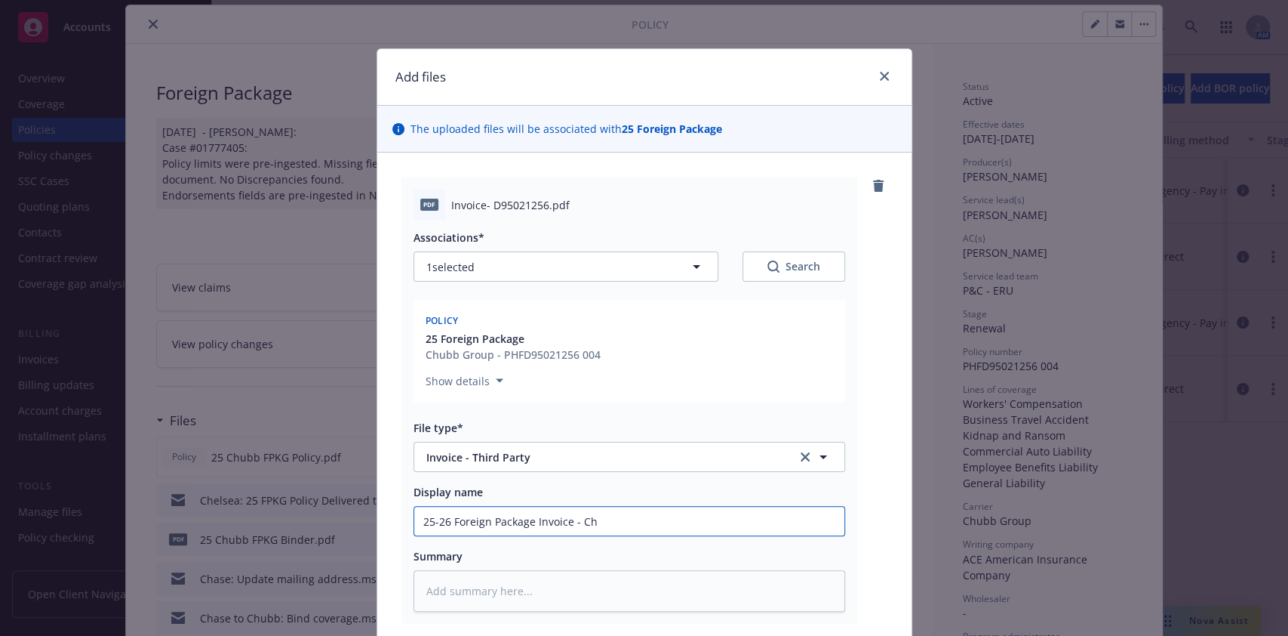
type input "25-26 Foreign Package Invoice - Chu"
type textarea "x"
type input "25-26 Foreign Package Invoice - Chub"
type textarea "x"
type input "25-26 Foreign Package Invoice - Chubb"
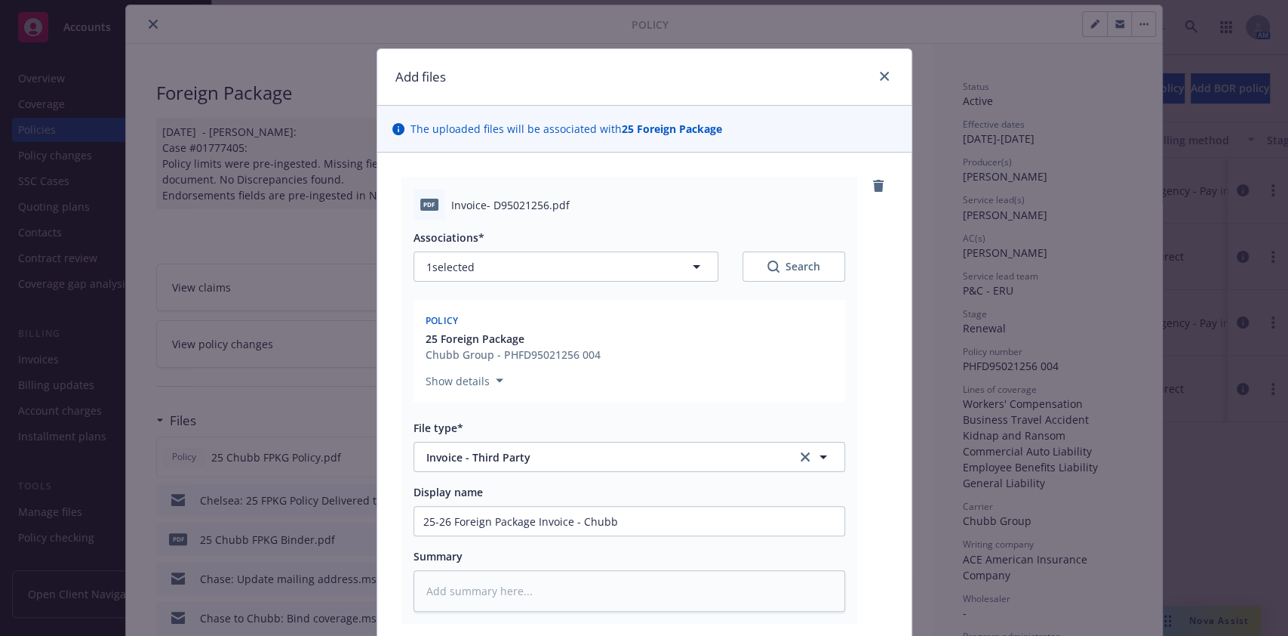
click at [602, 417] on div "Associations* 1 selected Search Policy 25 Foreign Package Chubb Group - PHFD950…" at bounding box center [630, 415] width 432 height 391
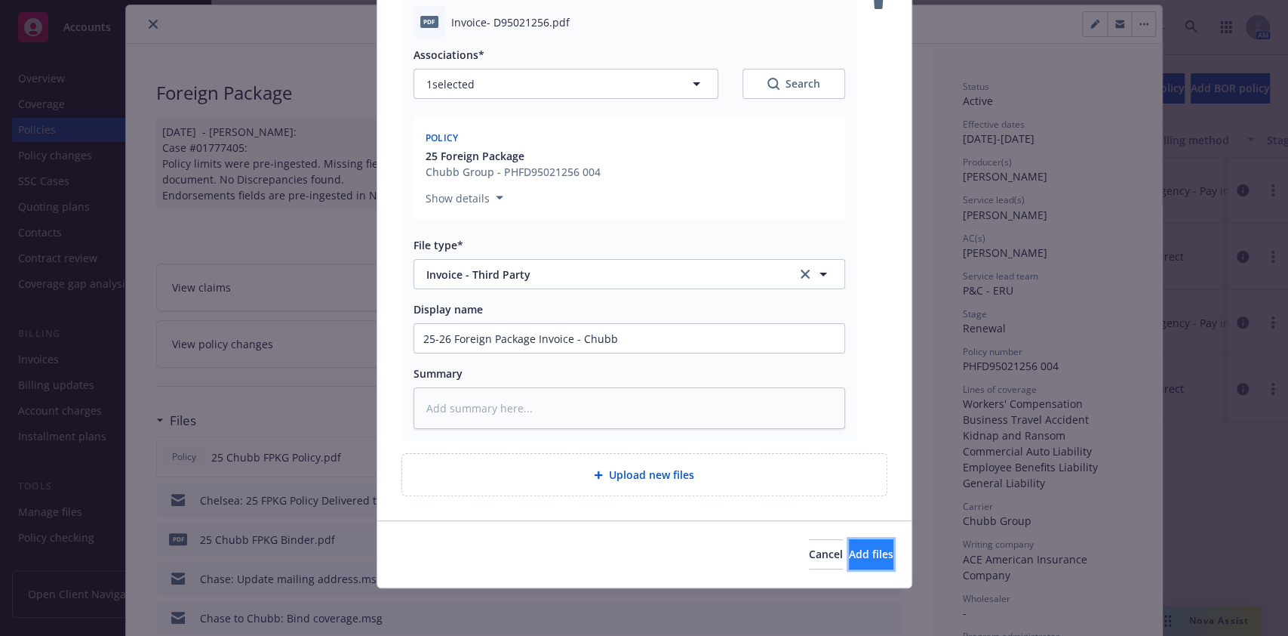
click at [849, 475] on button "Add files" at bounding box center [871, 554] width 45 height 30
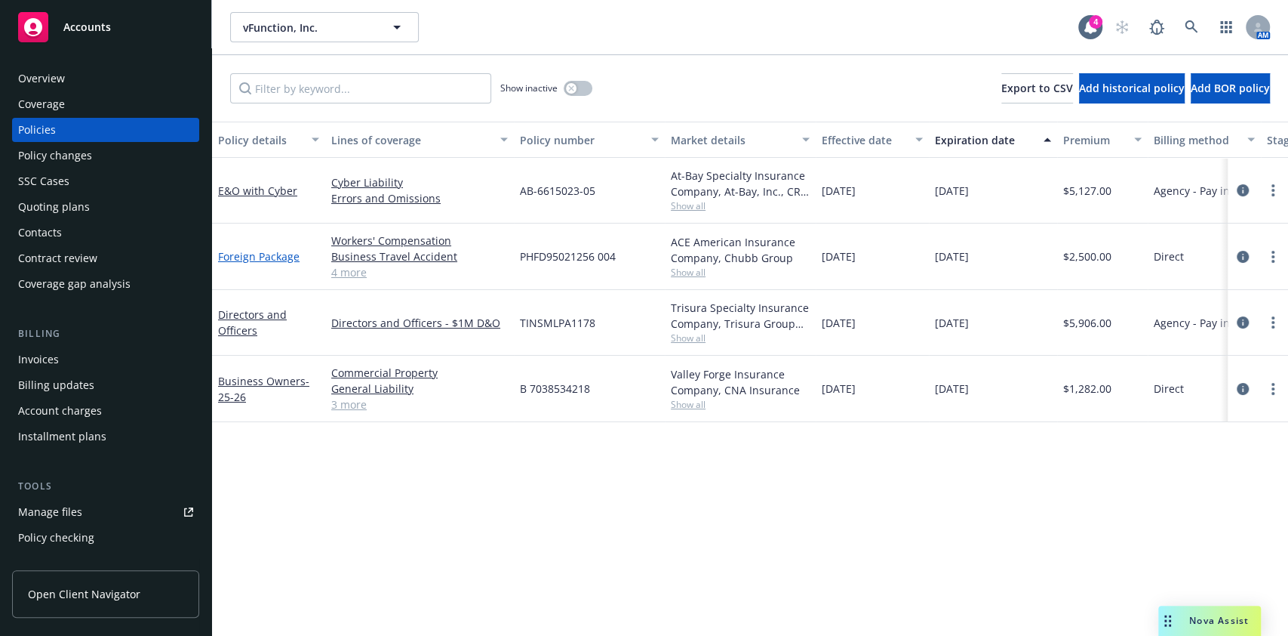
click at [248, 257] on link "Foreign Package" at bounding box center [259, 256] width 82 height 14
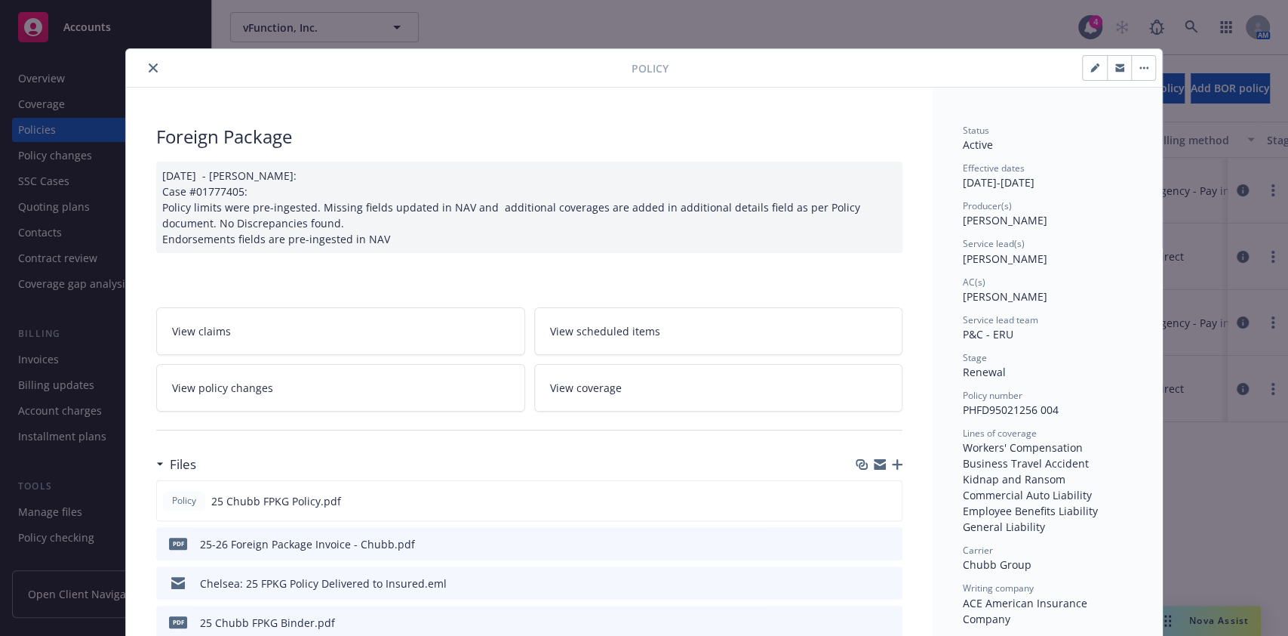
scroll to position [45, 0]
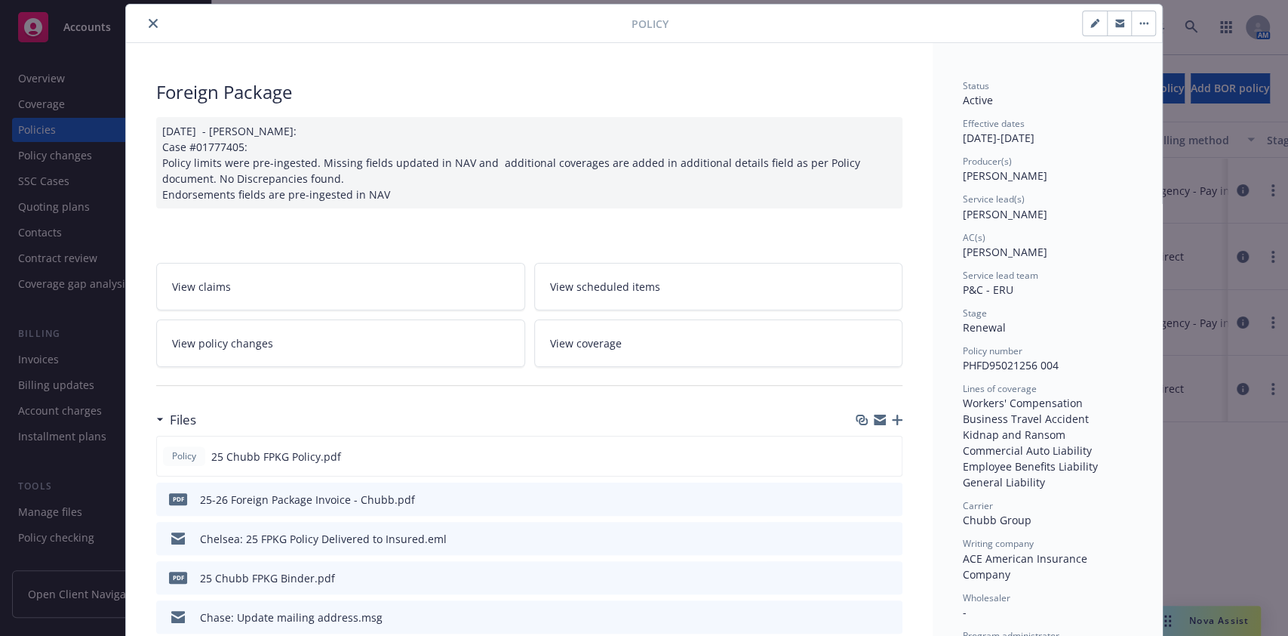
click at [892, 420] on icon "button" at bounding box center [897, 419] width 11 height 11
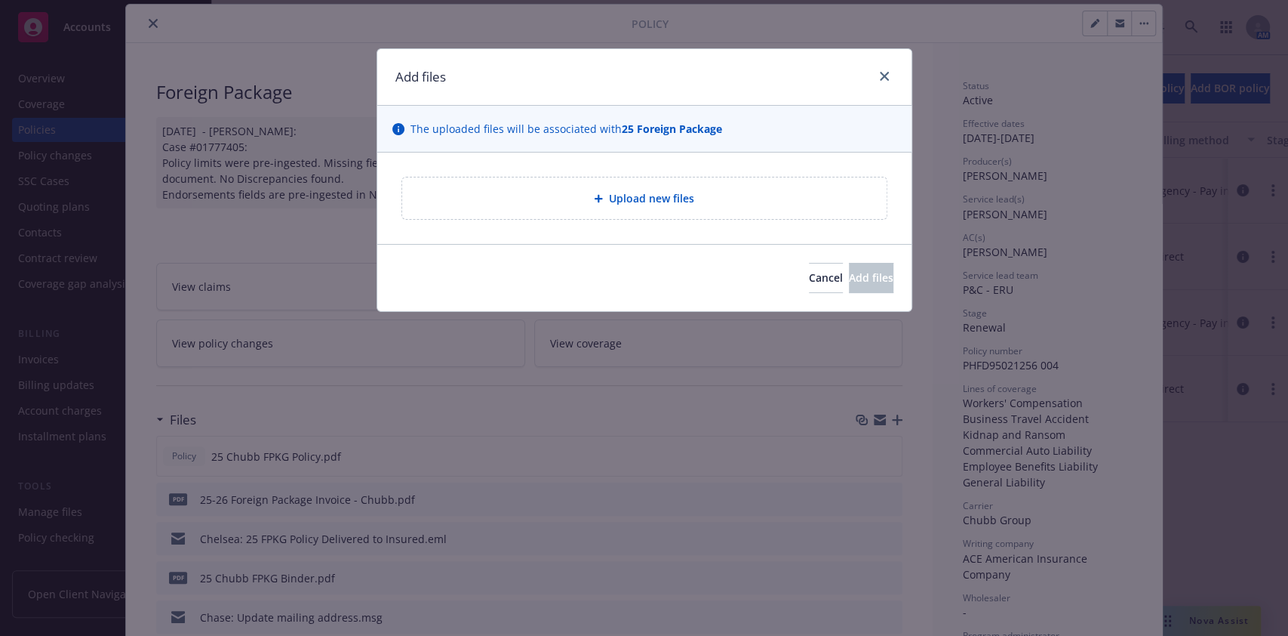
click at [707, 195] on div "Upload new files" at bounding box center [644, 197] width 460 height 17
type textarea "x"
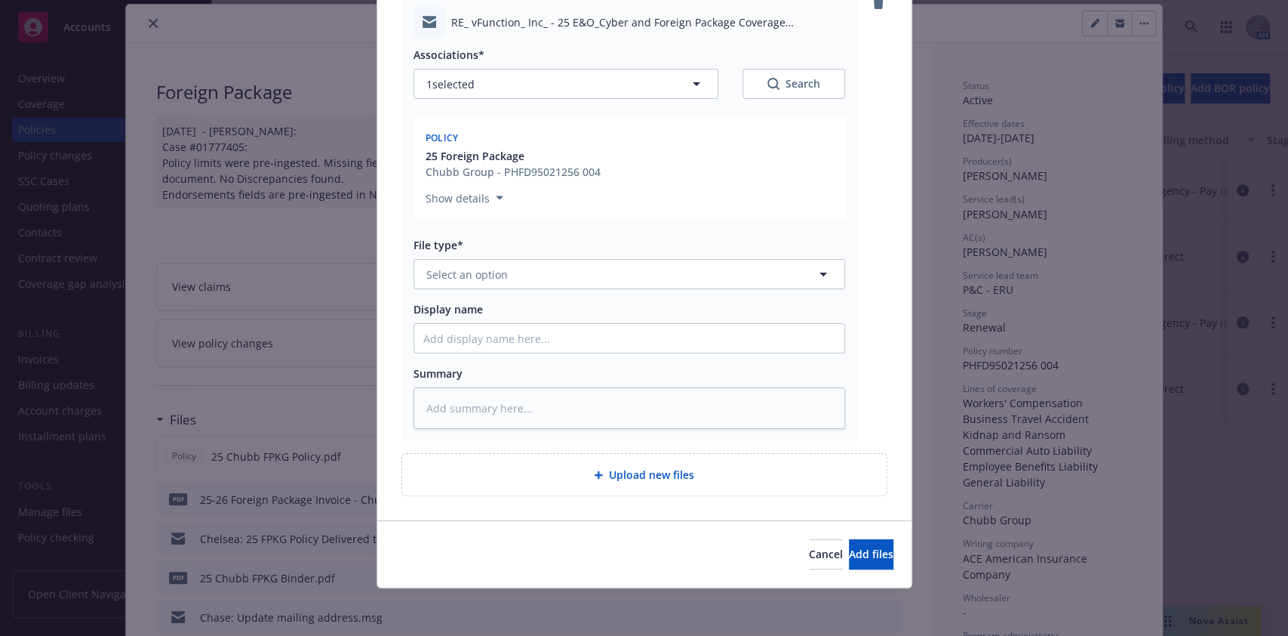
scroll to position [183, 0]
click at [574, 260] on button "Select an option" at bounding box center [630, 274] width 432 height 30
type input "email"
type textarea "x"
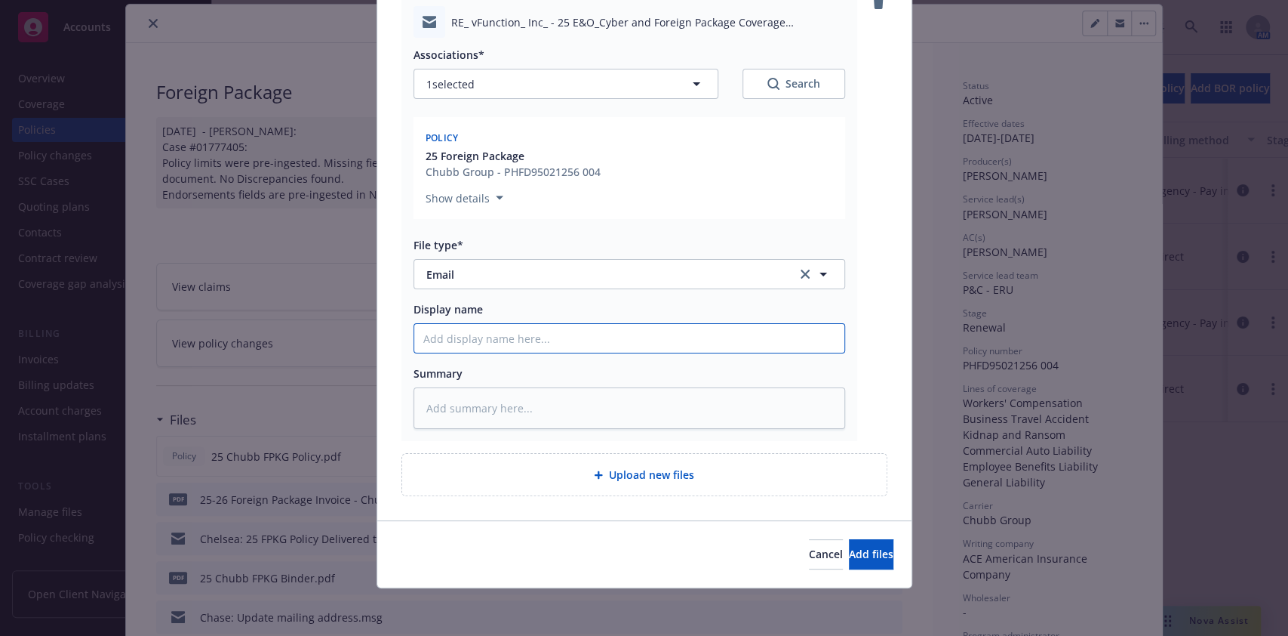
type input "C"
type textarea "x"
type input "Ch"
type textarea "x"
type input "Cha"
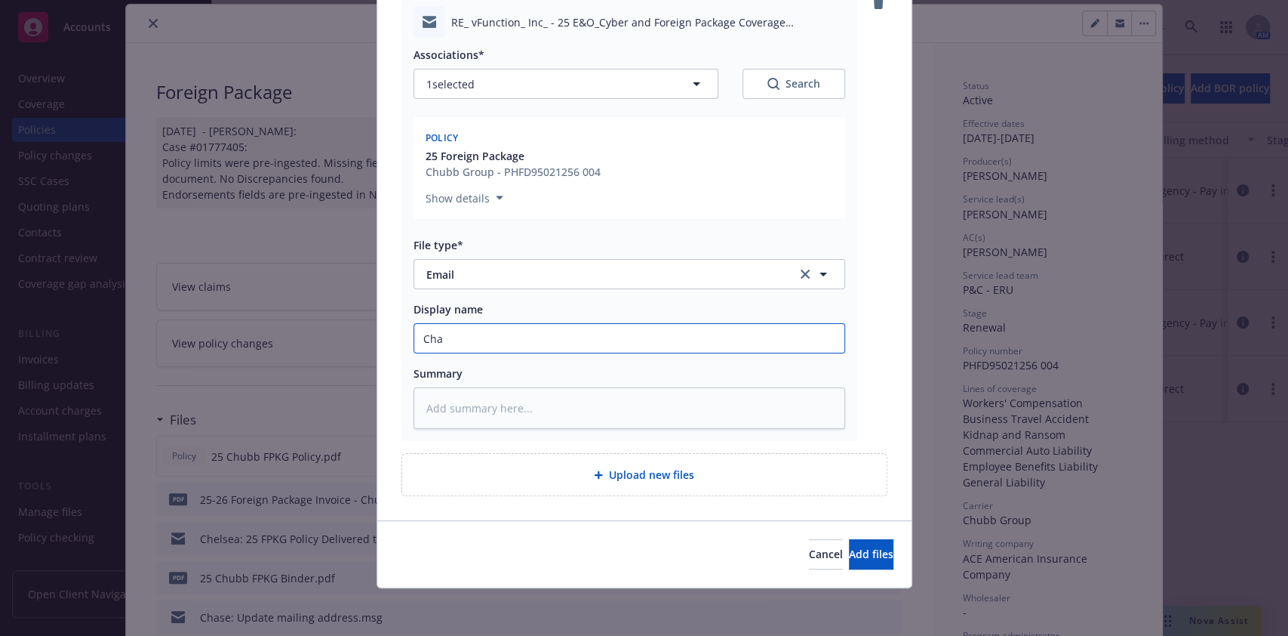
type textarea "x"
type input "Chase"
type textarea "x"
type input "Chase:"
type textarea "x"
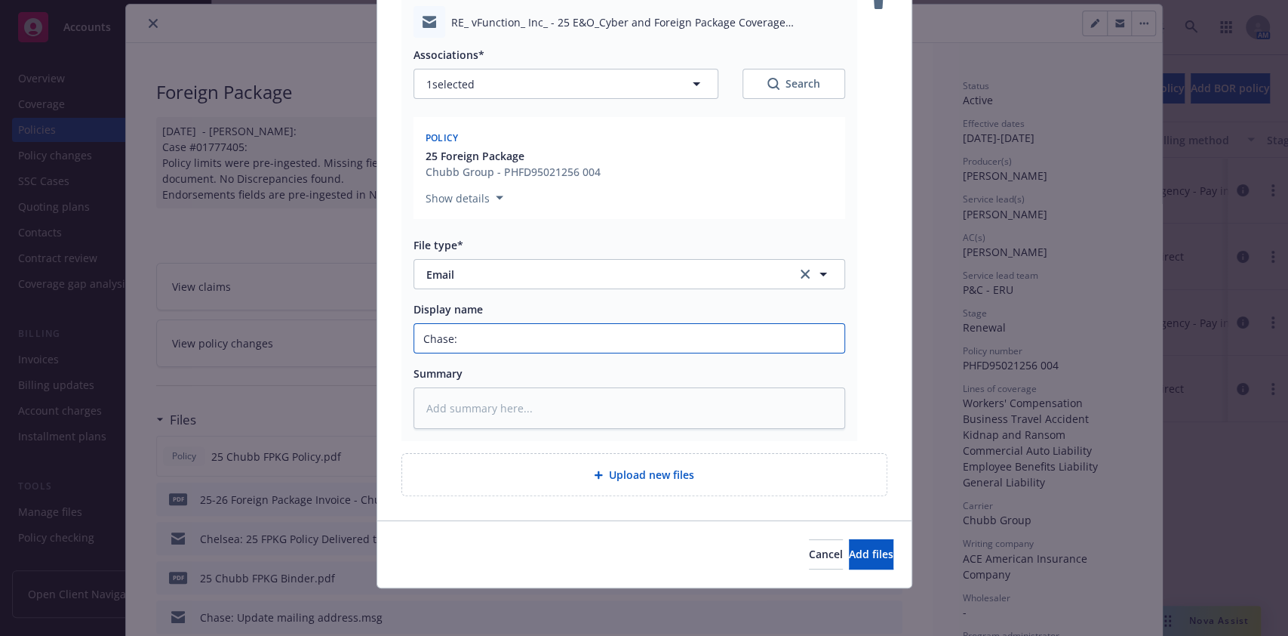
type input "Chase:"
type textarea "x"
type input "Chase: D"
click at [850, 475] on button "Add files" at bounding box center [871, 554] width 45 height 30
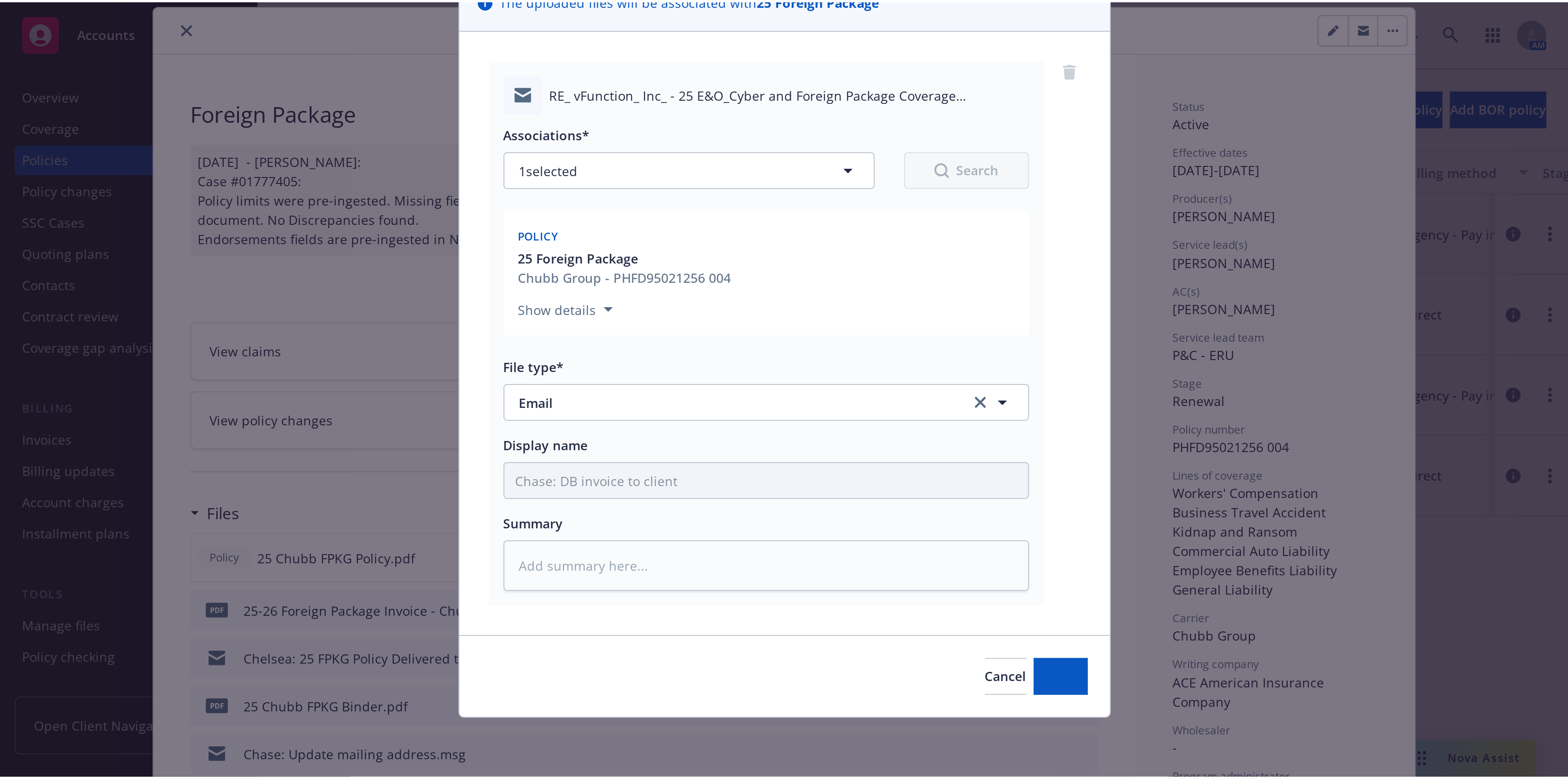
scroll to position [78, 0]
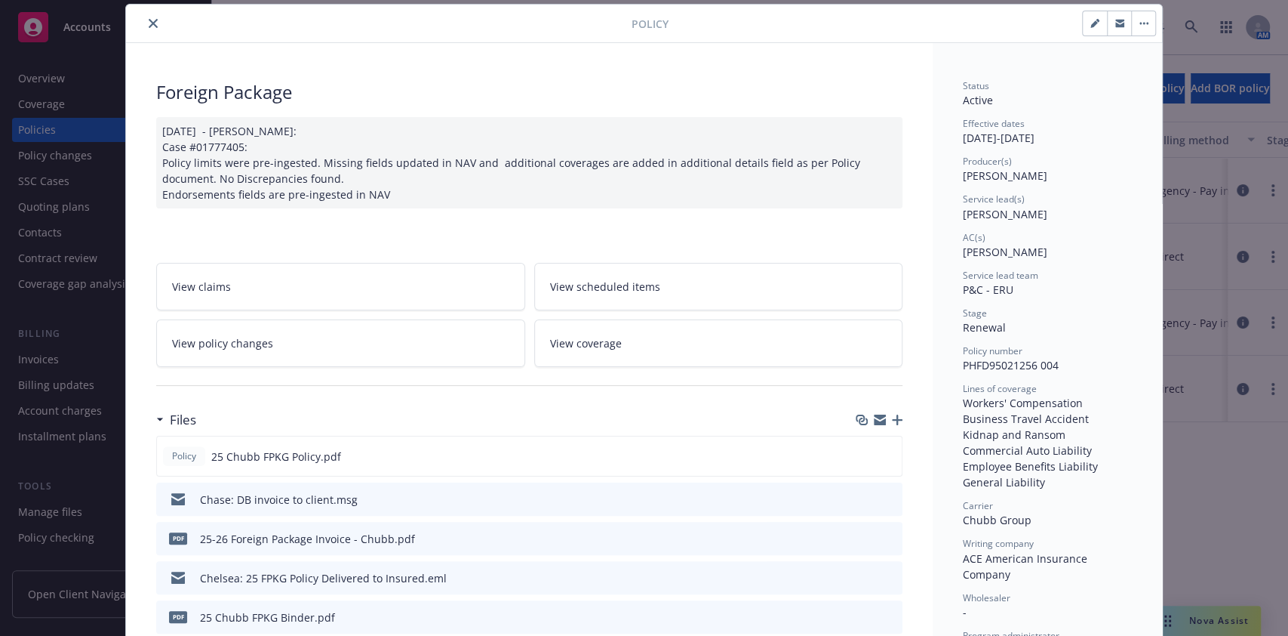
click at [835, 11] on div at bounding box center [913, 24] width 488 height 26
click at [754, 39] on div "Policy" at bounding box center [644, 24] width 1036 height 38
click at [149, 27] on icon "close" at bounding box center [153, 23] width 9 height 9
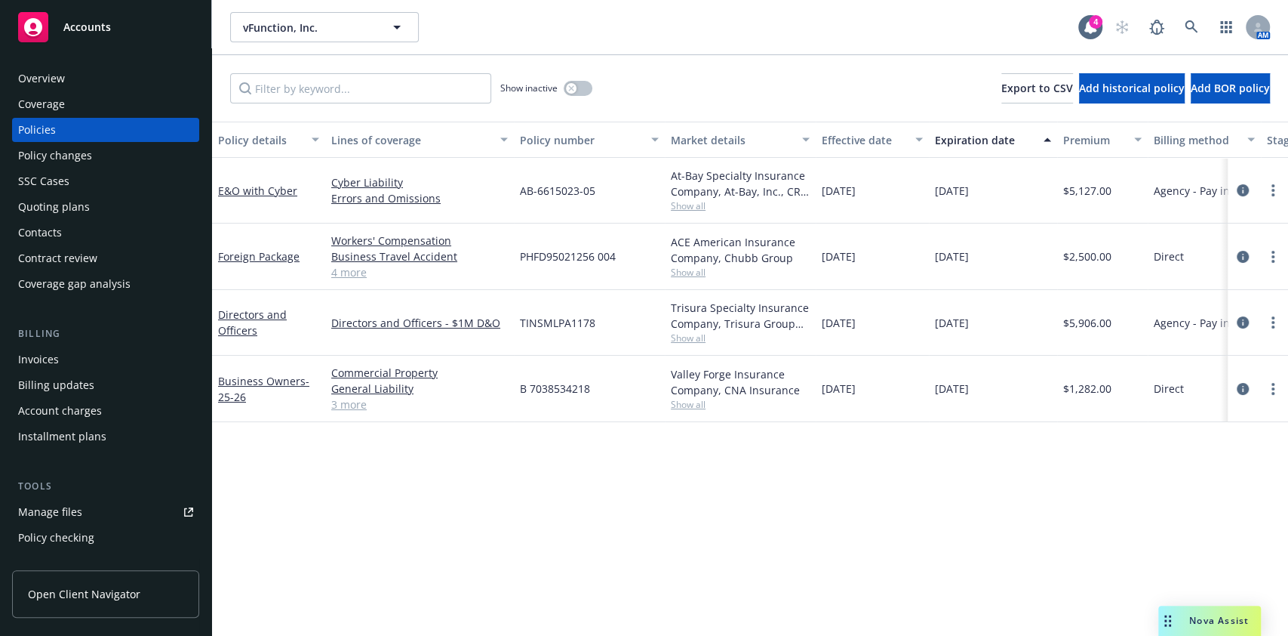
click at [448, 17] on div "vFunction, Inc. vFunction, Inc." at bounding box center [654, 27] width 848 height 30
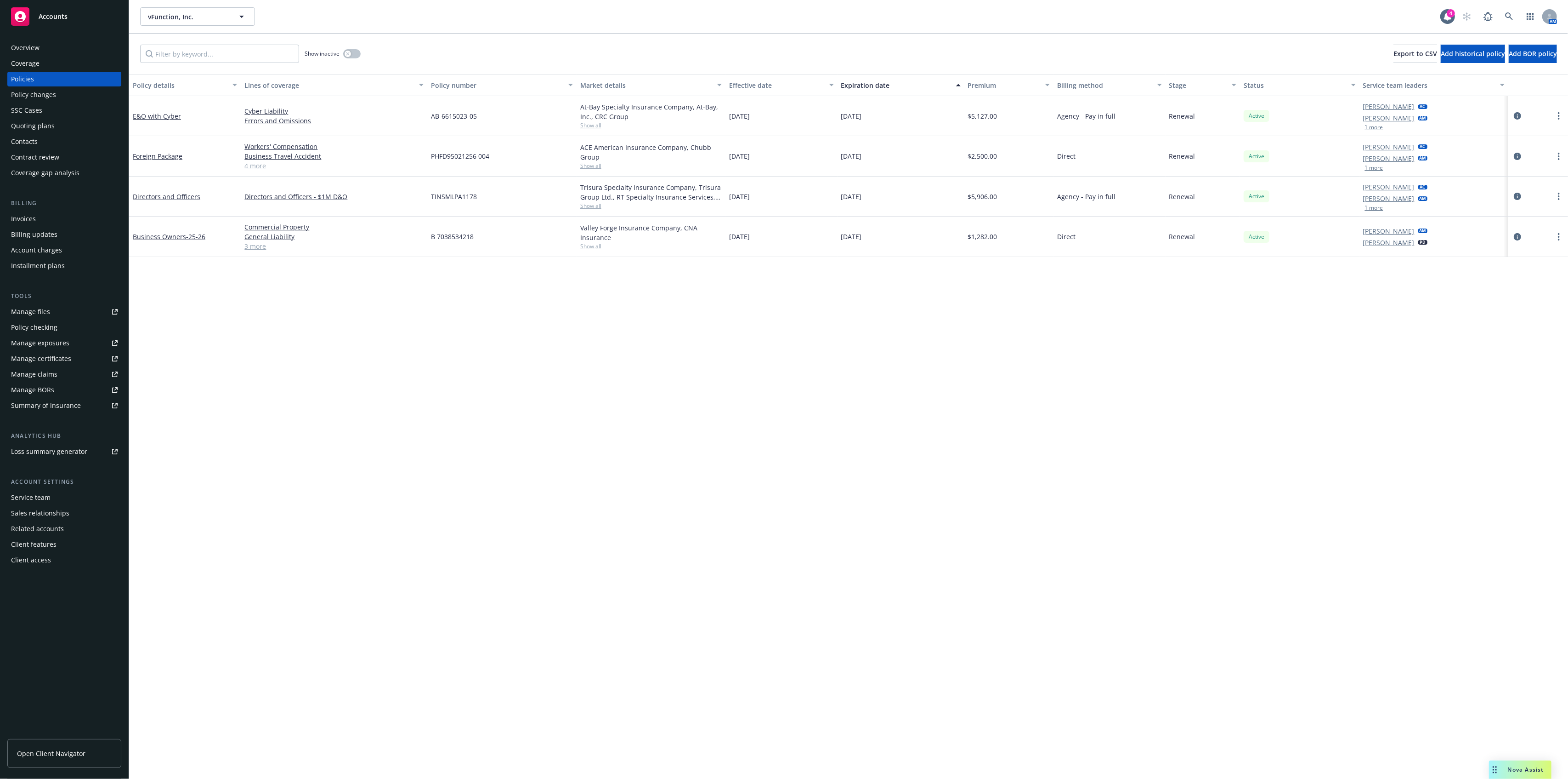
click at [102, 289] on link "Manage files" at bounding box center [64, 312] width 114 height 15
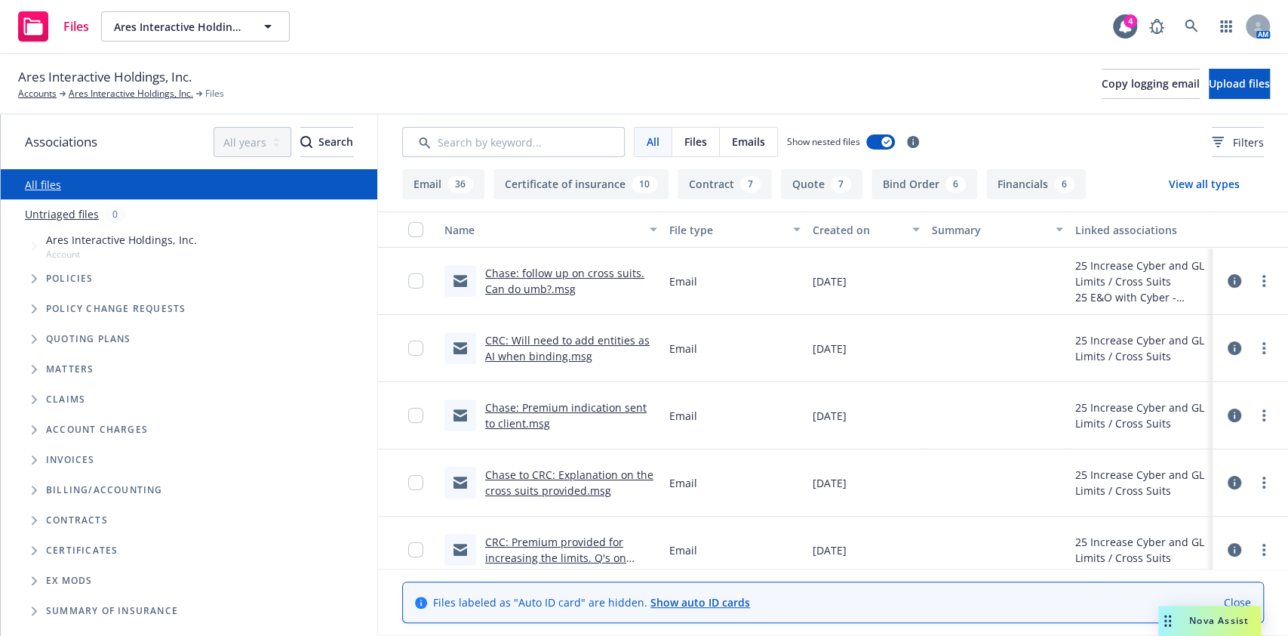
click at [36, 511] on span "Folder Tree Example" at bounding box center [34, 520] width 24 height 24
click at [41, 565] on div "Customer Contracts" at bounding box center [202, 577] width 337 height 30
click at [54, 575] on span "Folder Tree Example" at bounding box center [46, 577] width 24 height 24
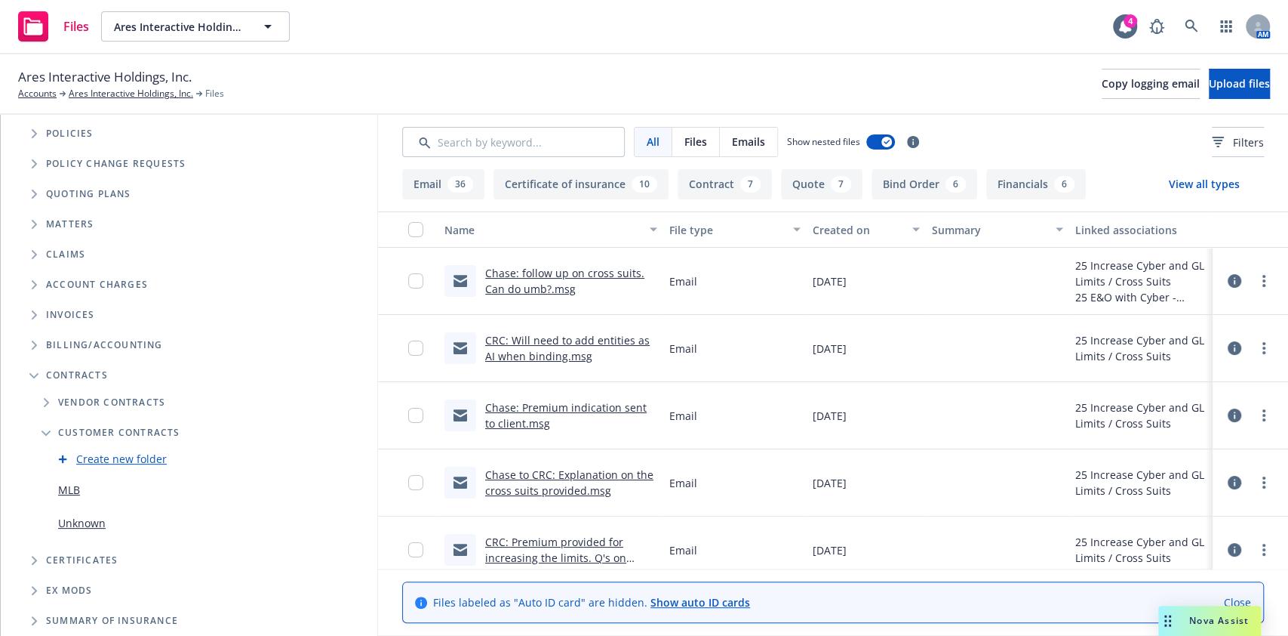
click at [75, 488] on link "MLB" at bounding box center [69, 490] width 22 height 16
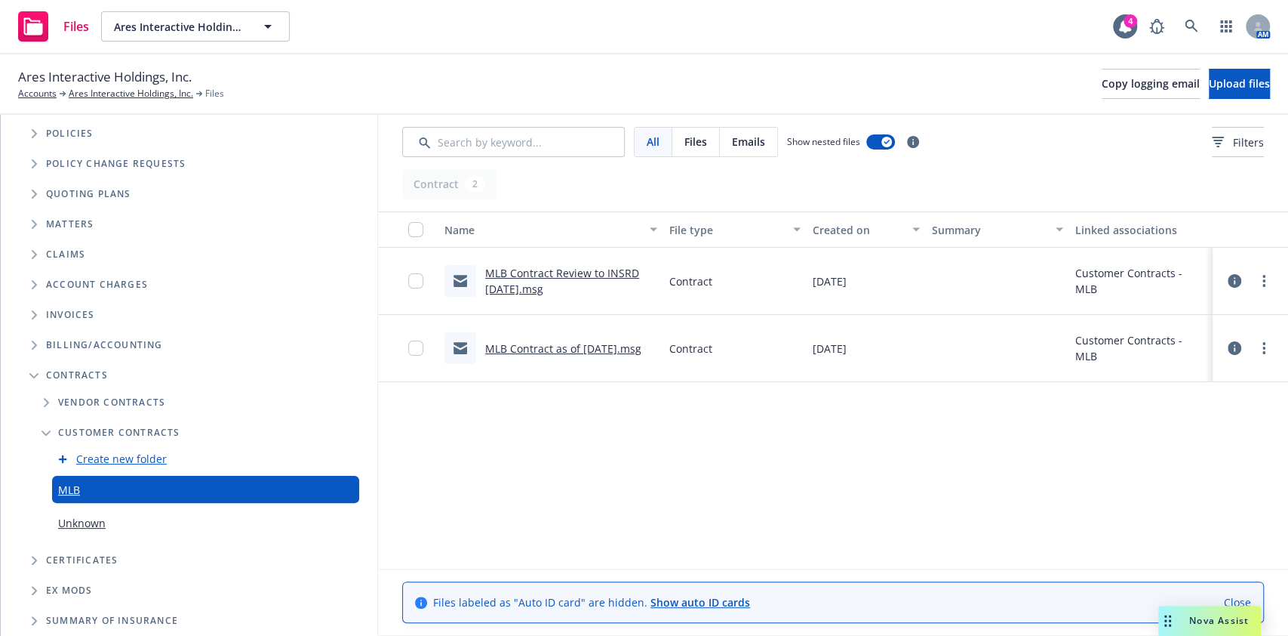
click at [533, 343] on link "MLB Contract as of 9-10-25.msg" at bounding box center [563, 348] width 156 height 14
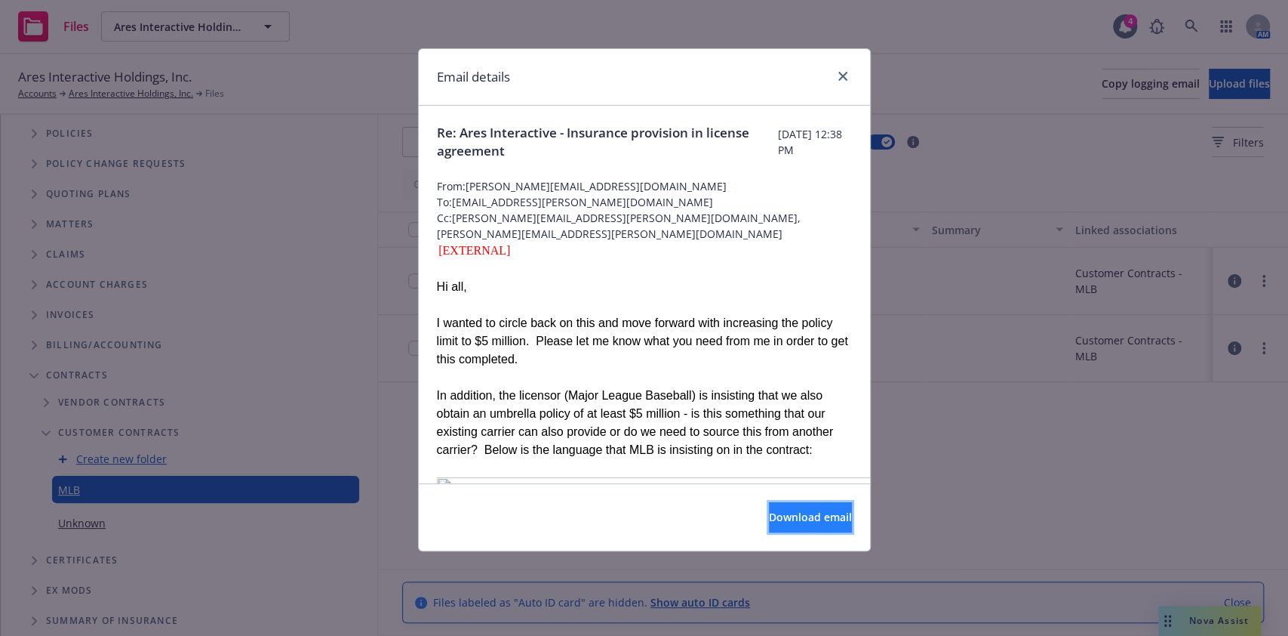
click at [805, 516] on span "Download email" at bounding box center [810, 516] width 83 height 14
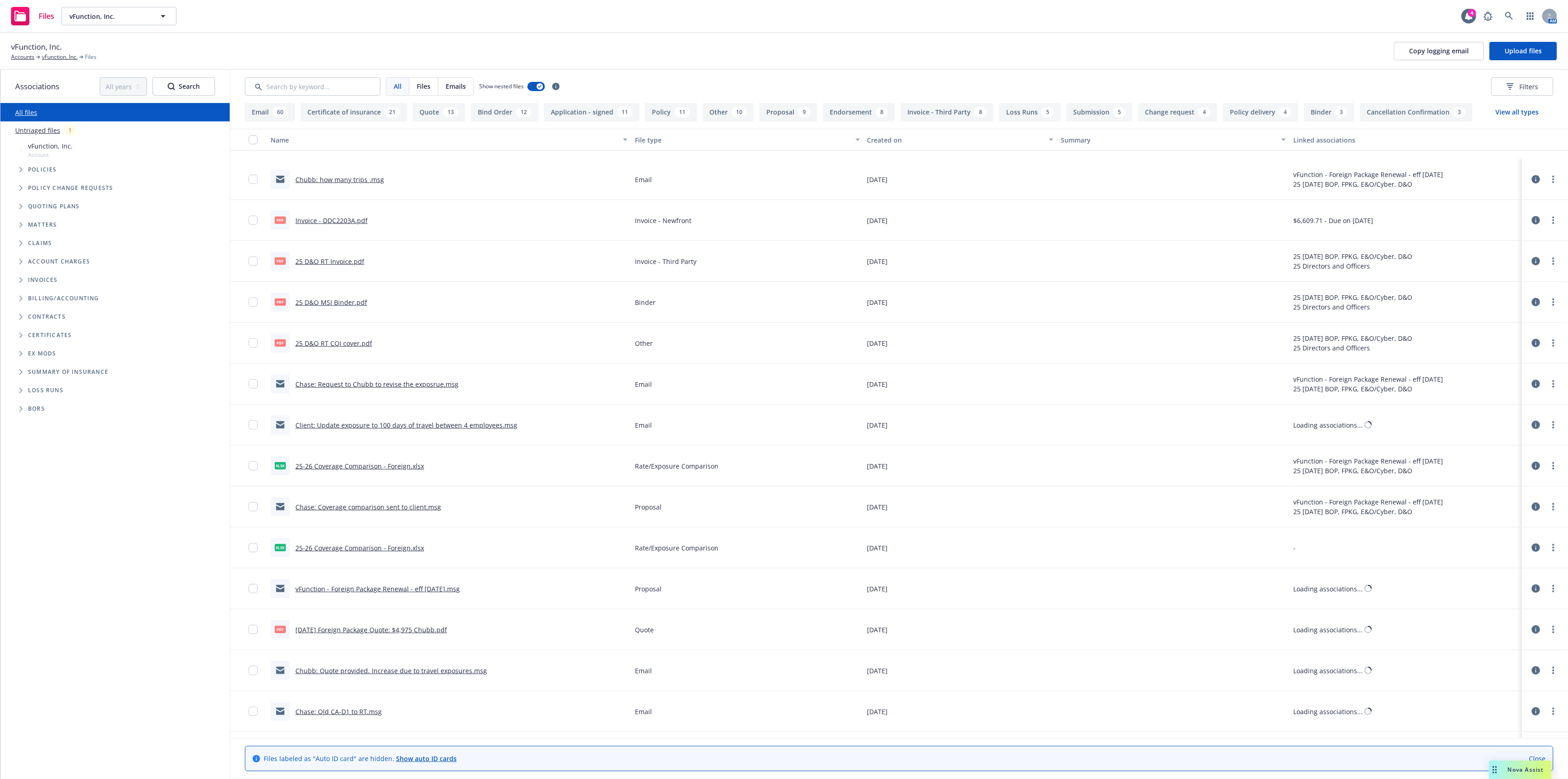
scroll to position [1409, 0]
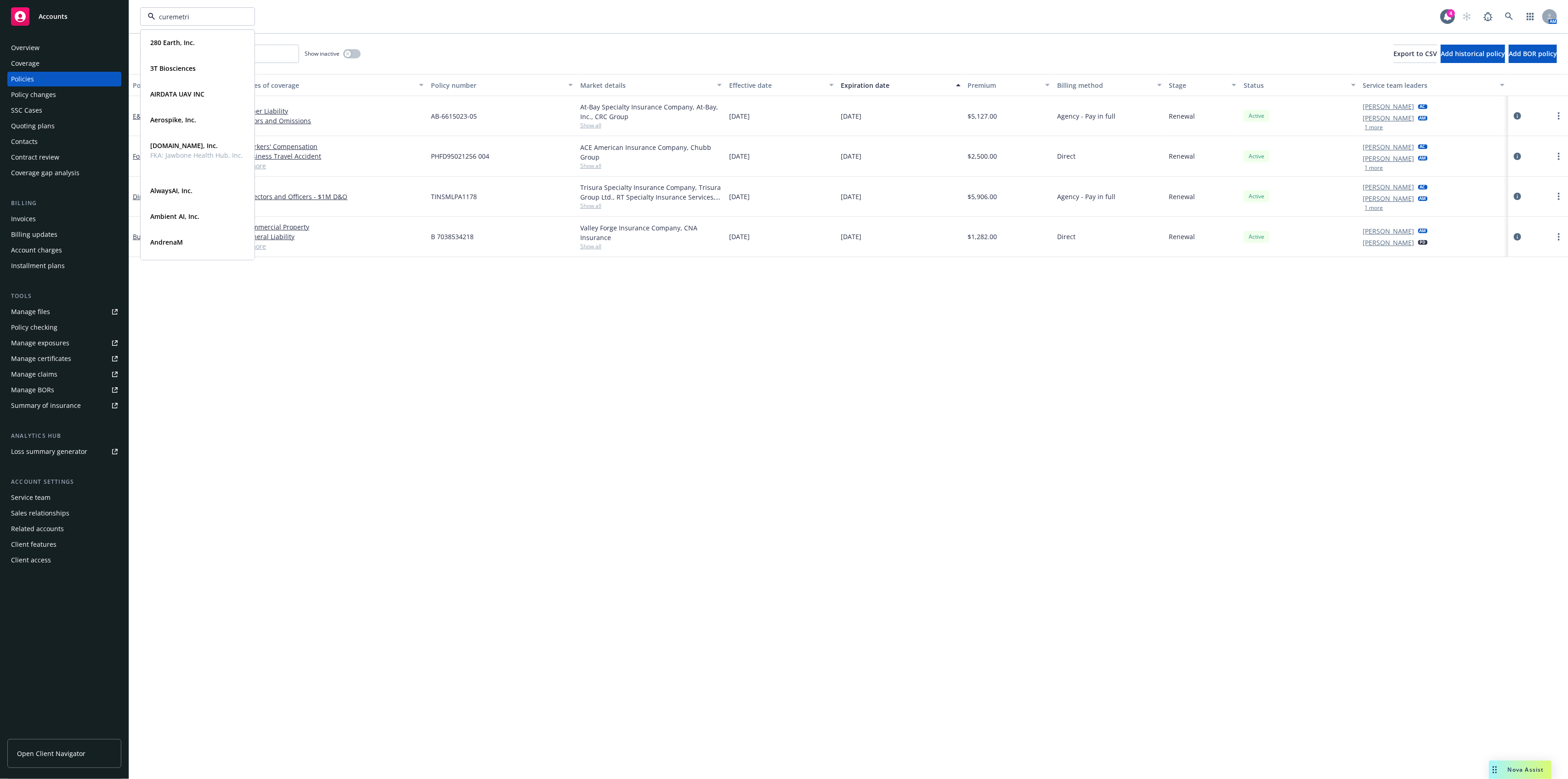
type input "curemetrix"
click at [183, 40] on strong "CureMetrix, Inc." at bounding box center [175, 43] width 50 height 9
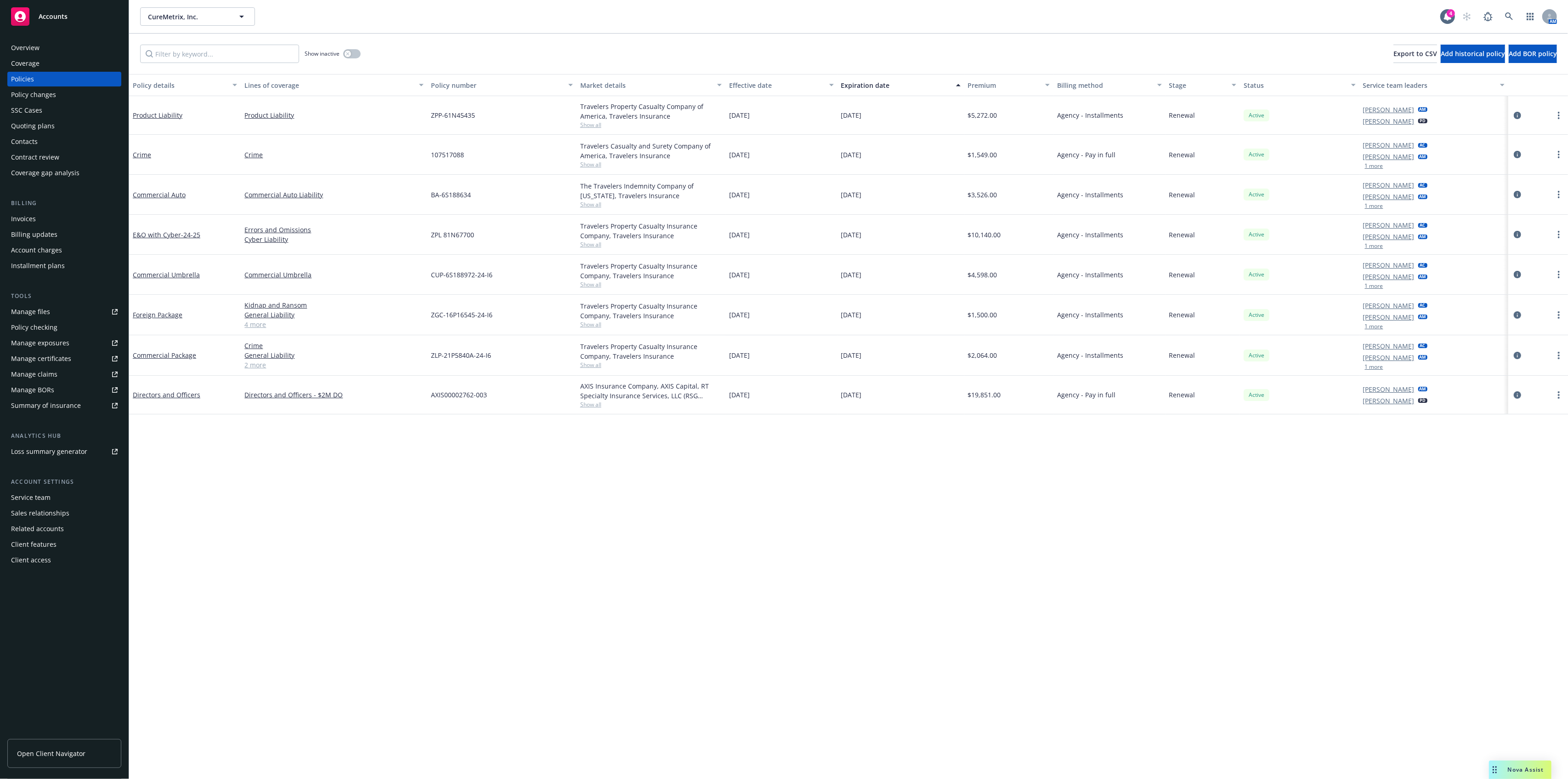
click at [54, 146] on div "Contacts" at bounding box center [64, 141] width 107 height 15
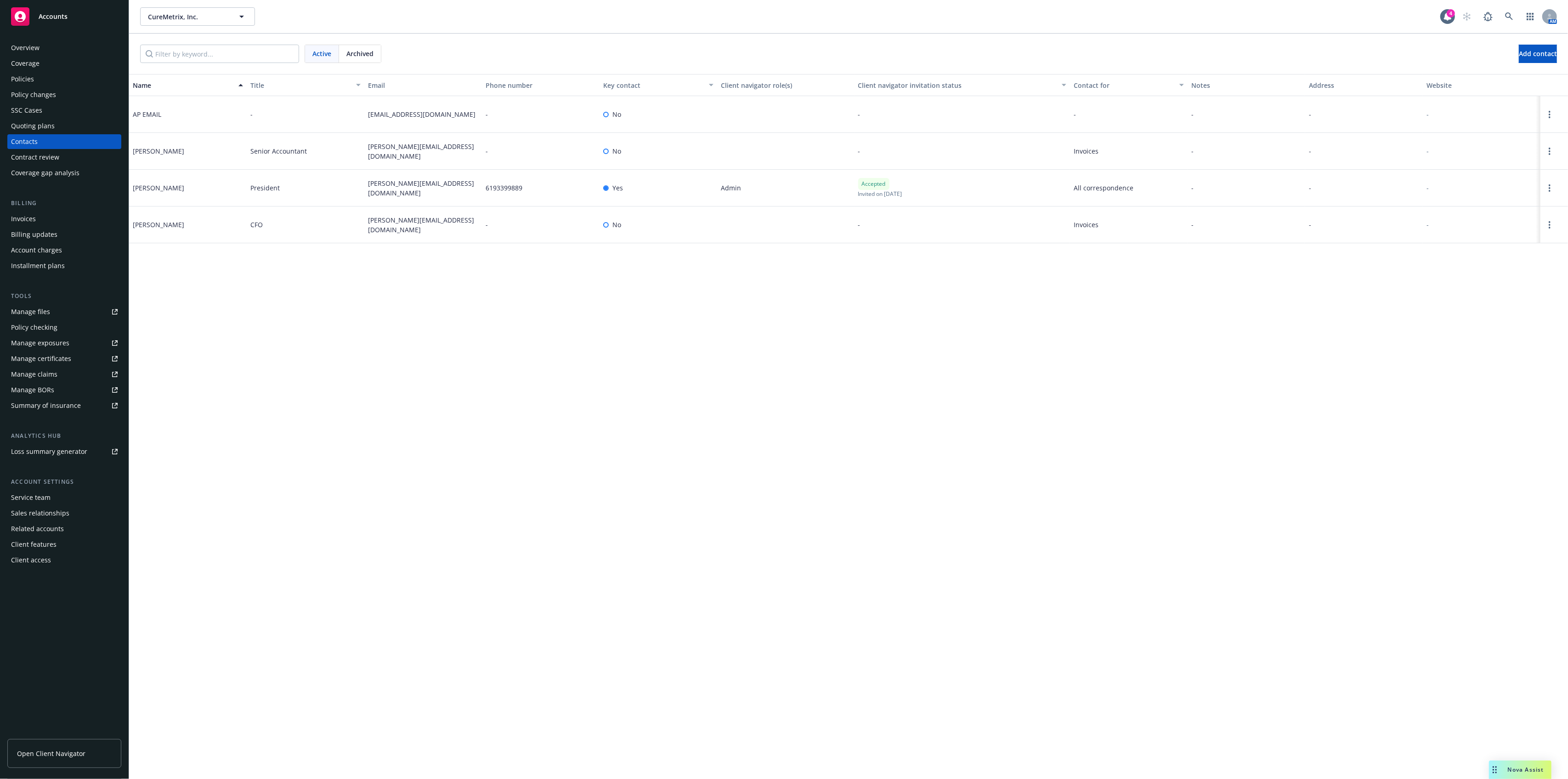
click at [368, 188] on span "kevin@curemetrix.com" at bounding box center [423, 188] width 110 height 19
copy span "kevin@curemetrix.com"
click at [77, 50] on div "Overview" at bounding box center [64, 48] width 107 height 15
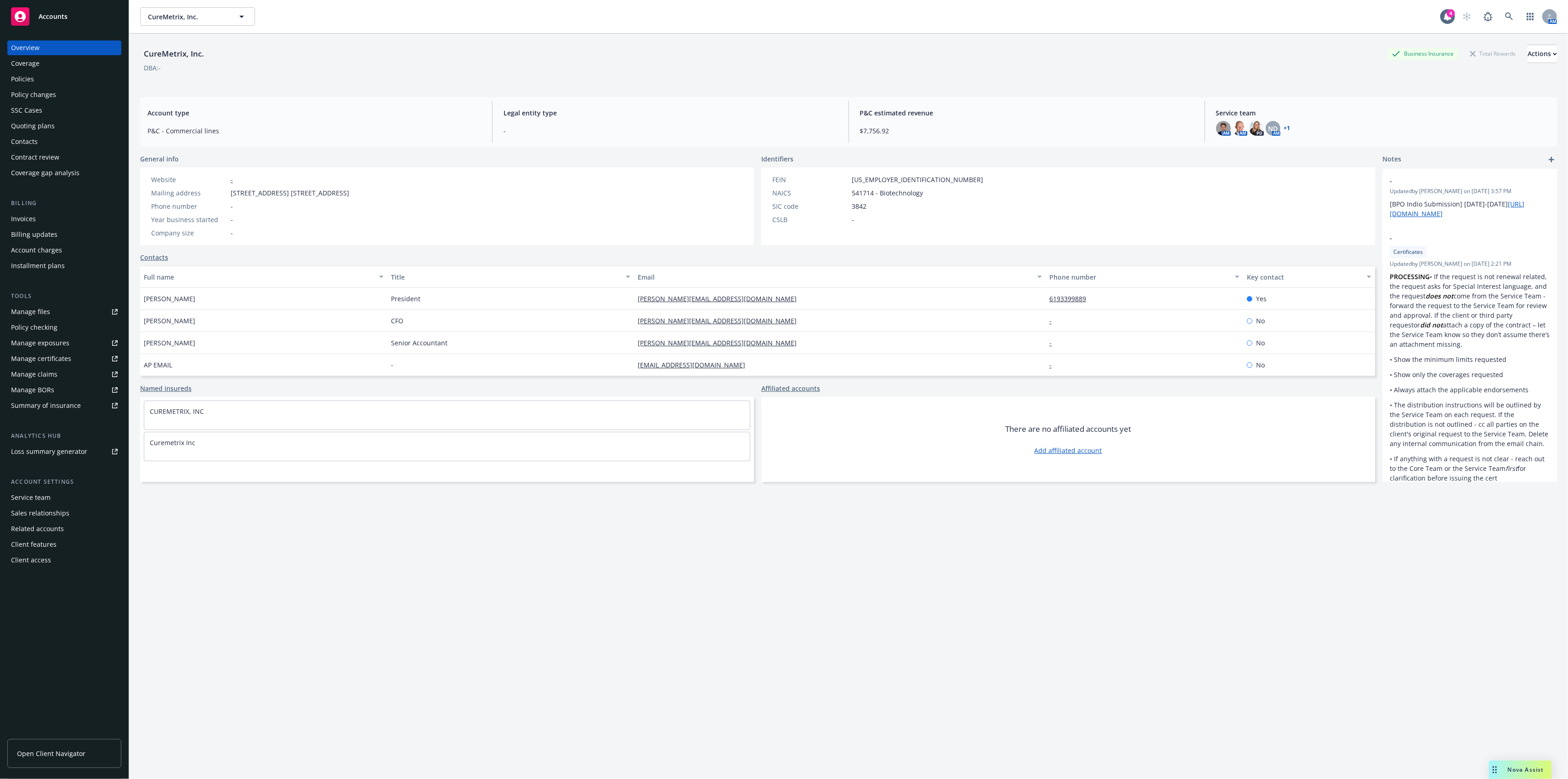
click at [58, 505] on div "Service team Sales relationships Related accounts Client features Client access" at bounding box center [64, 529] width 114 height 77
click at [59, 495] on div "Service team" at bounding box center [64, 498] width 107 height 15
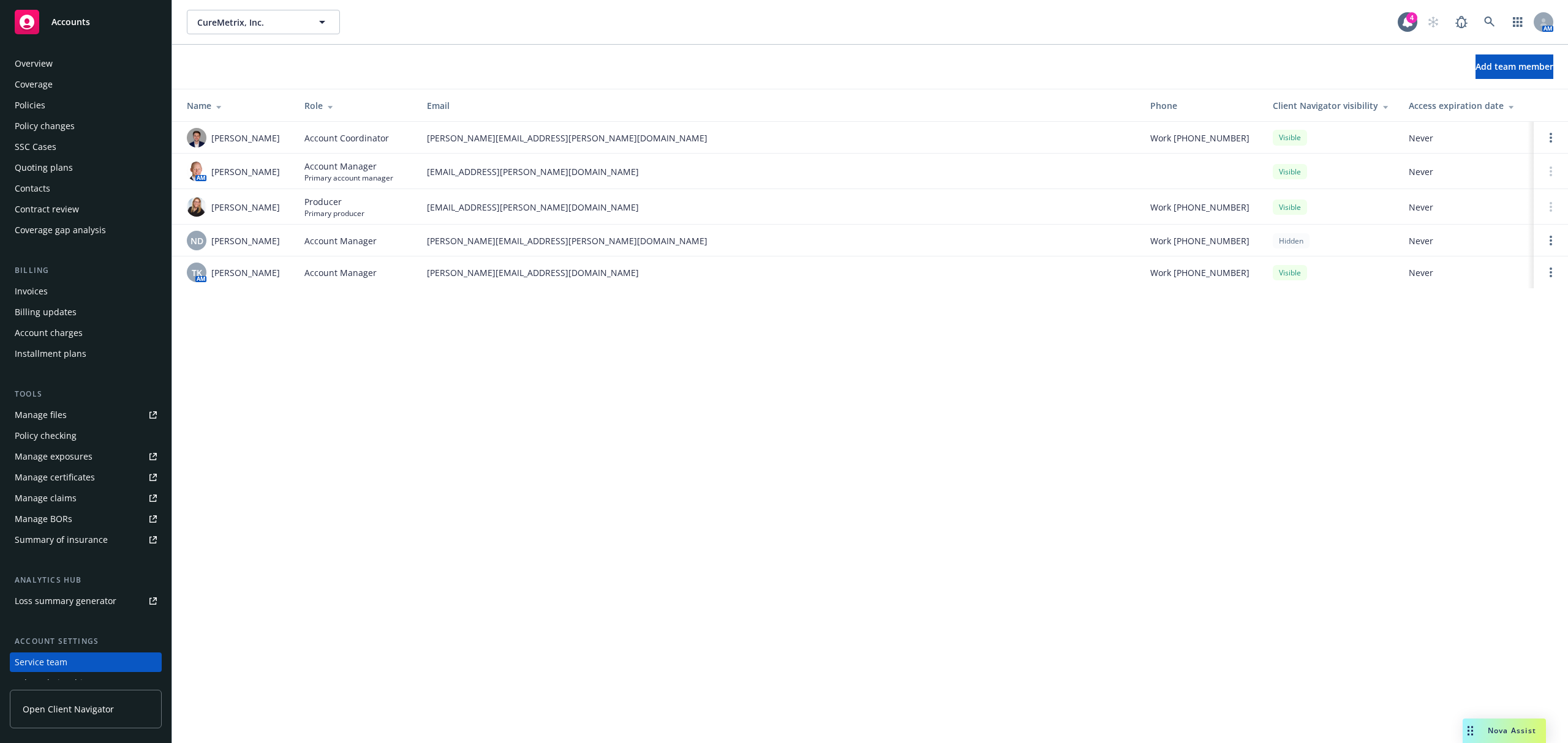
click at [111, 172] on div "Quoting plans" at bounding box center [85, 168] width 142 height 19
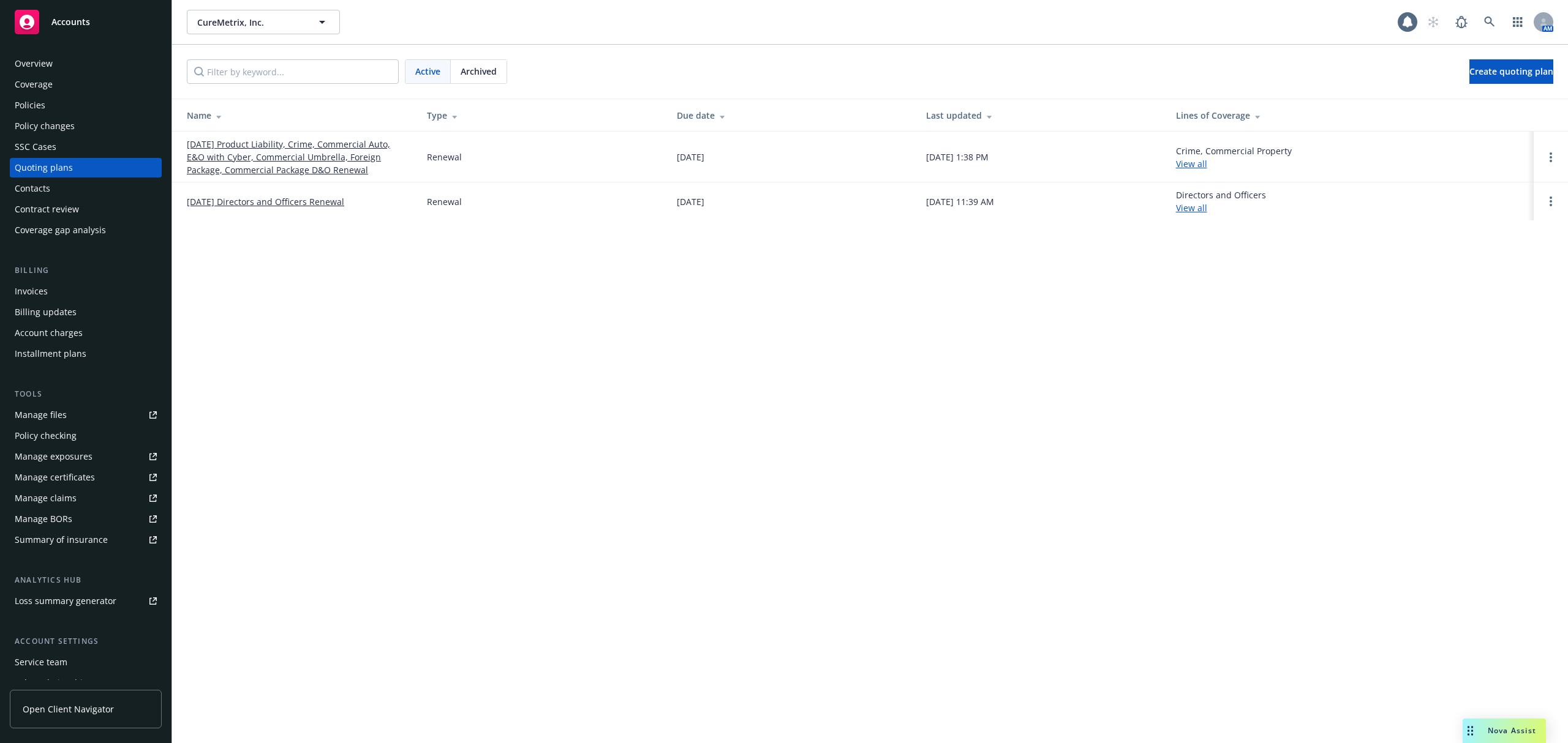
click at [223, 156] on link "[DATE] Product Liability, Crime, Commercial Auto, E&O with Cyber, Commercial Um…" at bounding box center [297, 157] width 221 height 39
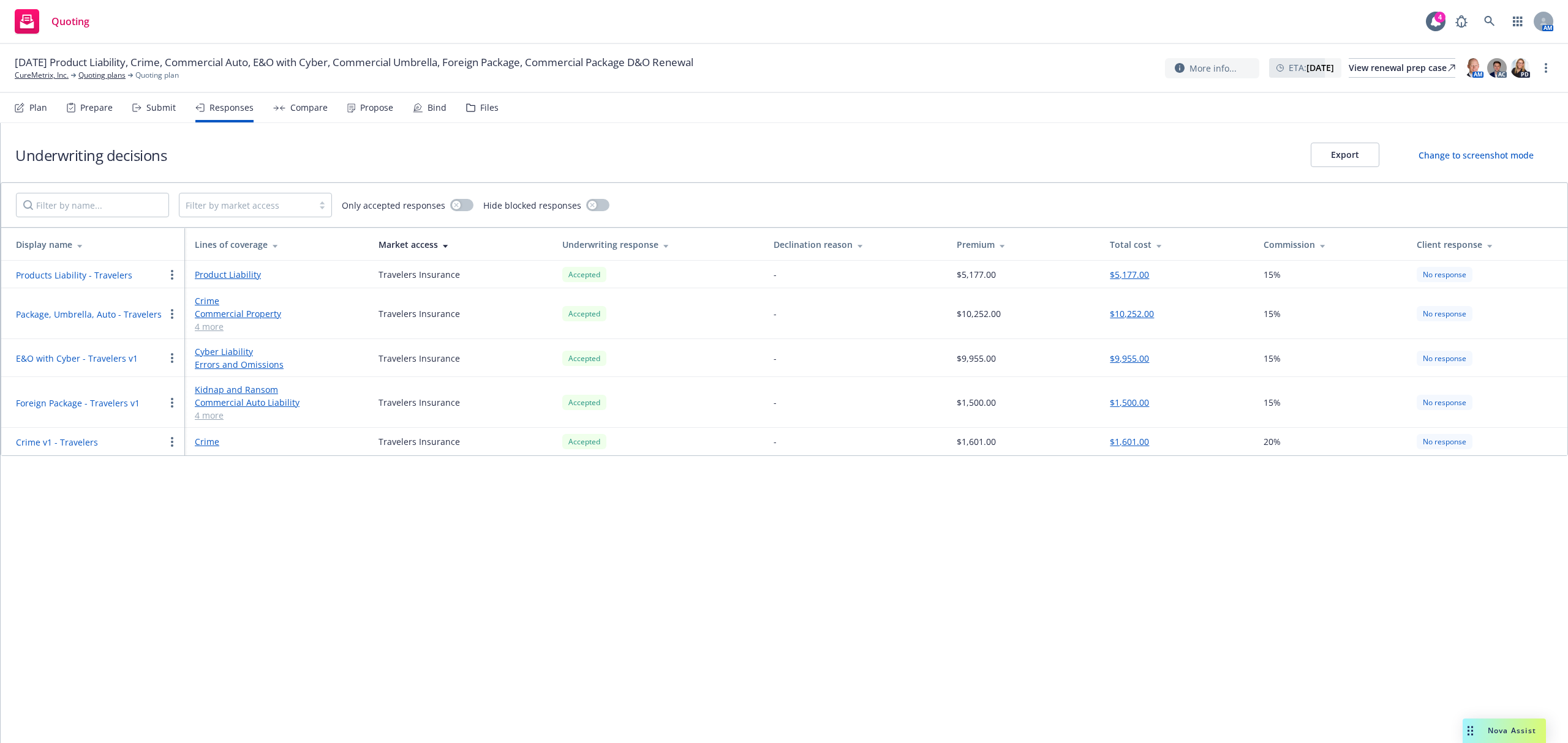
click at [93, 273] on button "Products Liability - Travelers" at bounding box center [74, 275] width 116 height 13
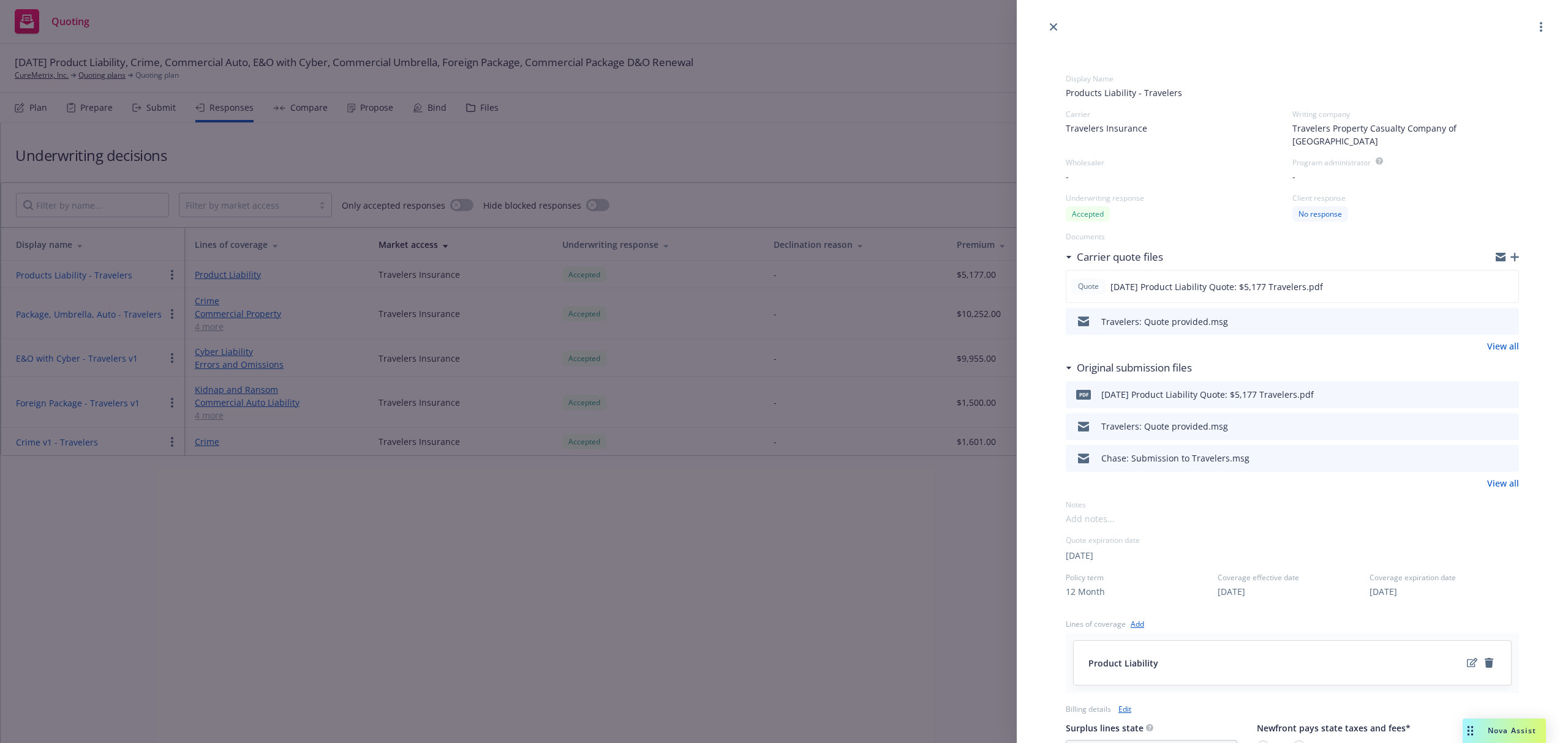
click at [1502, 316] on icon "preview file" at bounding box center [1508, 320] width 11 height 9
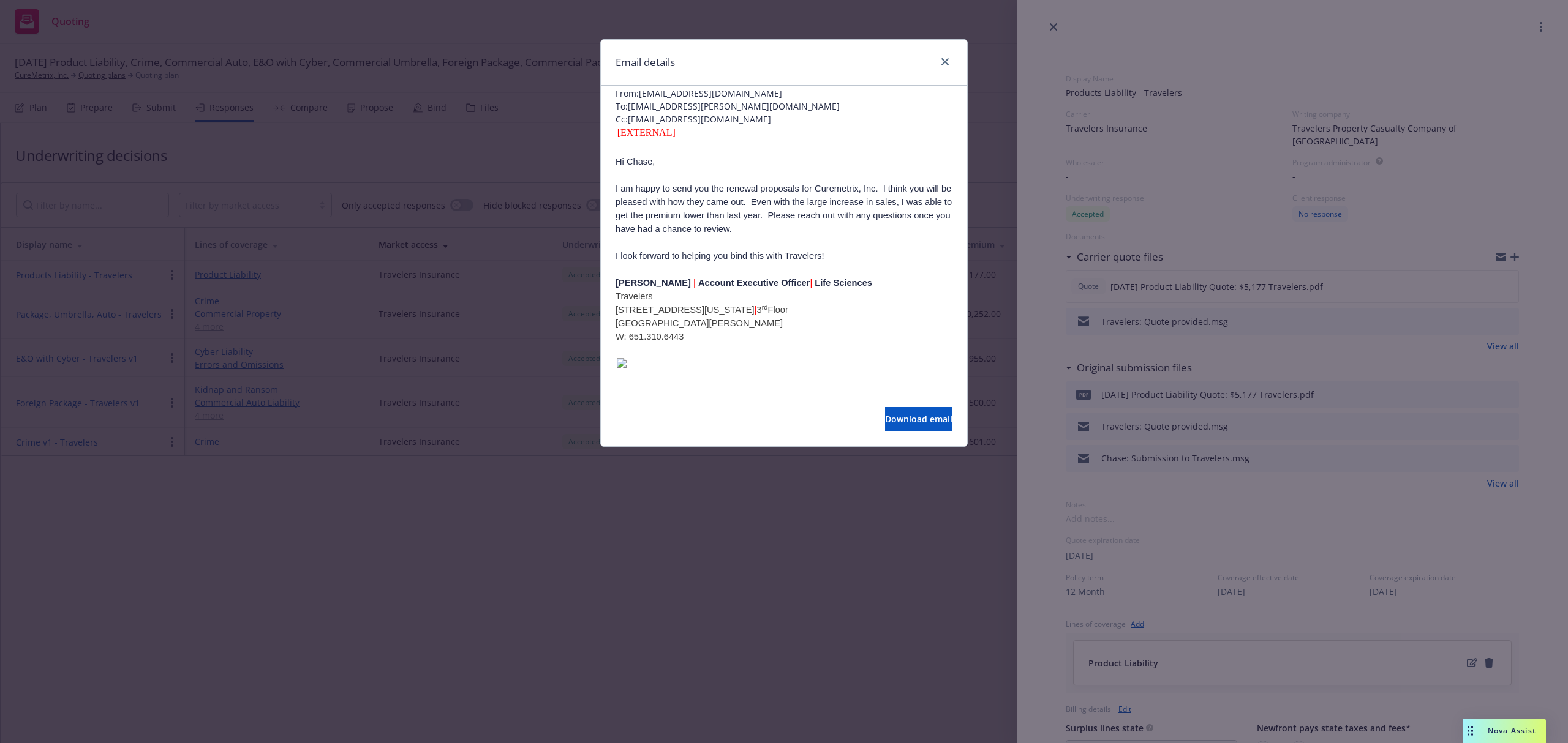
scroll to position [216, 0]
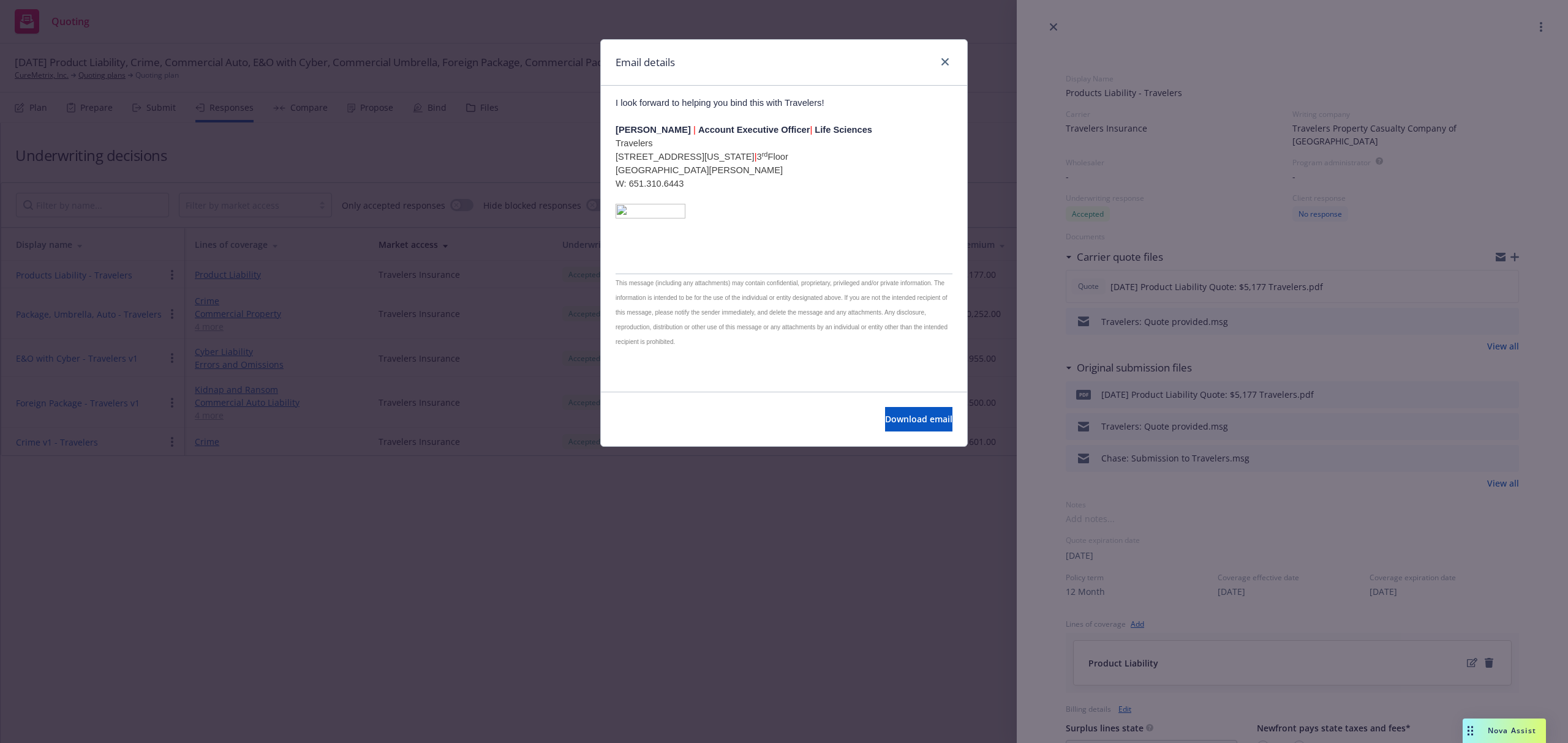
click at [924, 621] on div "Email details Curemetrix Inc. [DATE] Renewal Proposal [DATE] 11:42 AM From: [EM…" at bounding box center [784, 372] width 1568 height 743
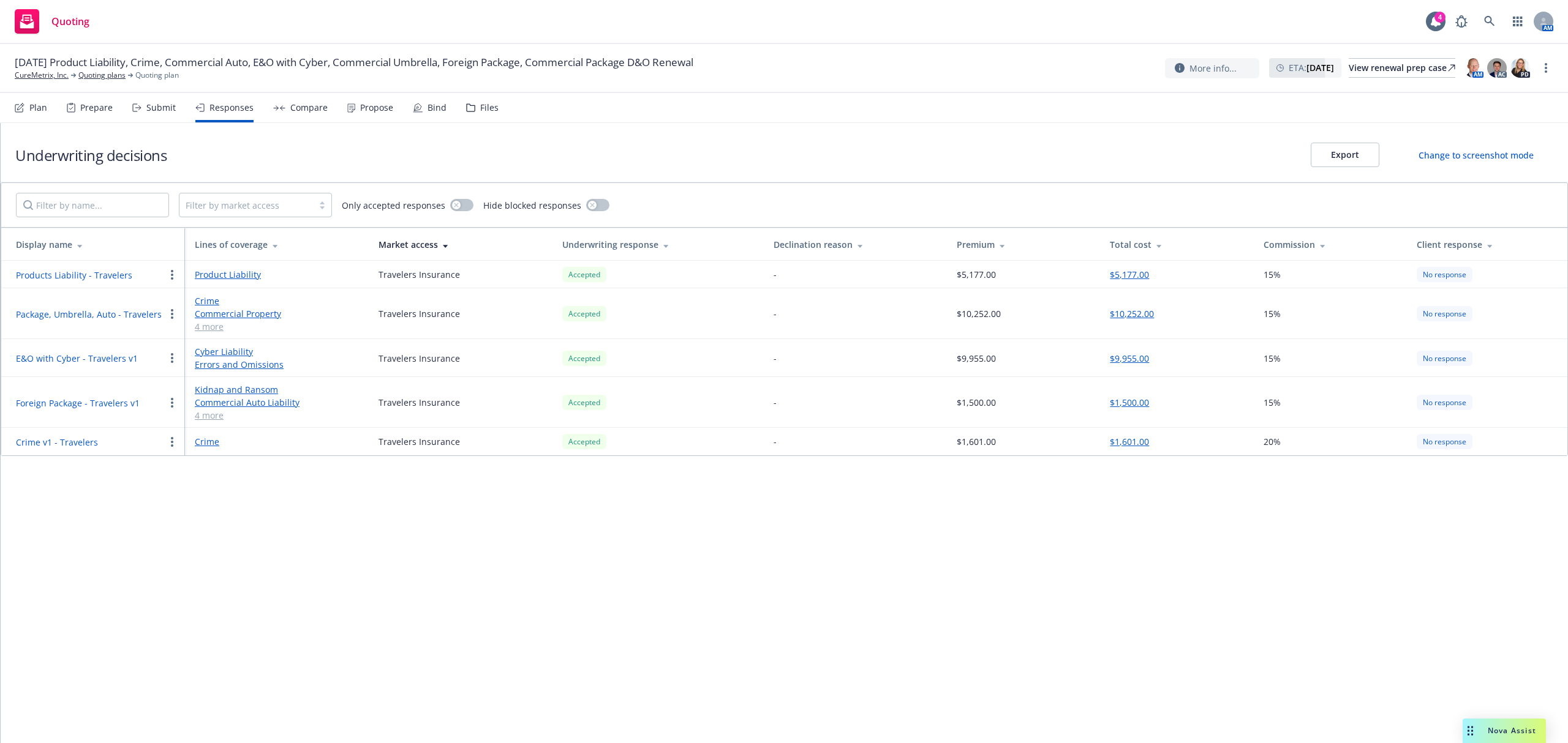
click at [48, 314] on button "Package, Umbrella, Auto - Travelers" at bounding box center [89, 315] width 146 height 13
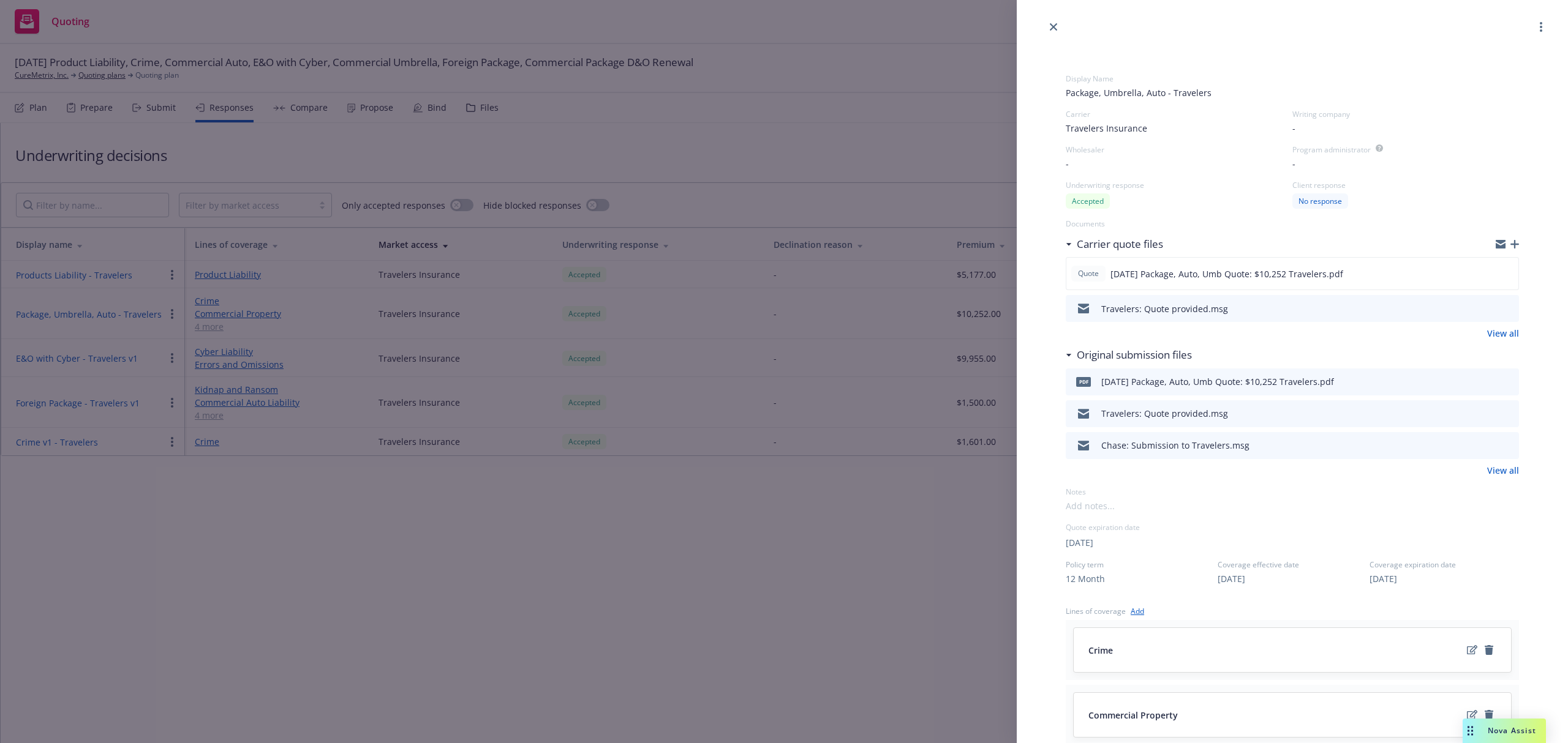
click at [1502, 308] on div "Travelers: Quote provided.msg" at bounding box center [1292, 308] width 454 height 27
click at [1502, 307] on icon "preview file" at bounding box center [1508, 307] width 11 height 9
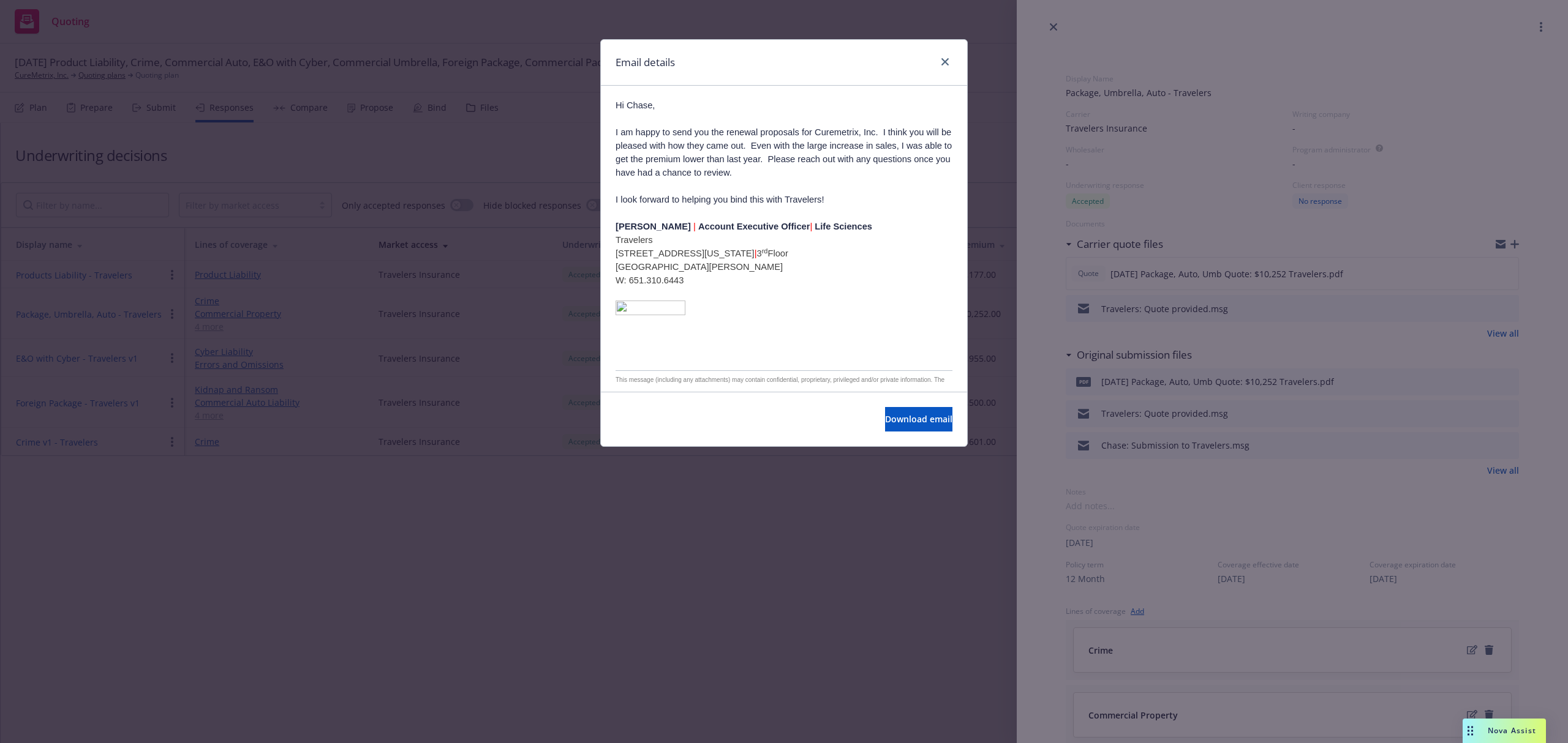
scroll to position [216, 0]
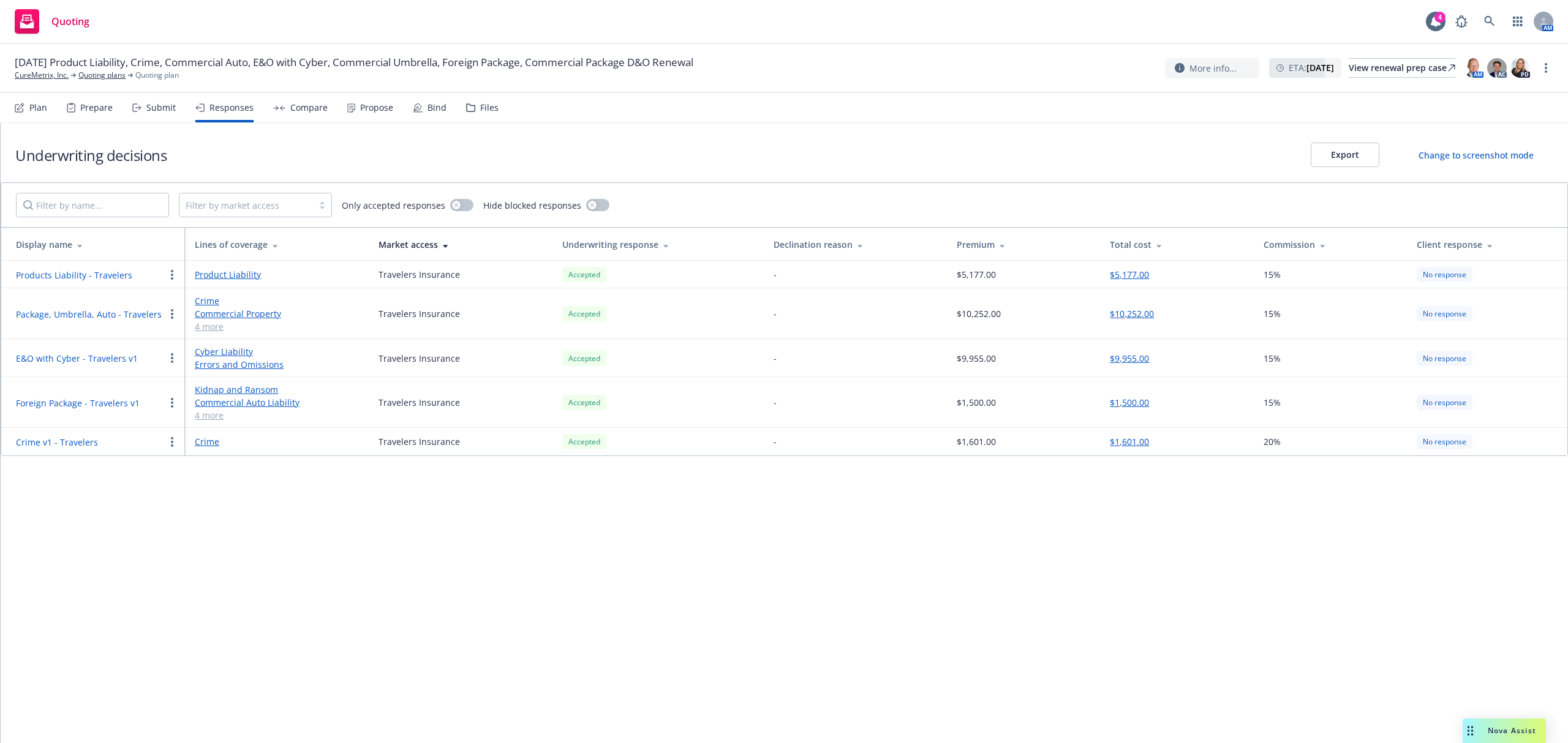
click at [106, 361] on button "E&O with Cyber - Travelers v1" at bounding box center [77, 359] width 122 height 13
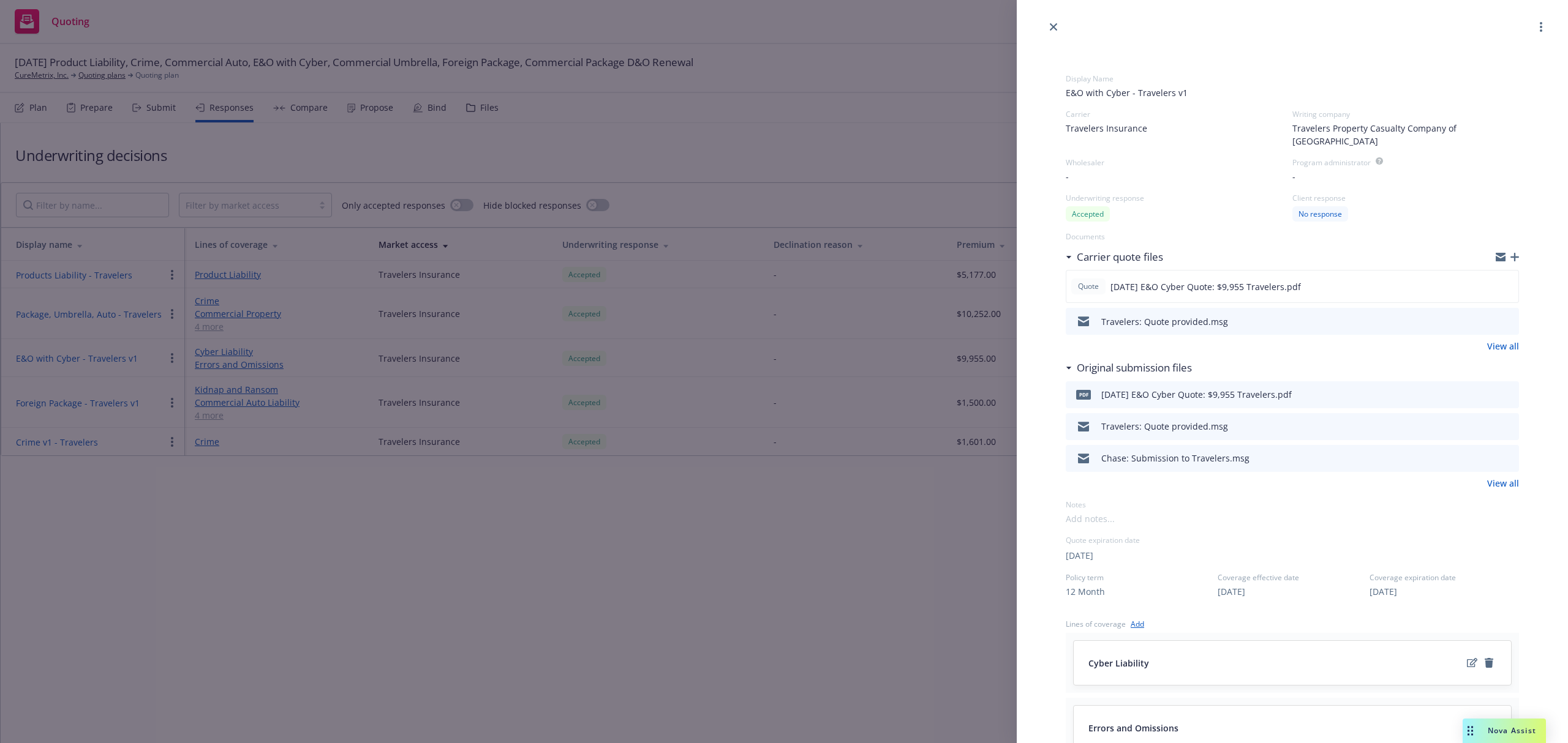
click at [1501, 316] on button "preview file" at bounding box center [1507, 321] width 14 height 11
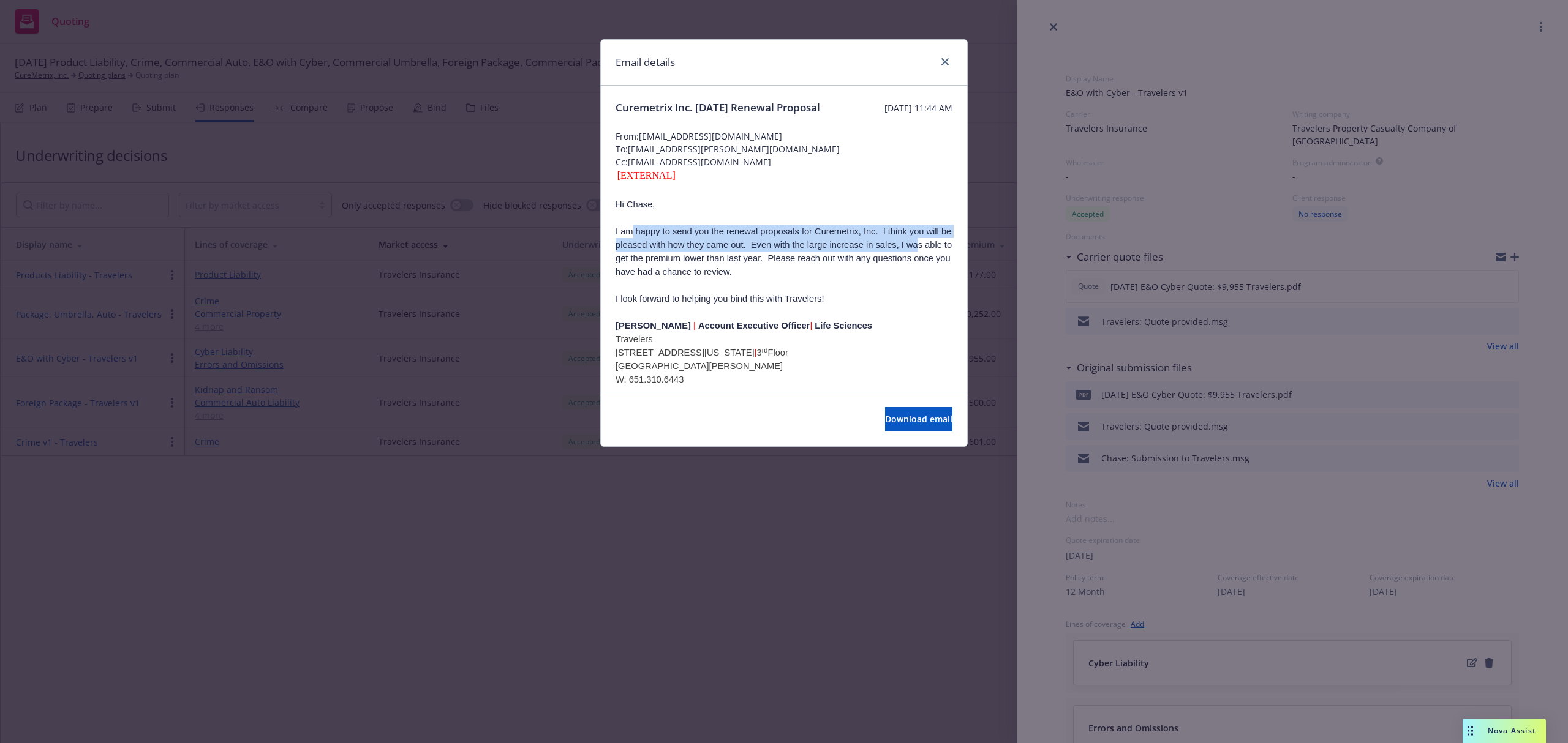
drag, startPoint x: 733, startPoint y: 255, endPoint x: 930, endPoint y: 260, distance: 197.1
click at [930, 260] on p "I am happy to send you the renewal proposals for Curemetrix, Inc. I think you w…" at bounding box center [784, 251] width 337 height 54
click at [868, 277] on p "I am happy to send you the renewal proposals for Curemetrix, Inc. I think you w…" at bounding box center [784, 251] width 337 height 54
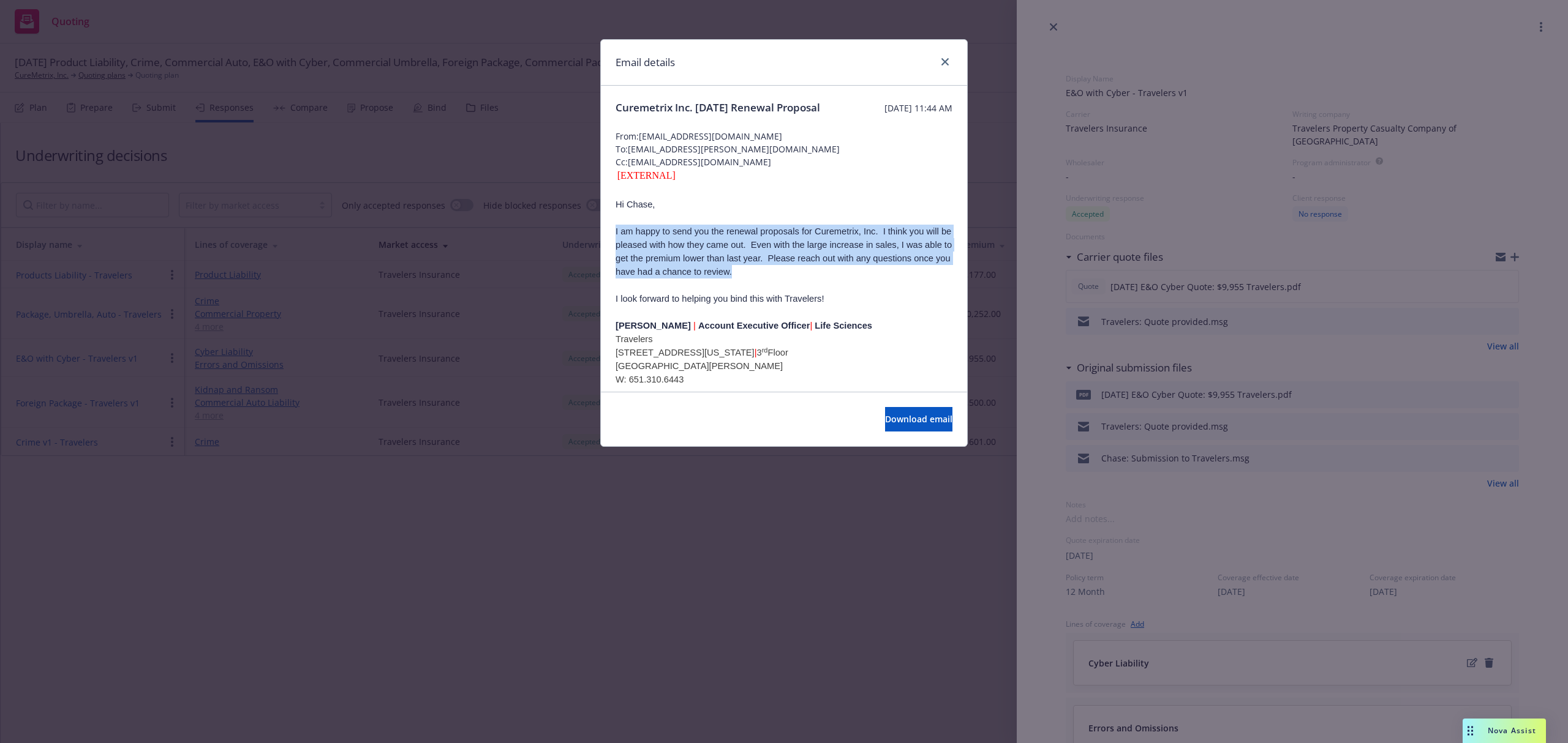
click at [873, 265] on p "I am happy to send you the renewal proposals for Curemetrix, Inc. I think you w…" at bounding box center [784, 251] width 337 height 54
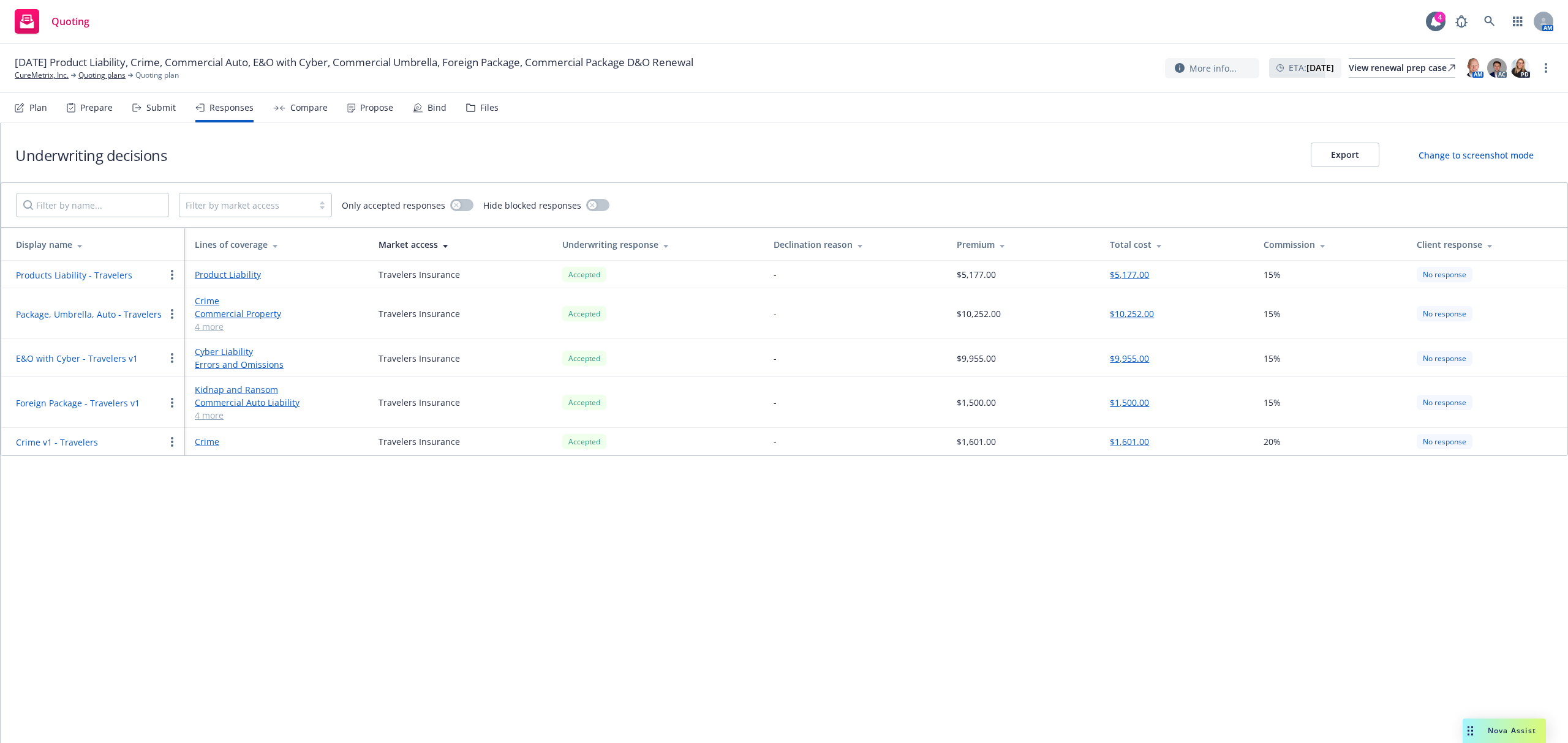
click at [76, 359] on button "E&O with Cyber - Travelers v1" at bounding box center [77, 359] width 122 height 13
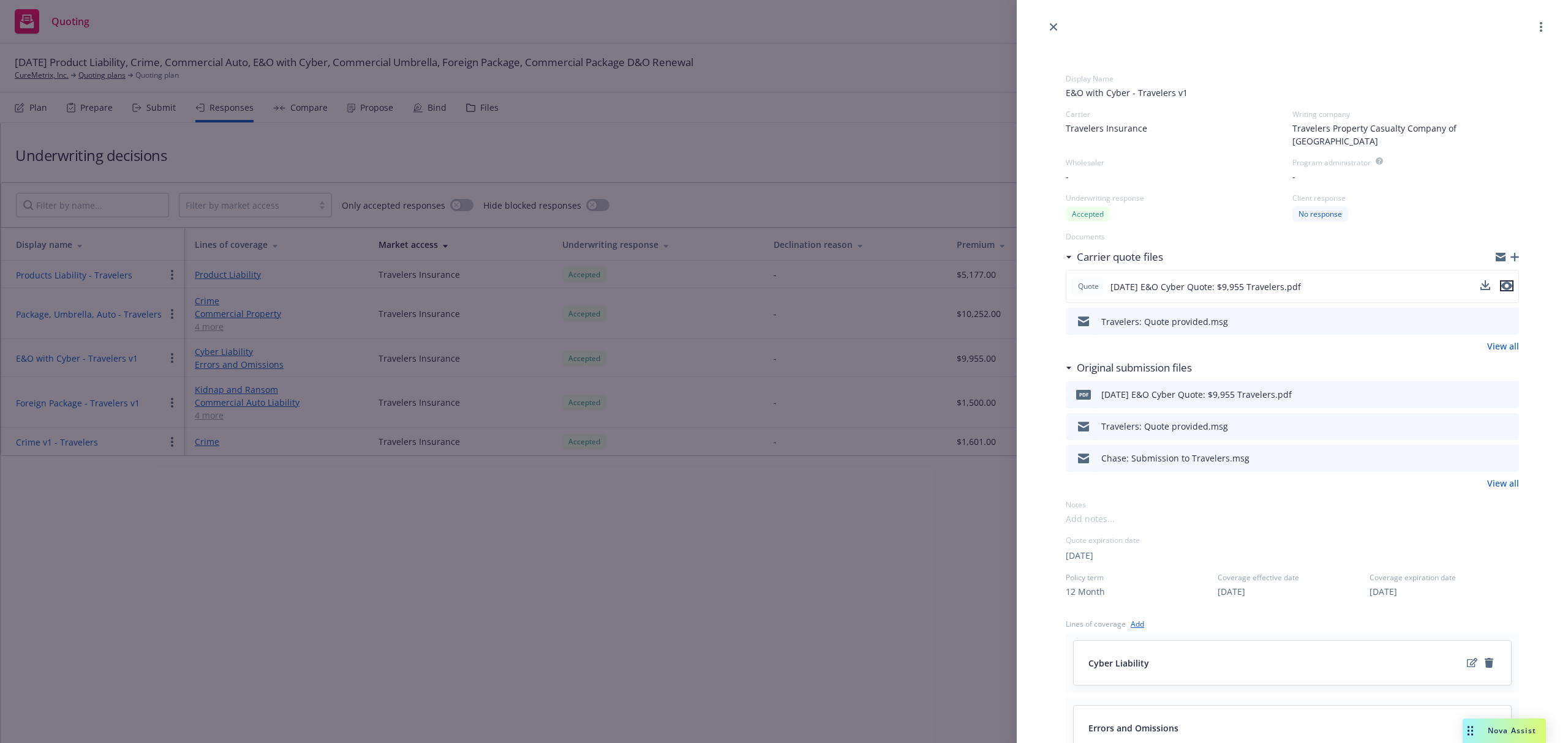
click at [1501, 282] on icon "preview file" at bounding box center [1507, 286] width 11 height 9
